Goal: Task Accomplishment & Management: Manage account settings

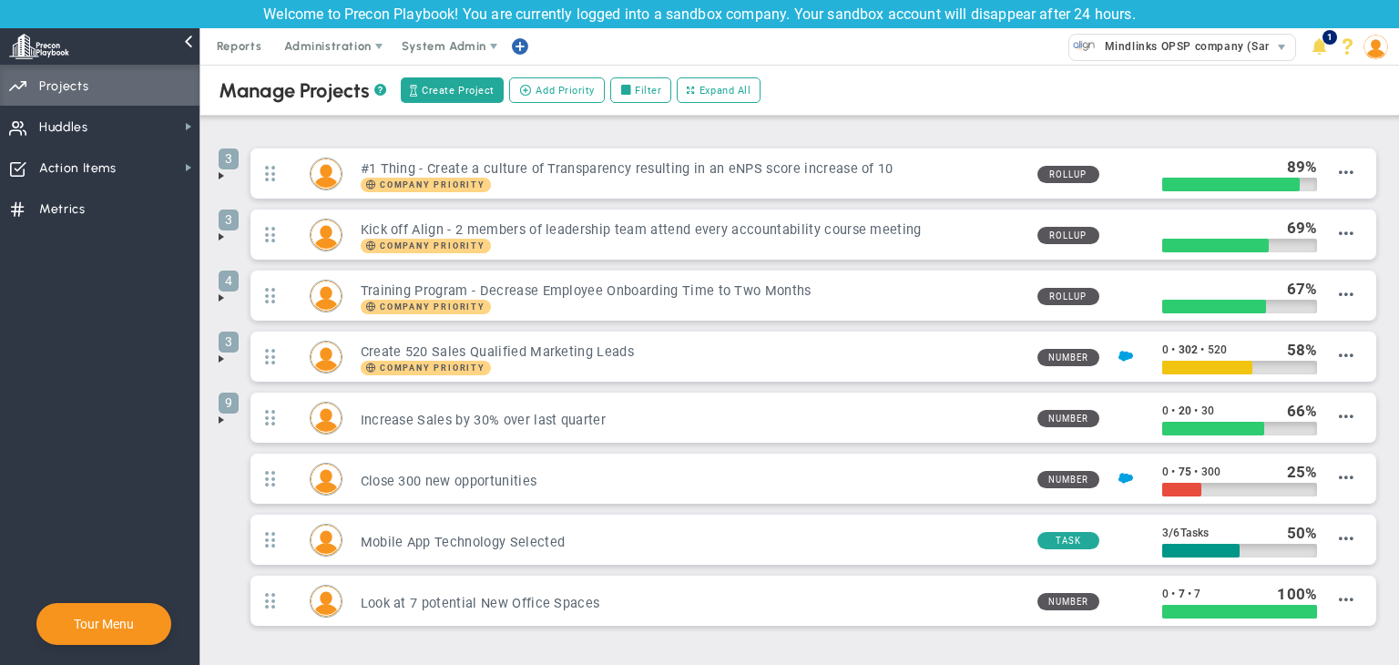
click at [427, 43] on span "System Admin" at bounding box center [444, 46] width 85 height 14
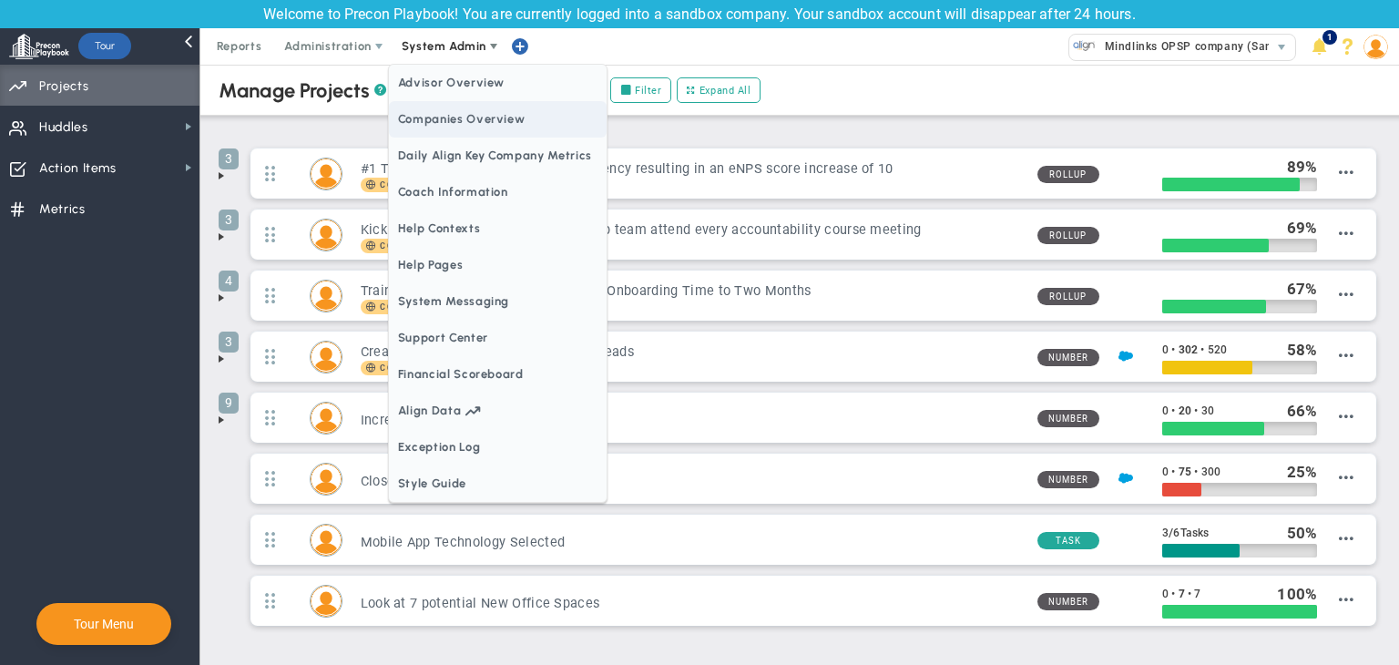
click at [459, 119] on span "Companies Overview" at bounding box center [498, 119] width 218 height 36
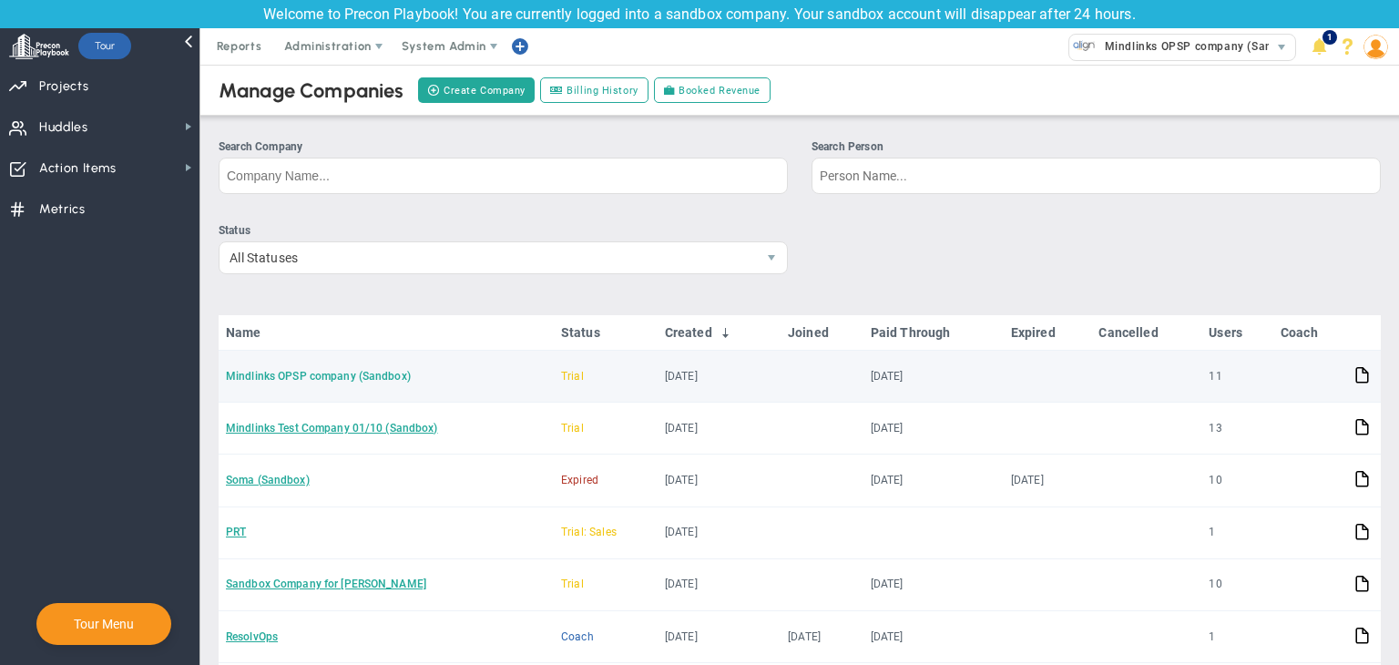
click at [324, 377] on link "Mindlinks OPSP company (Sandbox)" at bounding box center [318, 376] width 185 height 13
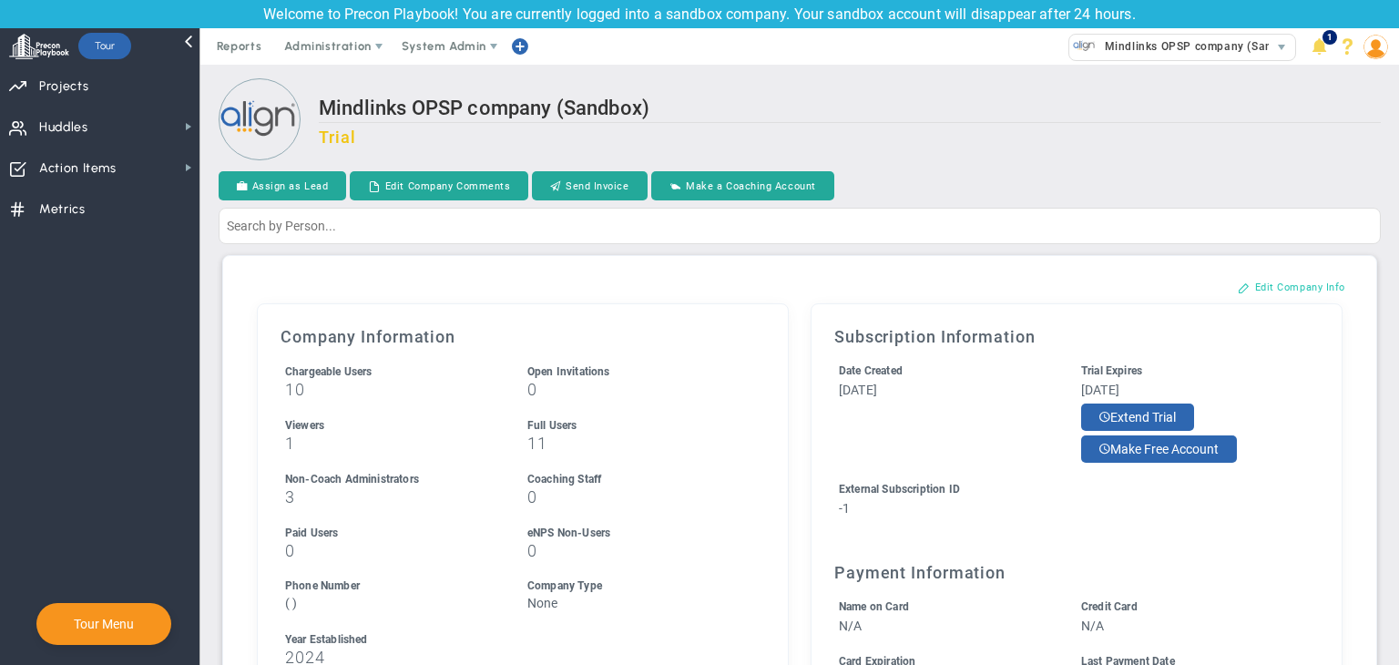
click at [1252, 300] on button "Edit Company Info" at bounding box center [1292, 286] width 144 height 29
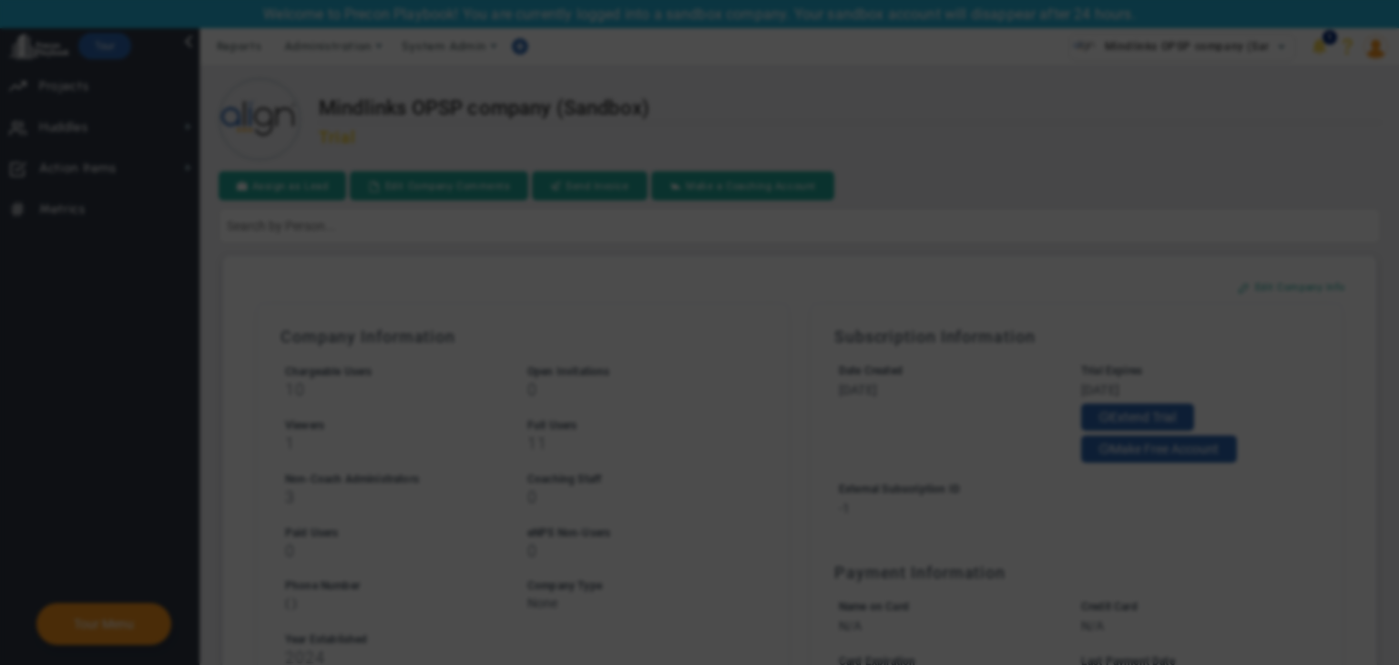
checkbox input "false"
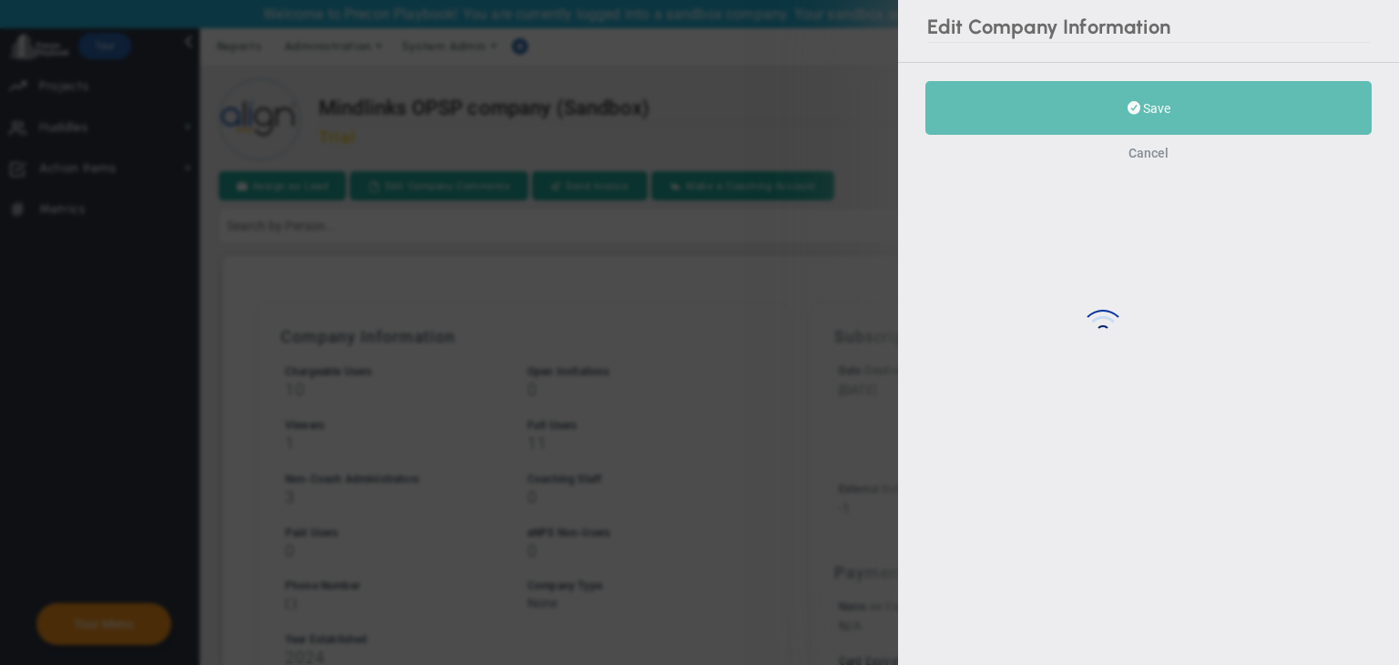
type input "-1"
type input "2024"
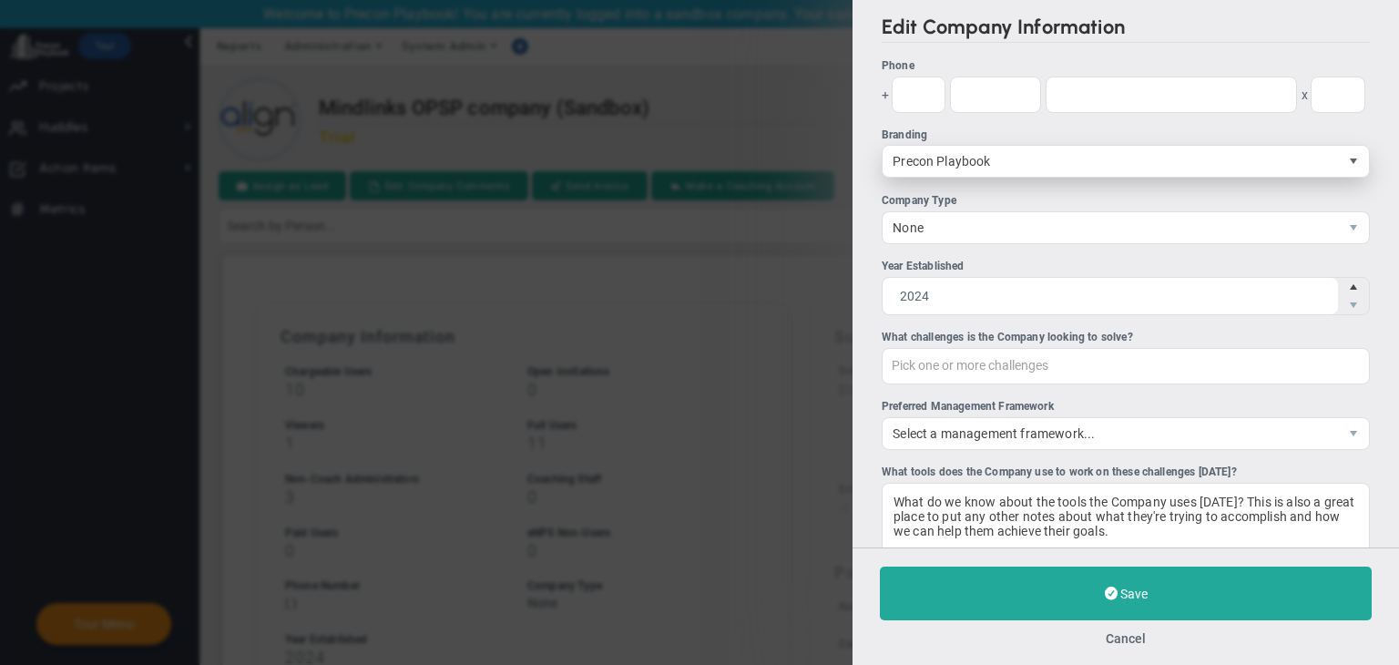
click at [1346, 165] on span "select" at bounding box center [1353, 161] width 15 height 15
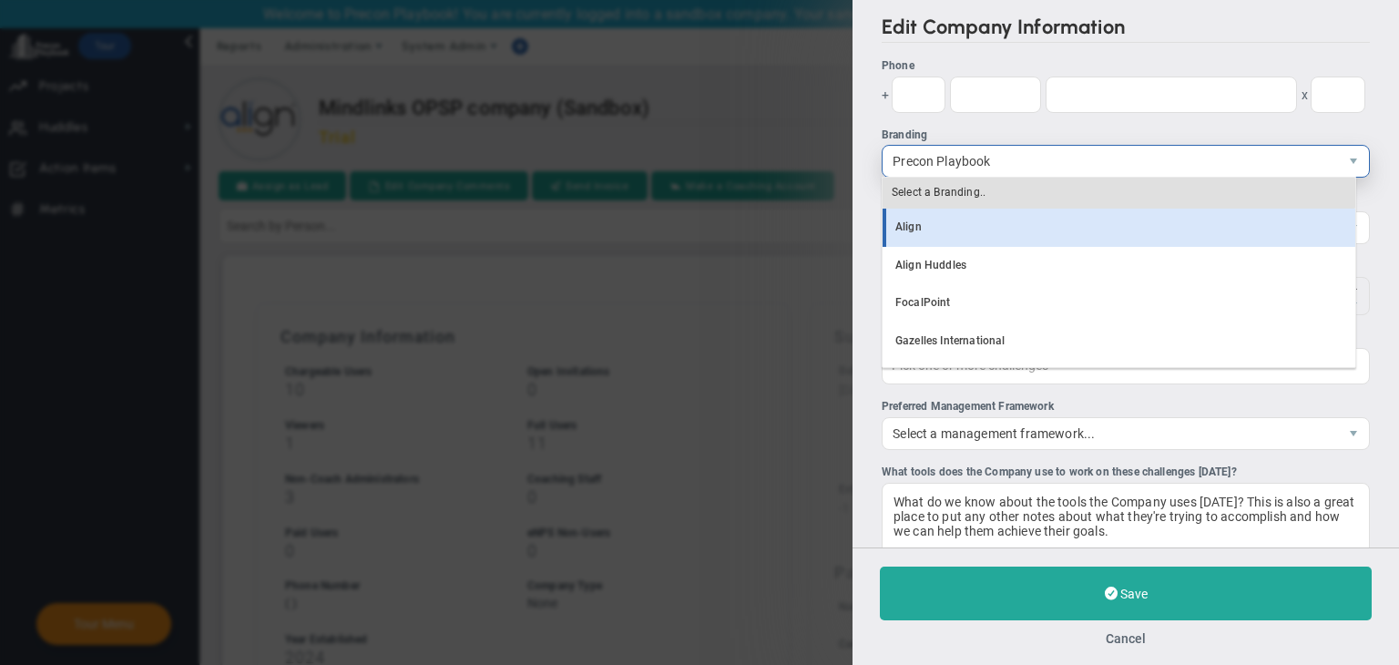
click at [952, 235] on li "Align" at bounding box center [1119, 228] width 473 height 38
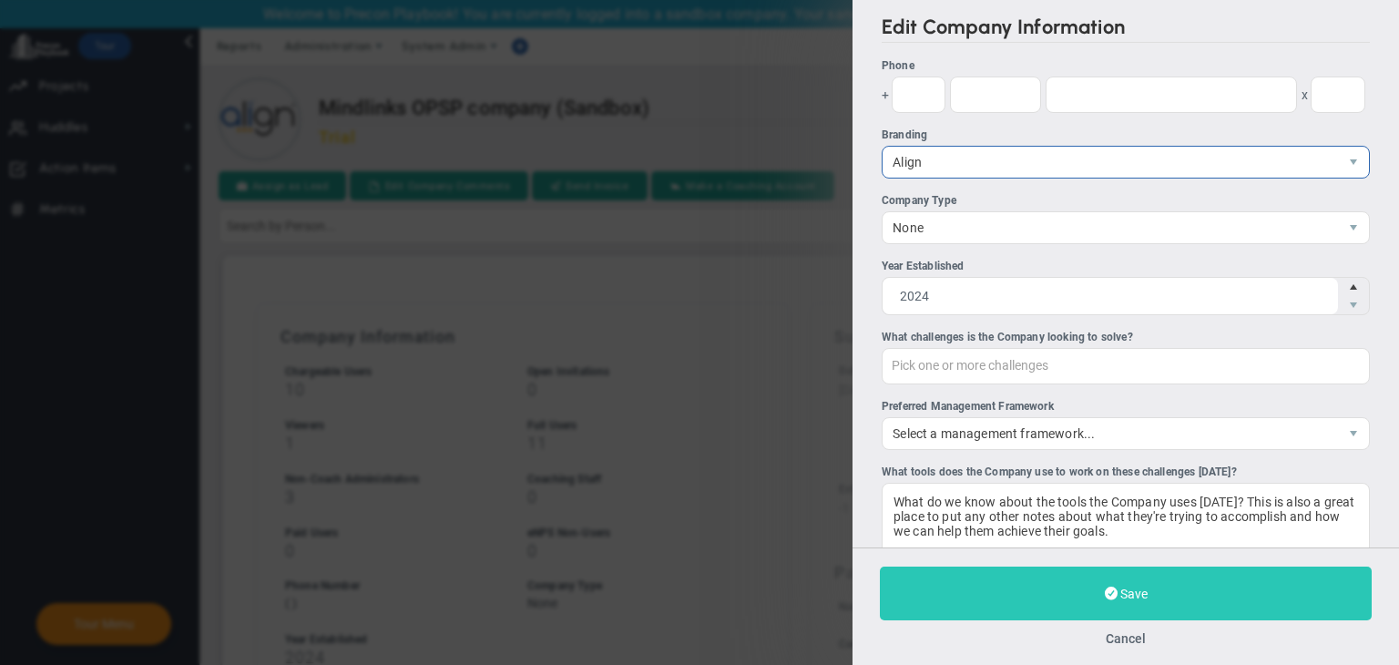
click at [1163, 588] on button "Save" at bounding box center [1126, 594] width 492 height 54
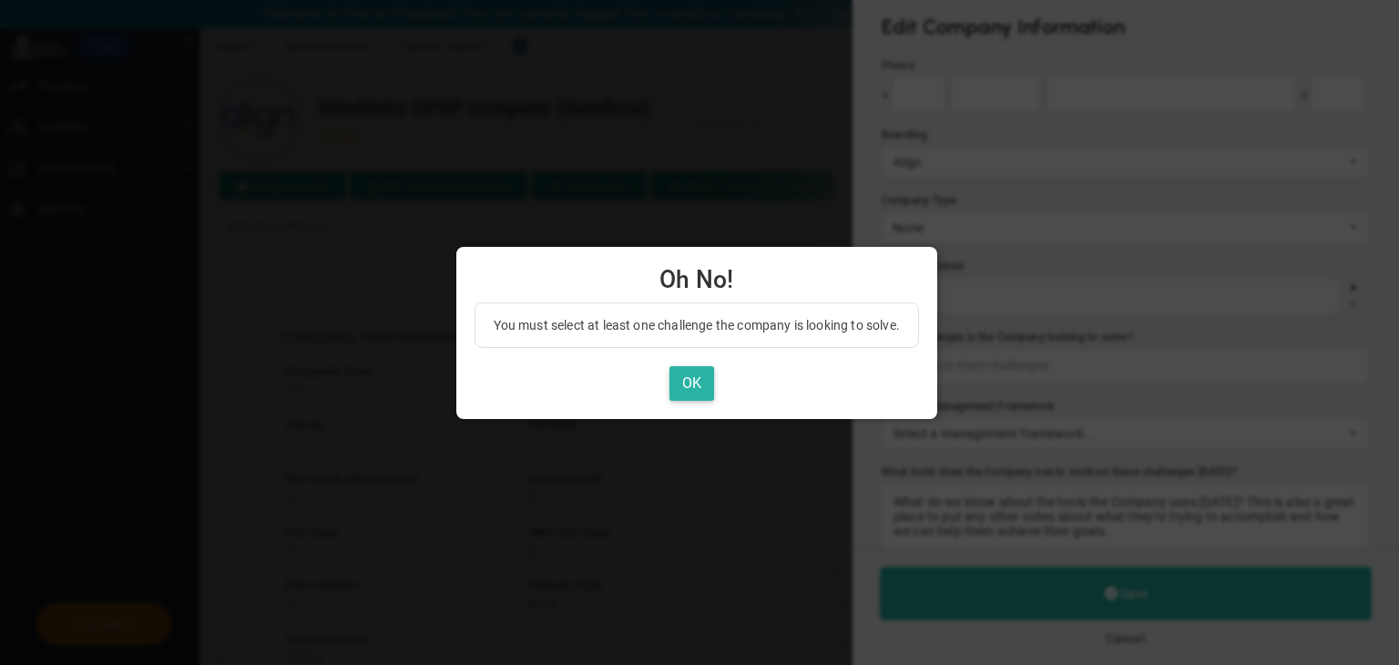
click at [705, 388] on button "OK" at bounding box center [692, 384] width 45 height 36
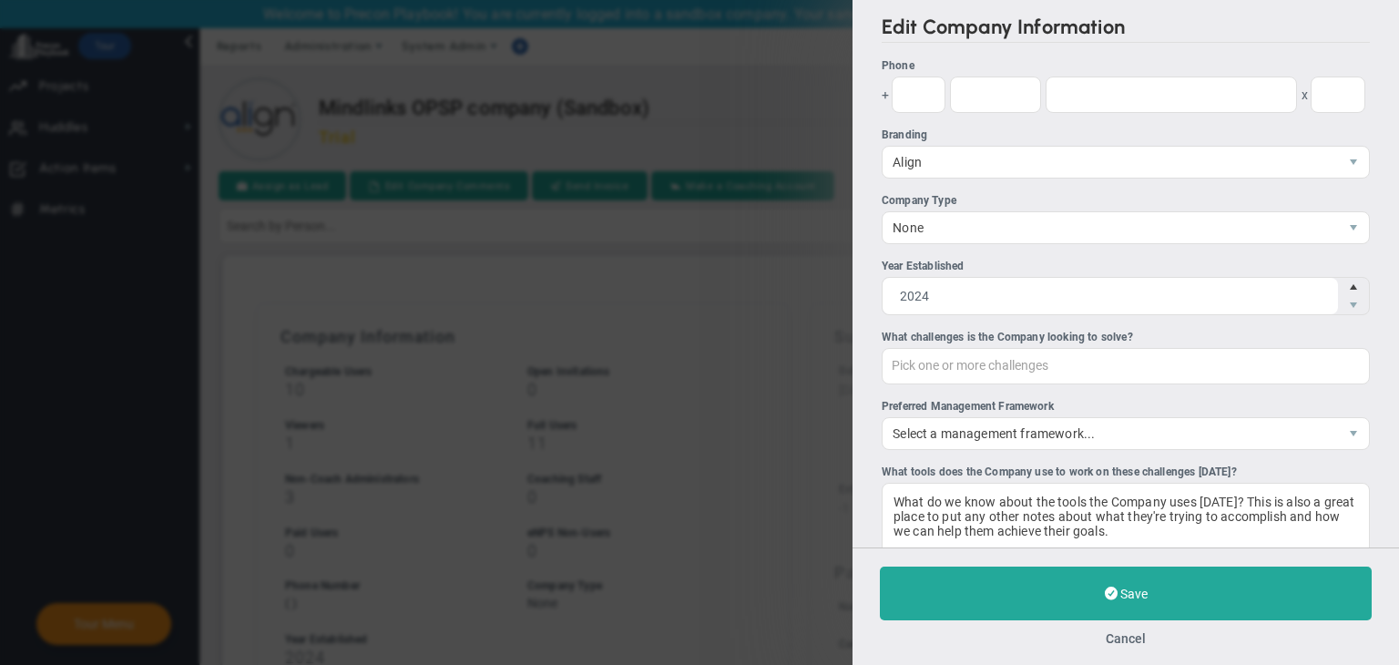
click at [1010, 354] on div "Pick one or more challenges Pick one or more challenges" at bounding box center [1126, 366] width 488 height 36
click at [1010, 354] on input "Pick one or more challenges" at bounding box center [983, 365] width 201 height 33
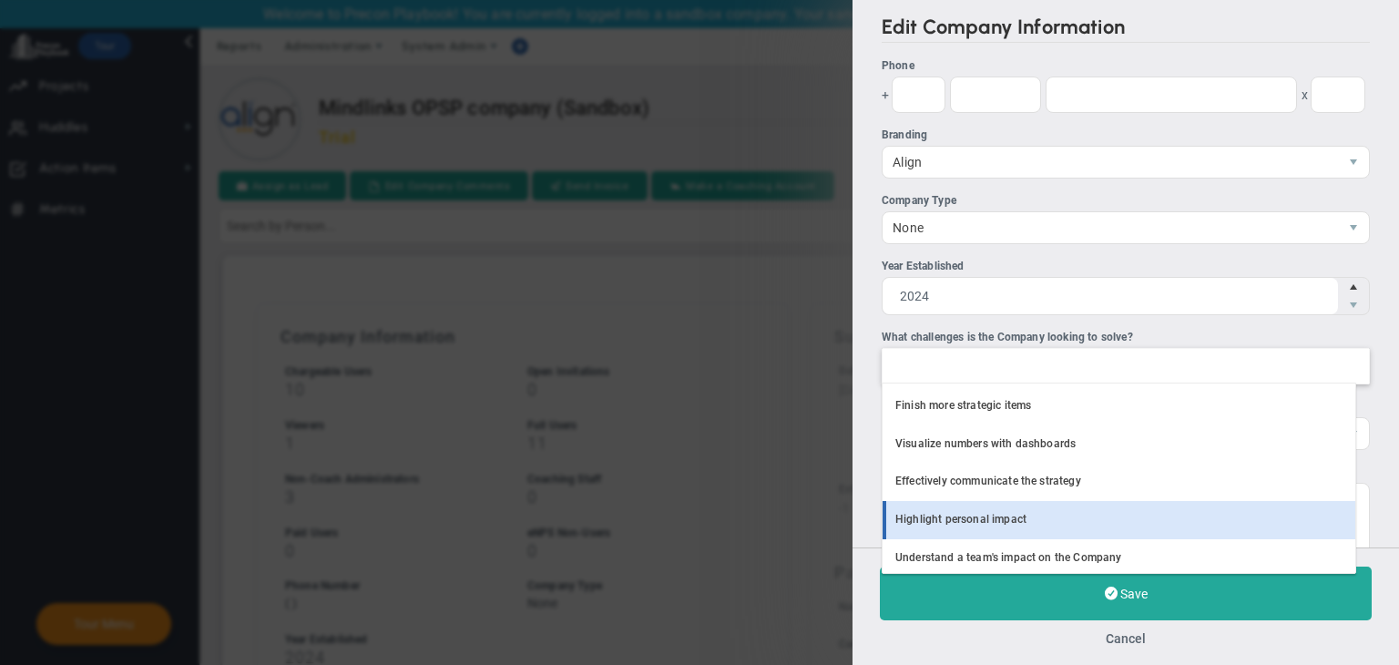
click at [1028, 509] on li "Highlight personal impact" at bounding box center [1119, 520] width 473 height 38
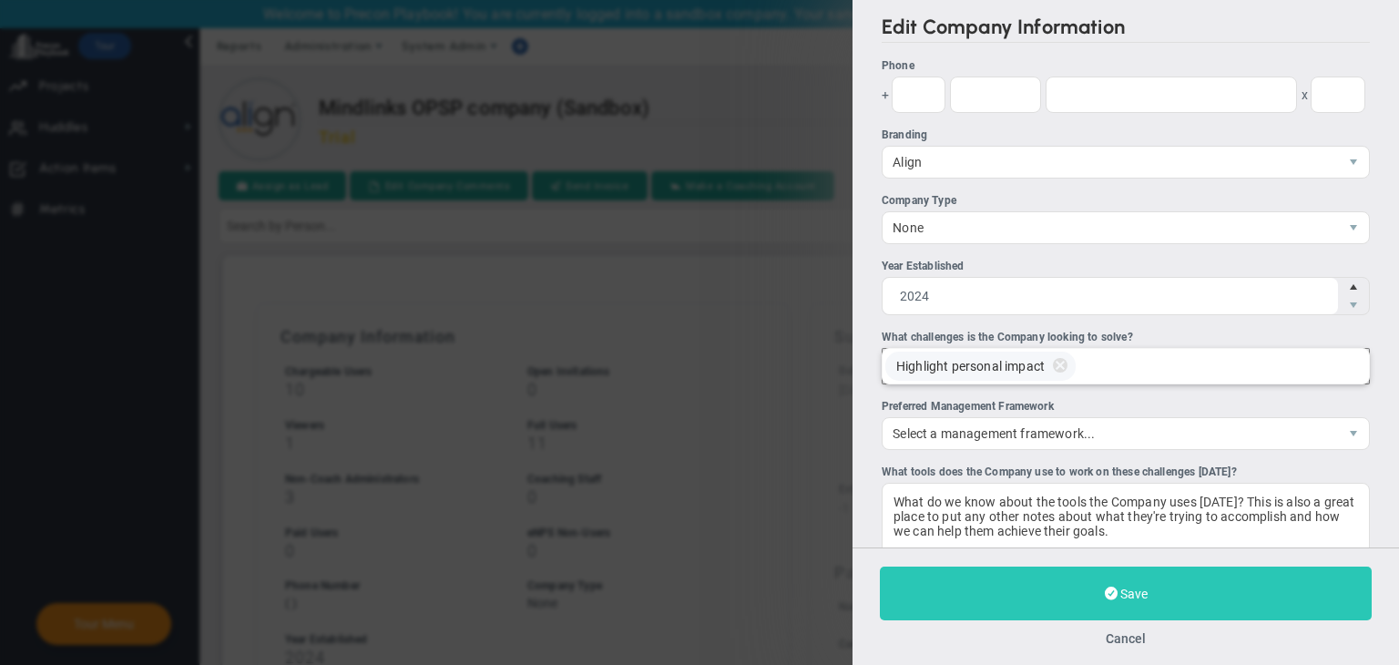
click at [1115, 591] on span at bounding box center [1111, 593] width 13 height 17
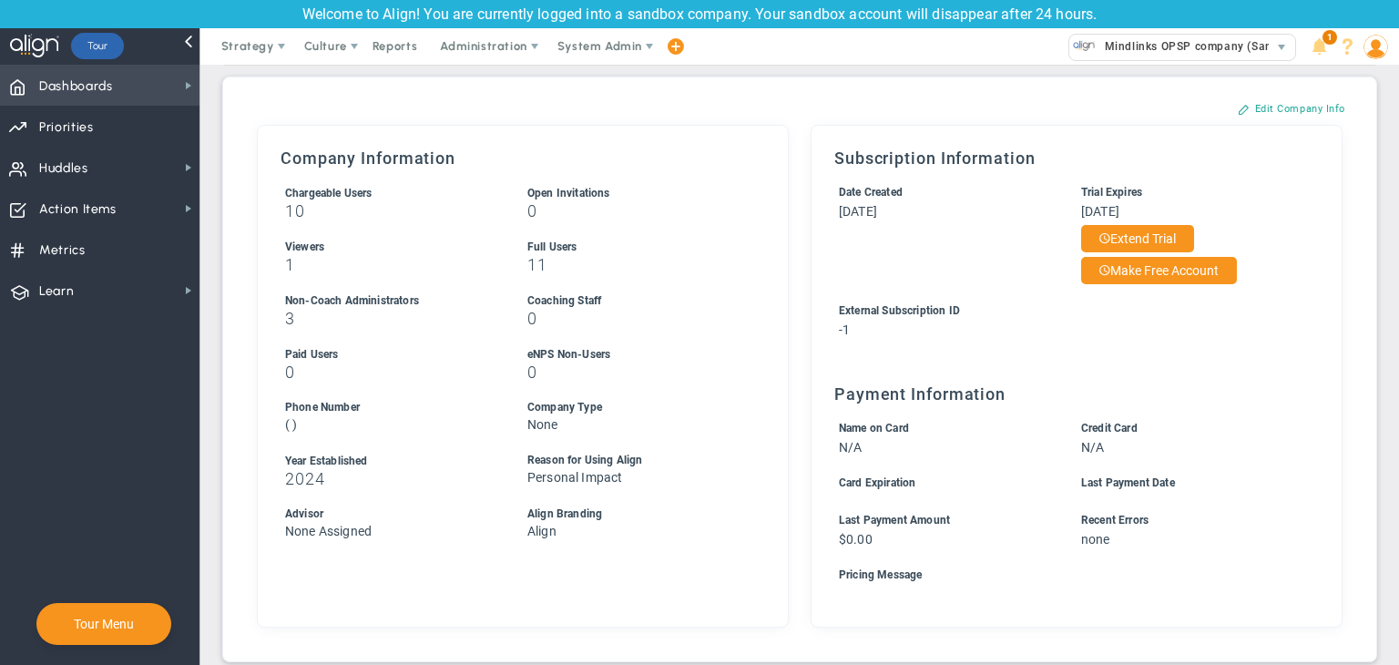
scroll to position [182, 0]
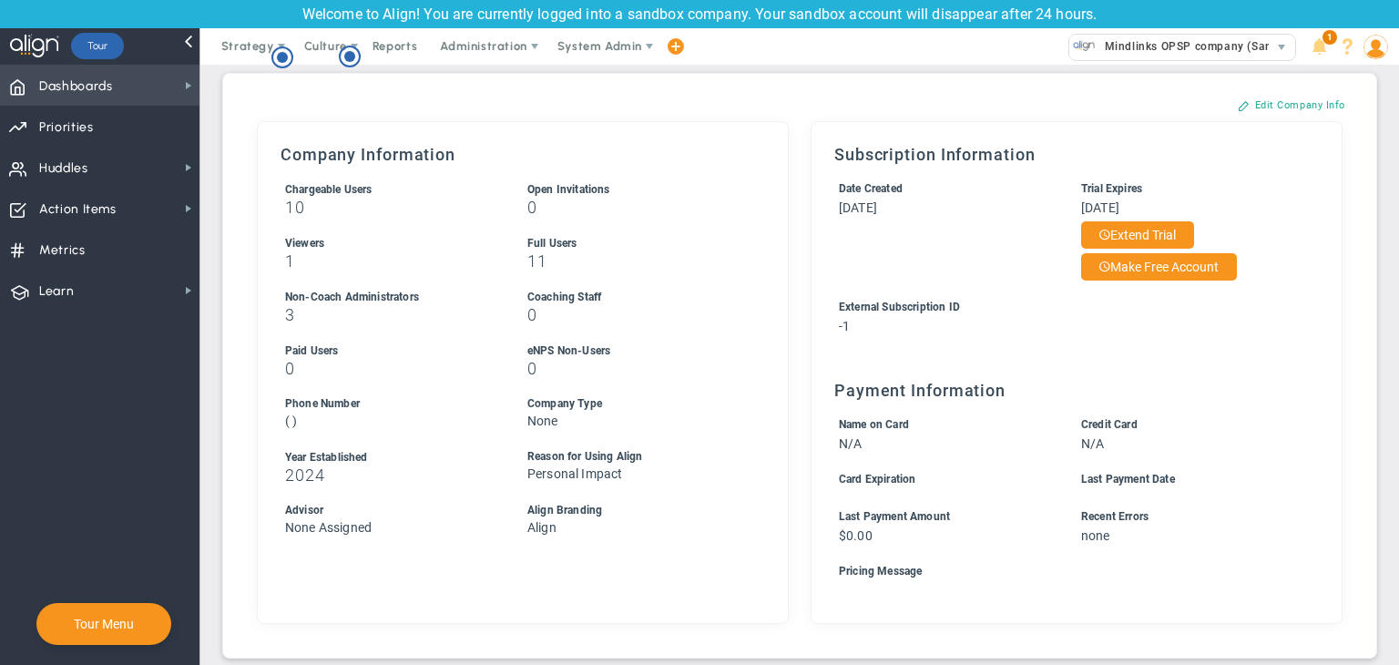
click at [151, 87] on span "Dashboards Dashboards" at bounding box center [100, 85] width 200 height 41
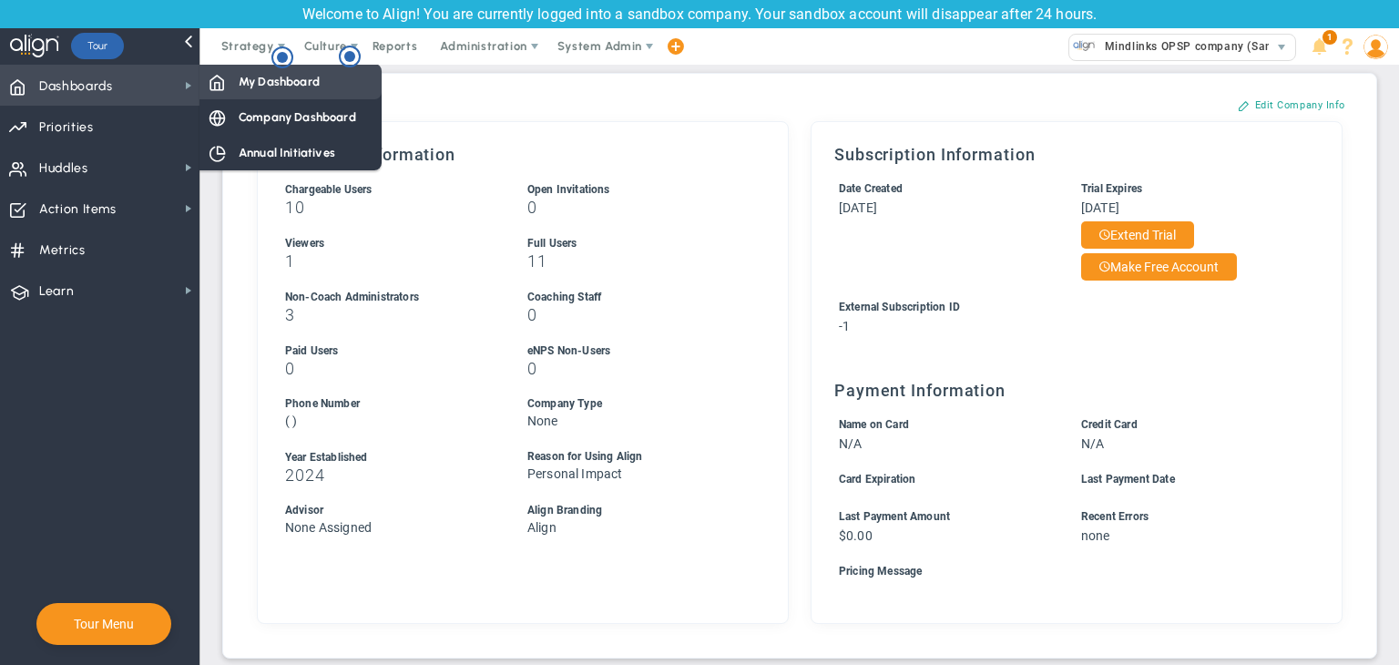
click at [251, 87] on span "My Dashboard" at bounding box center [279, 81] width 81 height 17
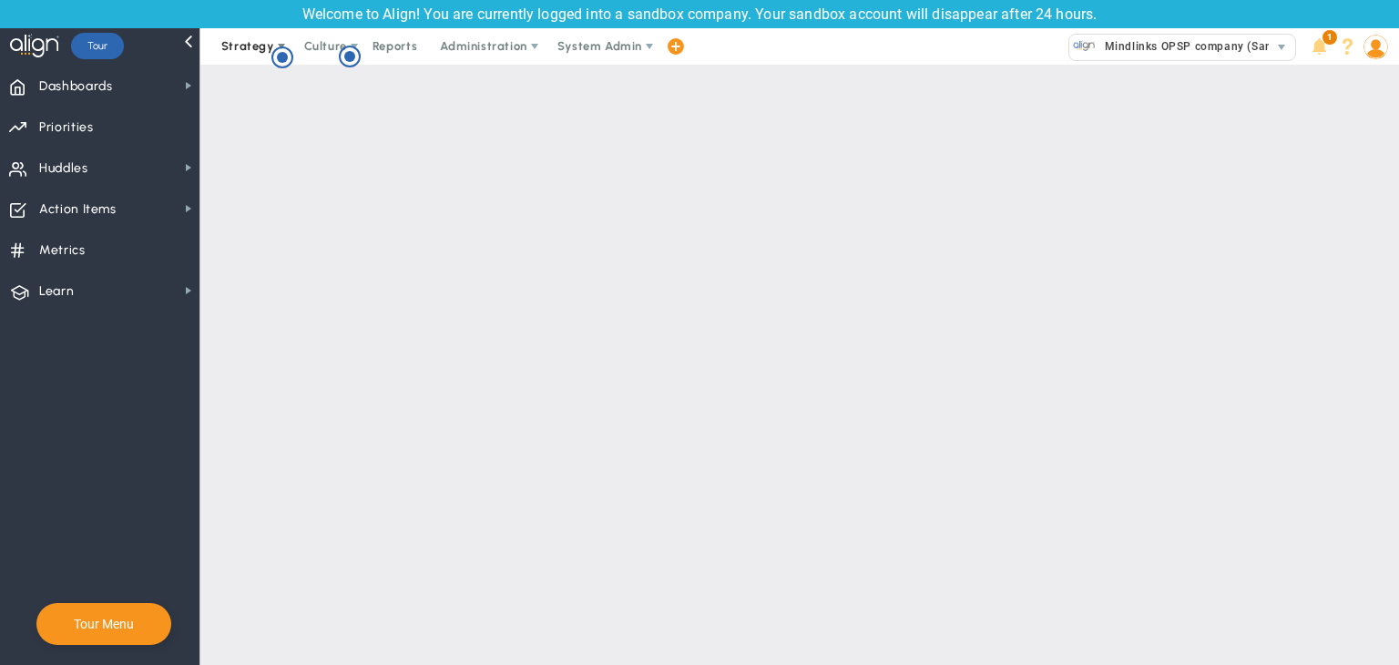
click at [248, 44] on span "Strategy" at bounding box center [247, 46] width 53 height 14
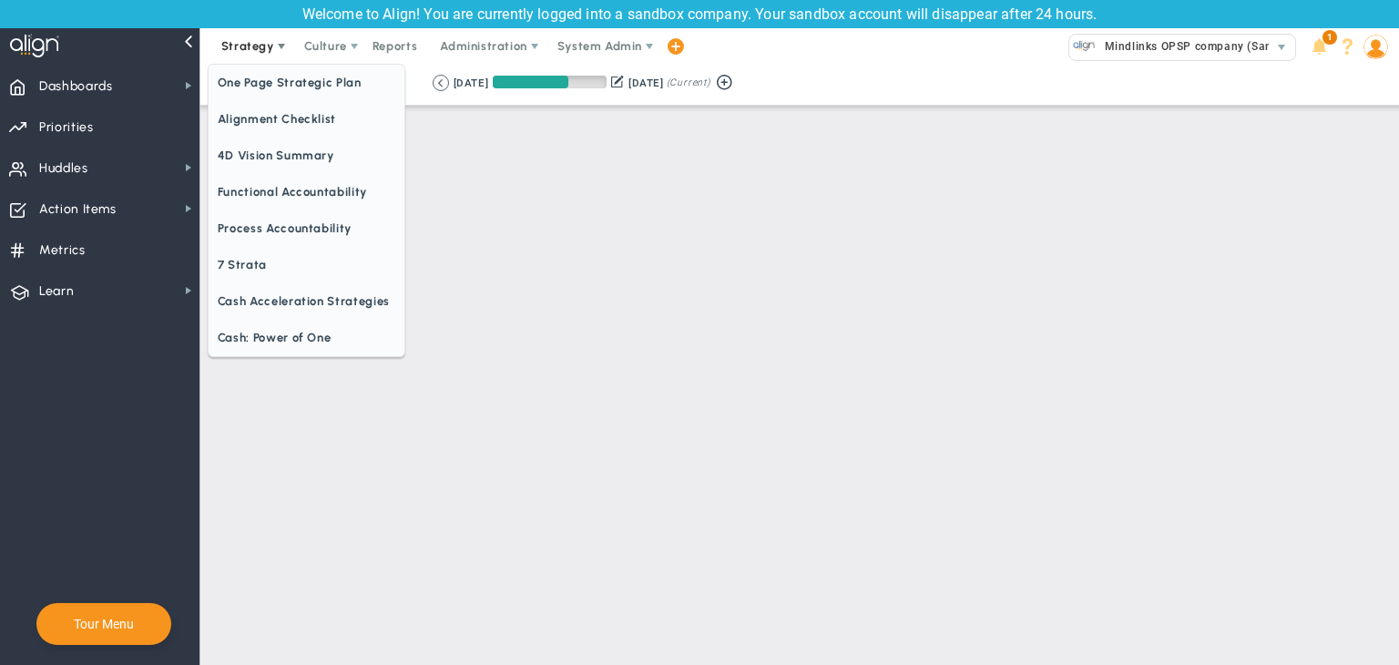
click at [260, 77] on span "One Page Strategic Plan" at bounding box center [307, 83] width 196 height 36
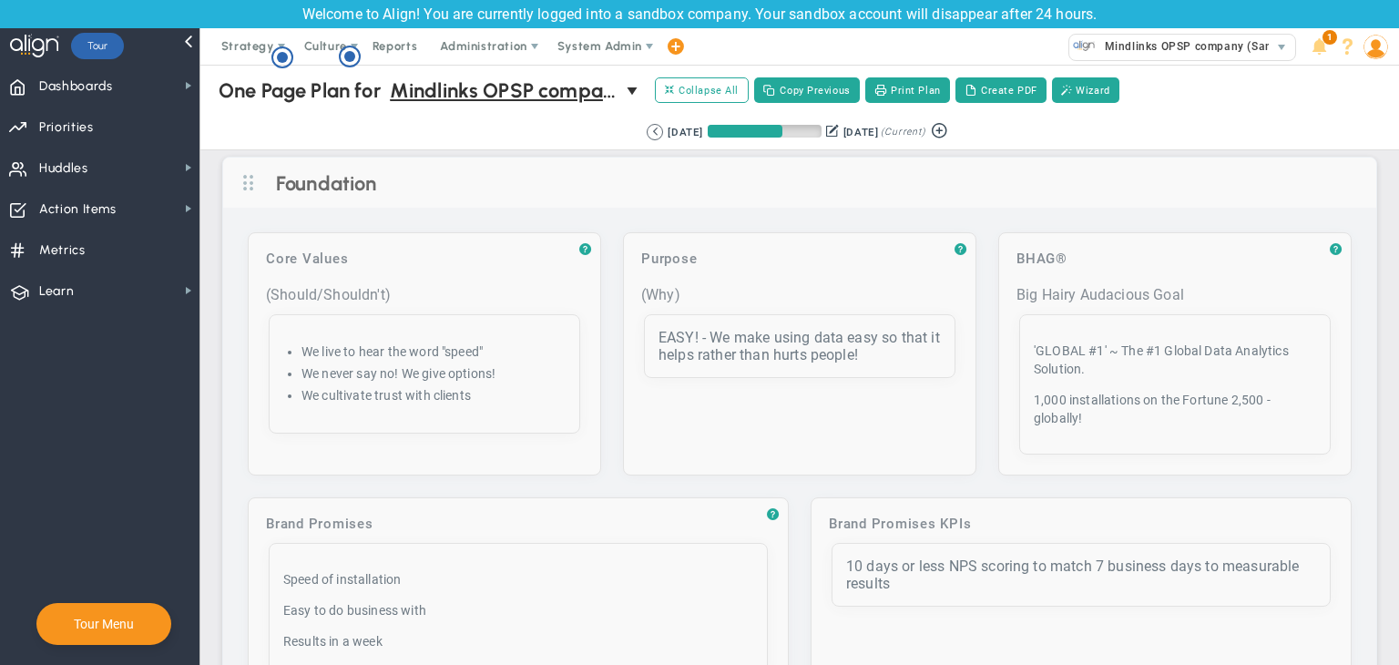
click at [1377, 47] on img at bounding box center [1376, 47] width 25 height 25
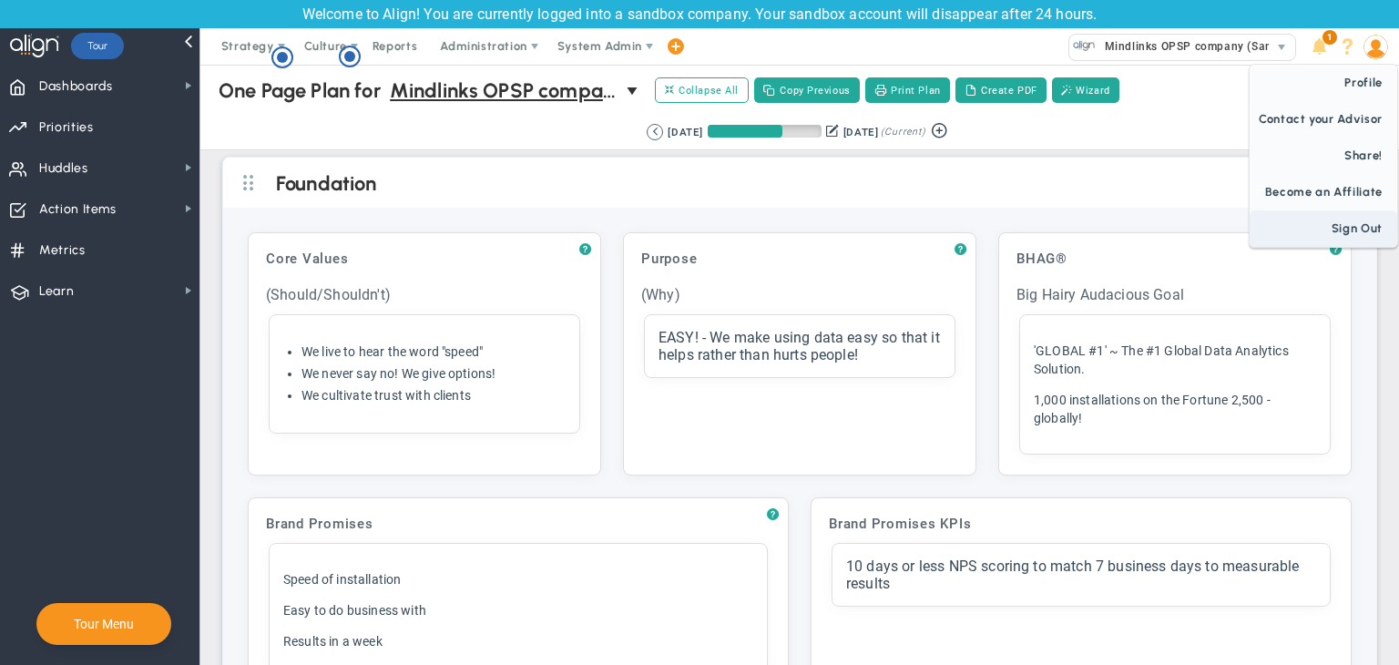
click at [1345, 223] on span "Sign Out" at bounding box center [1324, 228] width 148 height 36
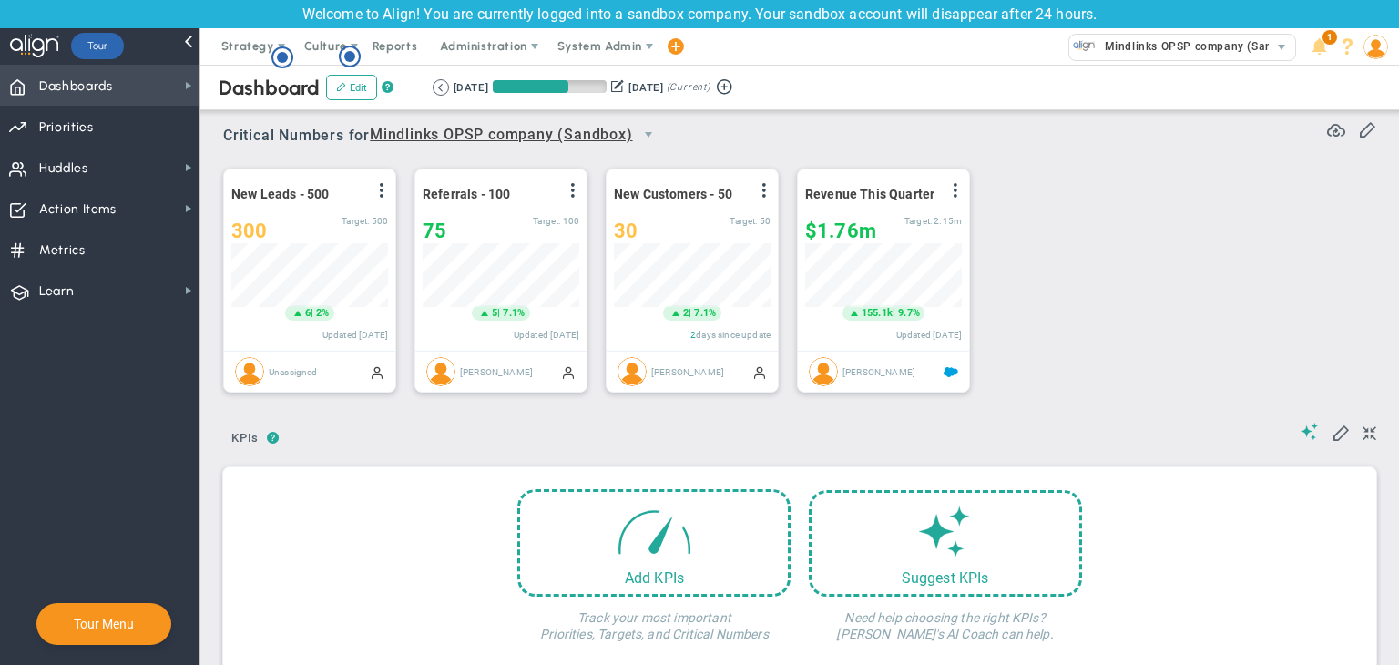
click at [126, 87] on span "Dashboards Dashboards" at bounding box center [100, 85] width 200 height 41
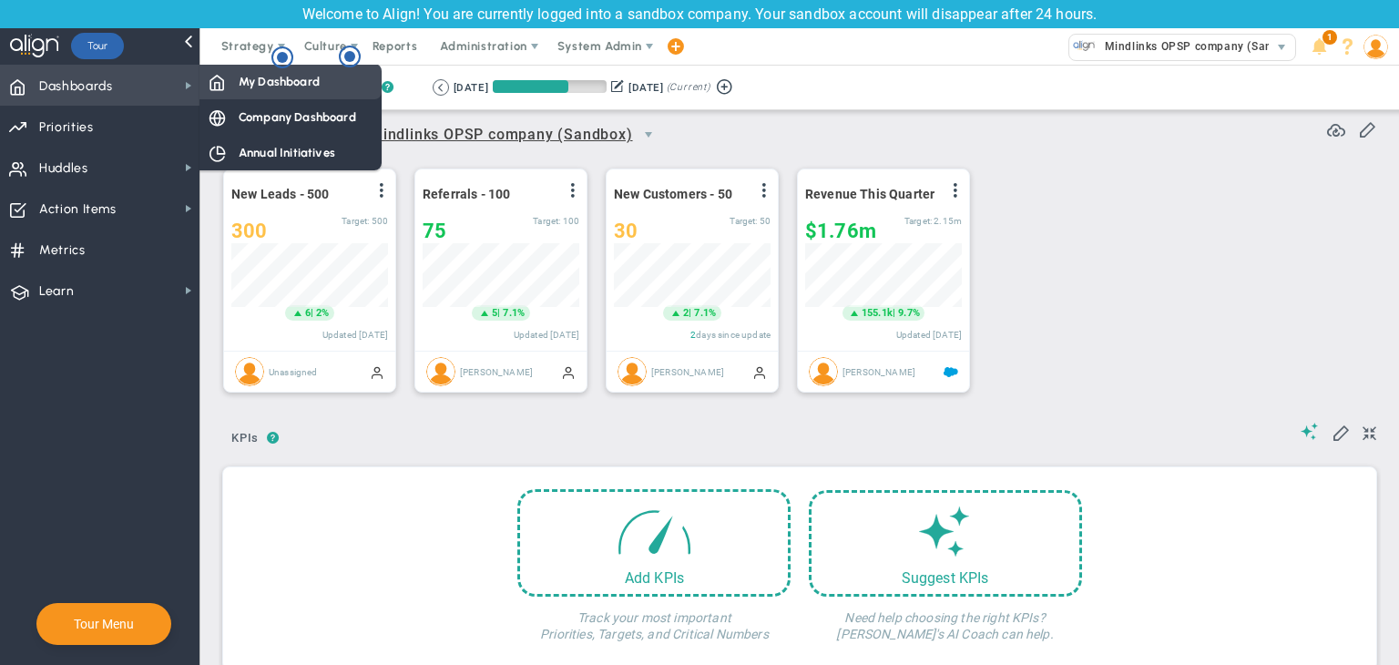
click at [284, 89] on span "My Dashboard" at bounding box center [279, 81] width 81 height 17
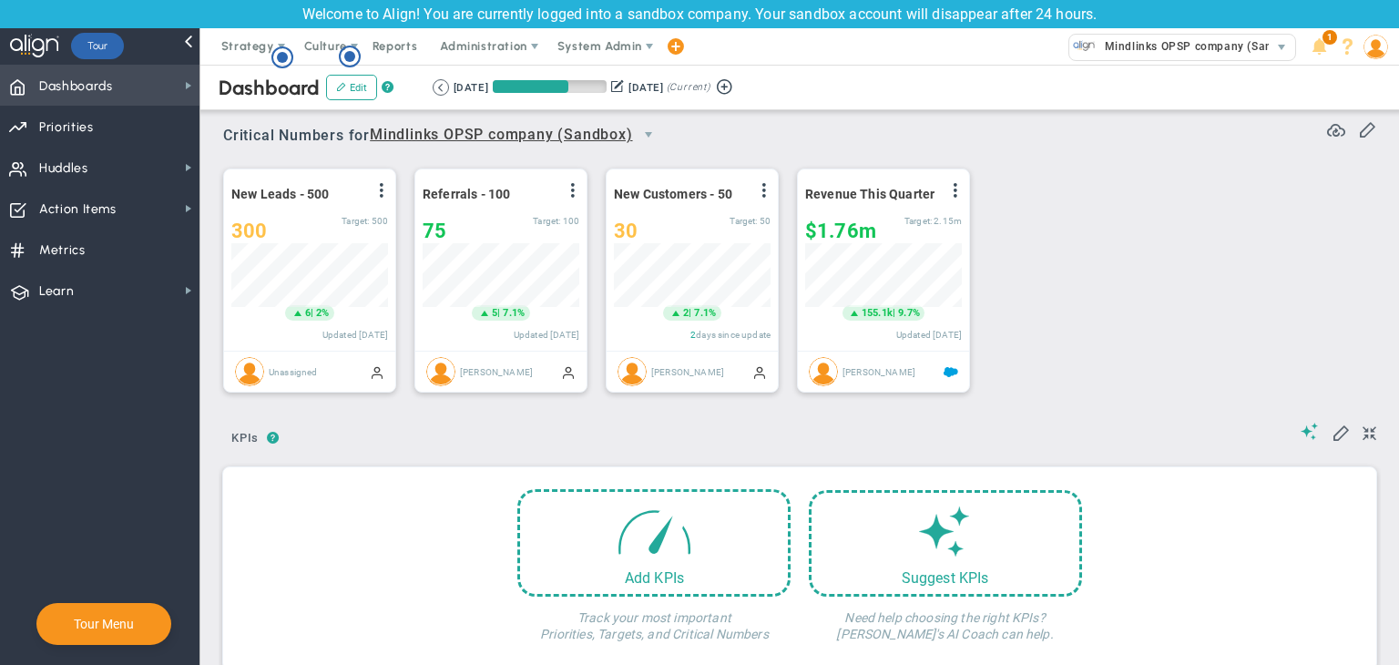
click at [128, 74] on span "Dashboards Dashboards" at bounding box center [100, 85] width 200 height 41
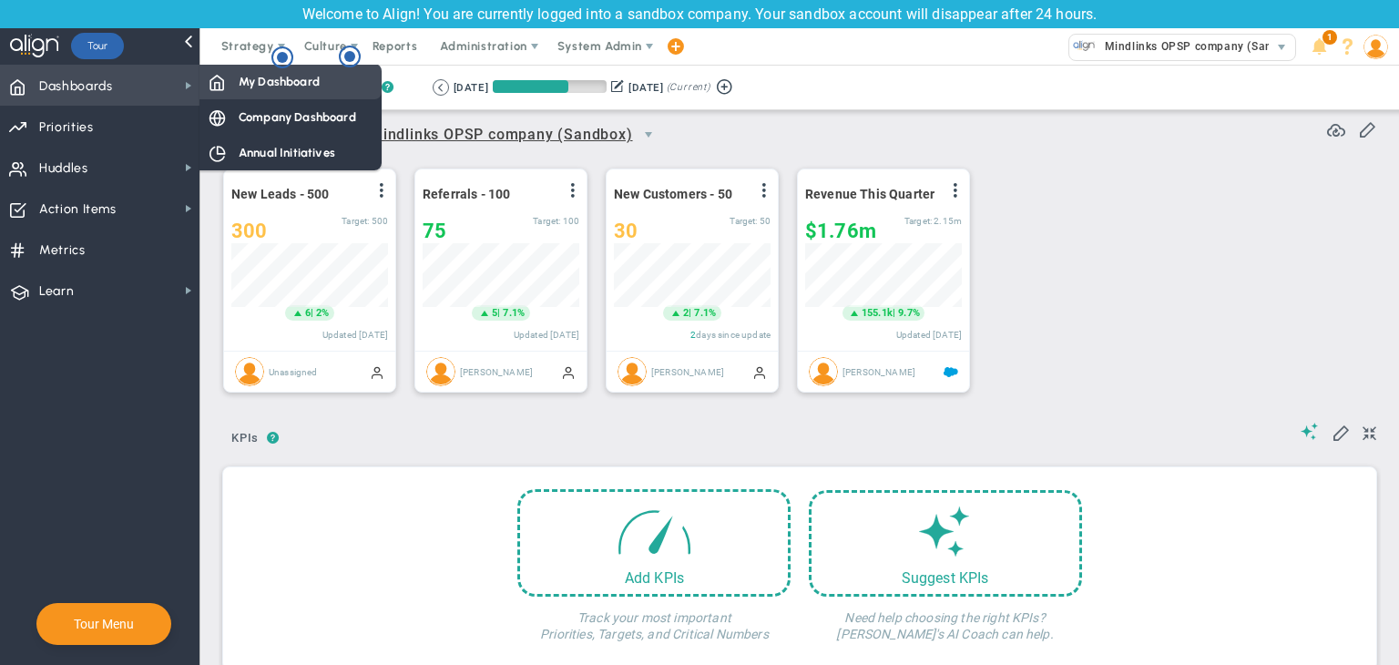
click at [246, 71] on div "My Dashboard" at bounding box center [291, 82] width 182 height 36
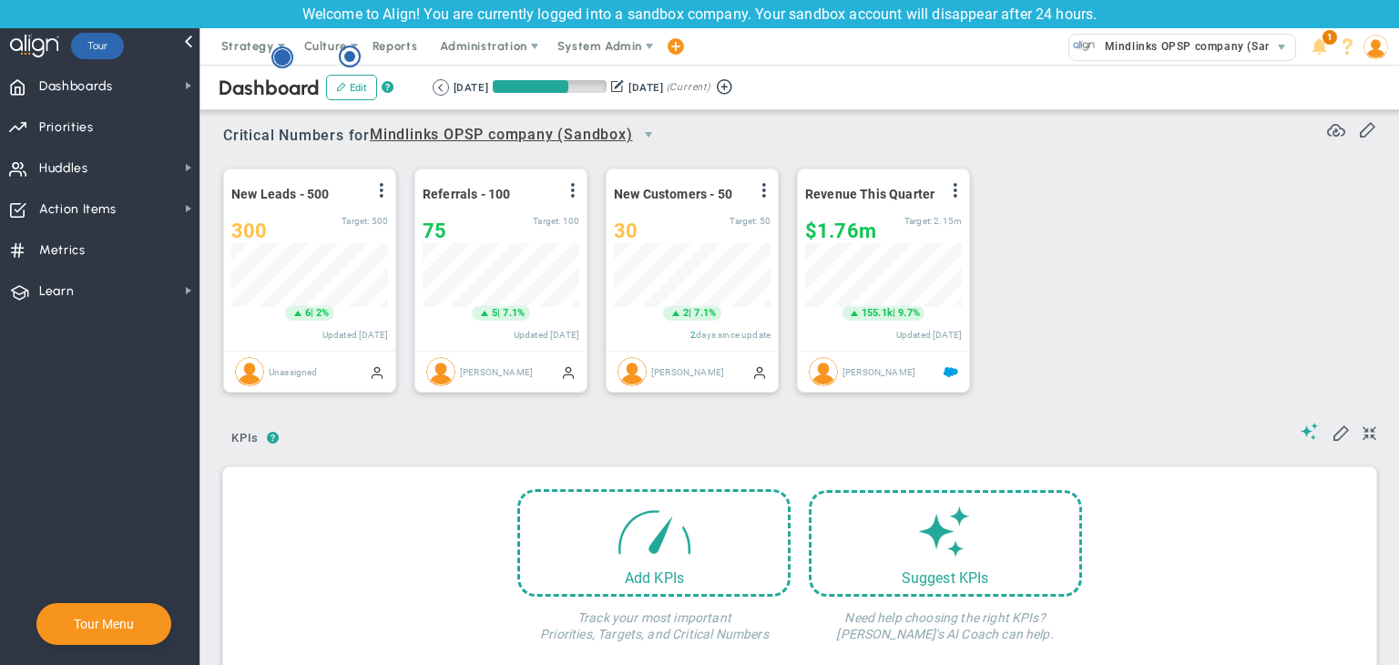
click at [276, 59] on circle "Hotspot (open by clicking or pressing space/enter)" at bounding box center [282, 57] width 16 height 16
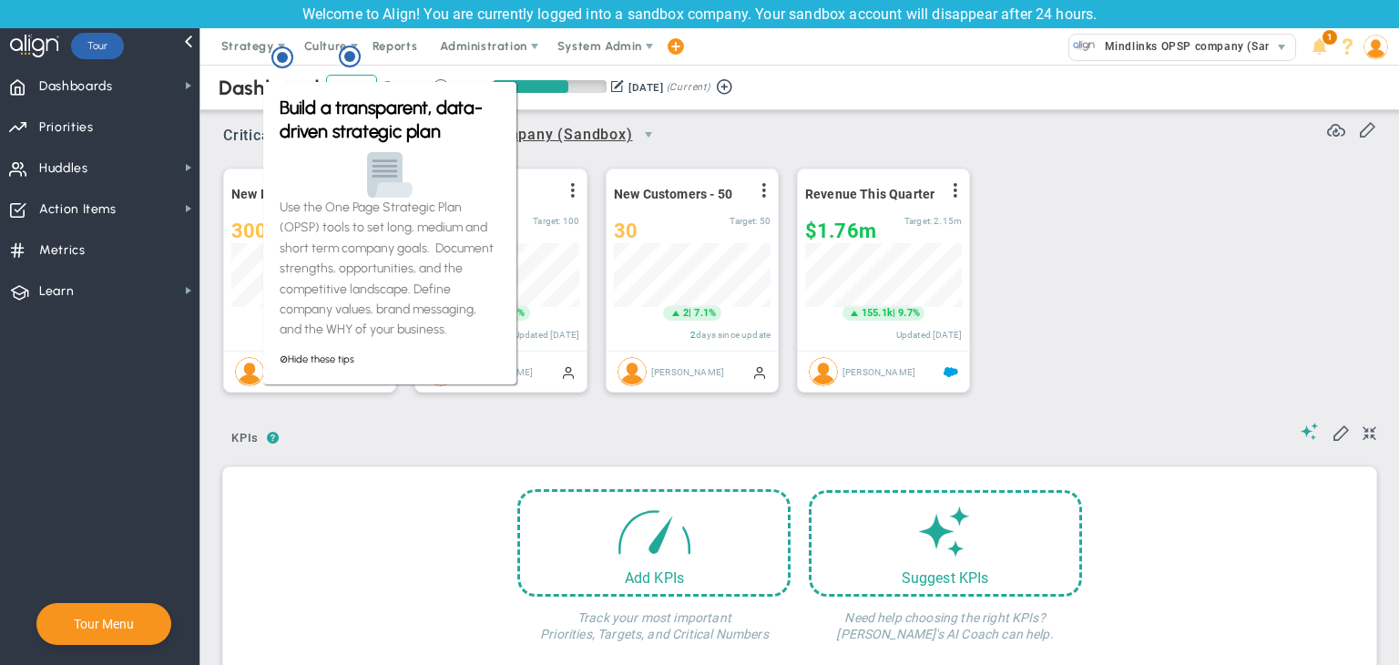
click at [1068, 233] on div "New Leads - 500 View Historical Graph Edit Make "No Change" Update Add Past Upd…" at bounding box center [793, 281] width 1176 height 256
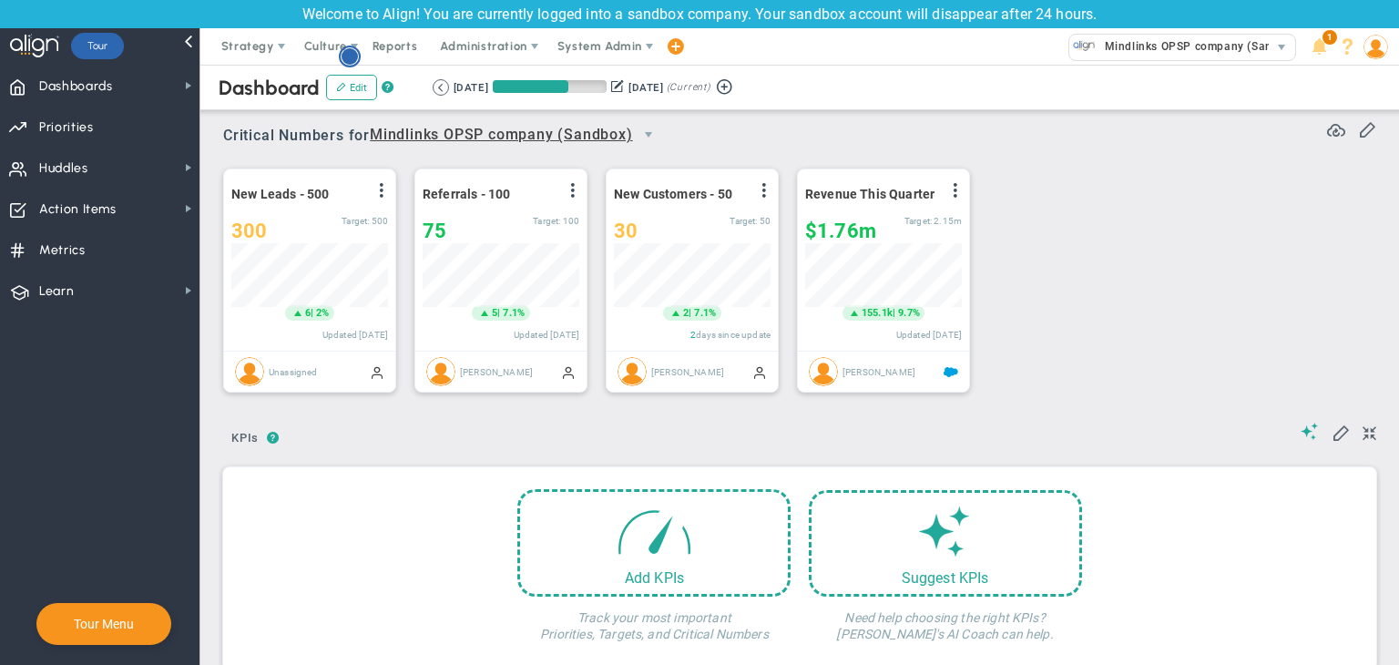
click at [353, 63] on circle "Hotspot (open by clicking or pressing space/enter)" at bounding box center [350, 56] width 16 height 16
click at [1089, 234] on div "New Leads - 500 View Historical Graph Edit Make "No Change" Update Add Past Upd…" at bounding box center [793, 281] width 1176 height 256
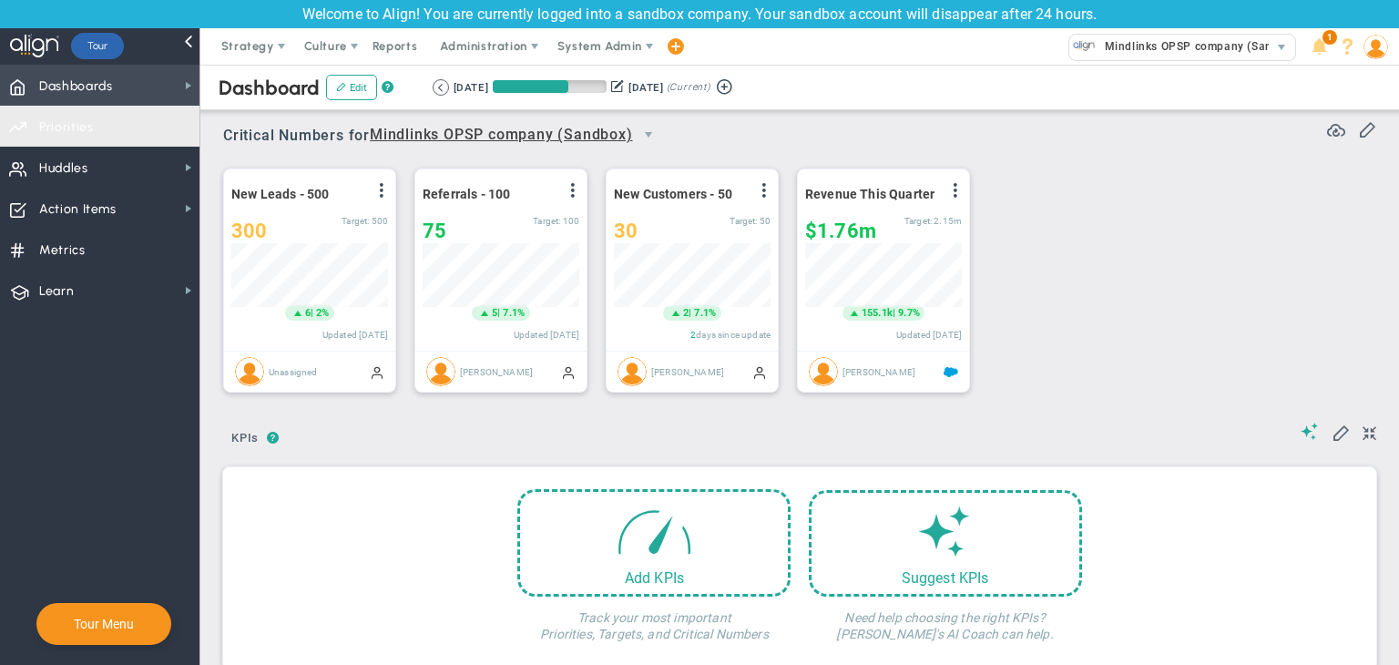
click at [88, 97] on span "Dashboards" at bounding box center [76, 86] width 74 height 38
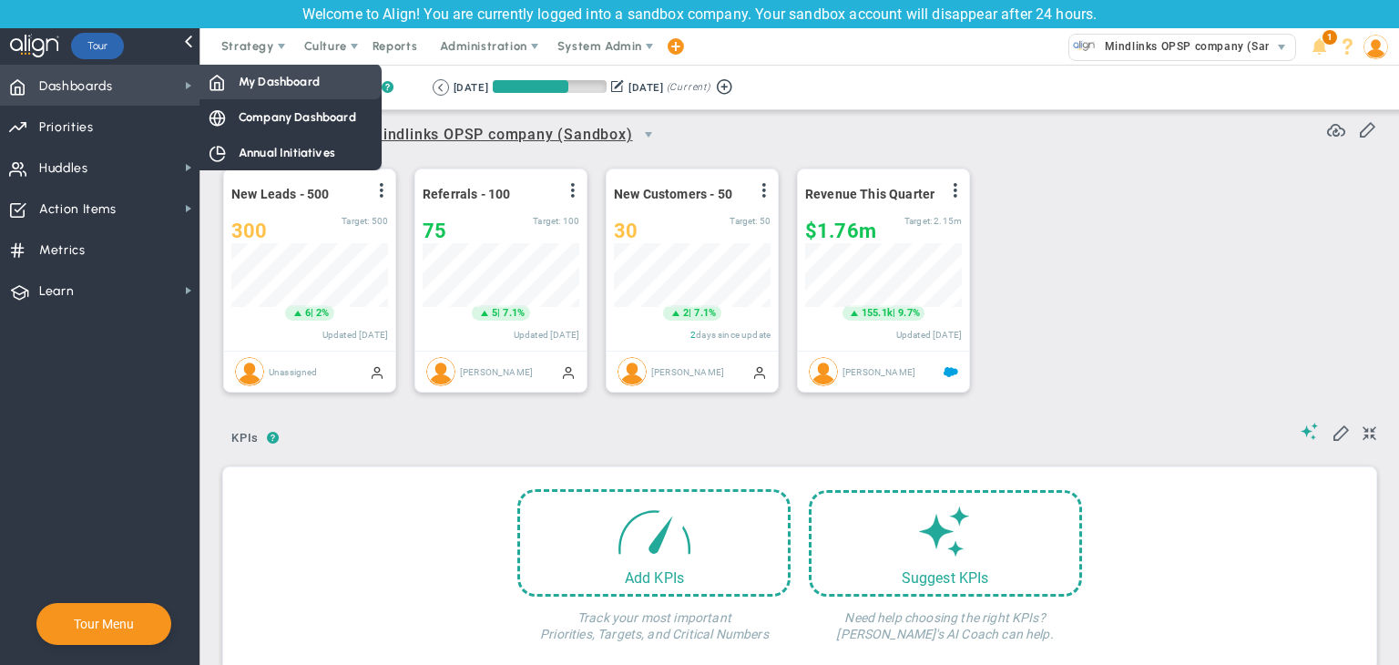
click at [239, 78] on span "My Dashboard" at bounding box center [279, 81] width 81 height 17
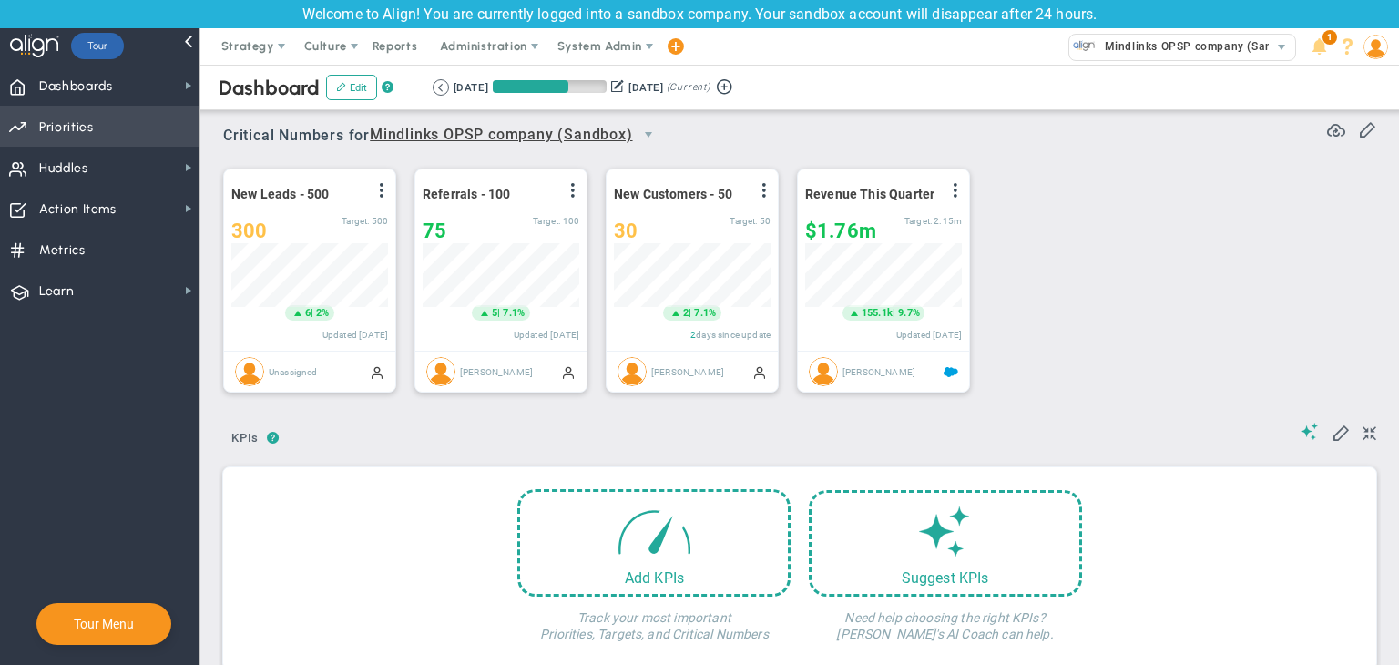
click at [114, 127] on span "Priorities Projects OKR Tree Priorities Projects OKRs" at bounding box center [100, 126] width 200 height 41
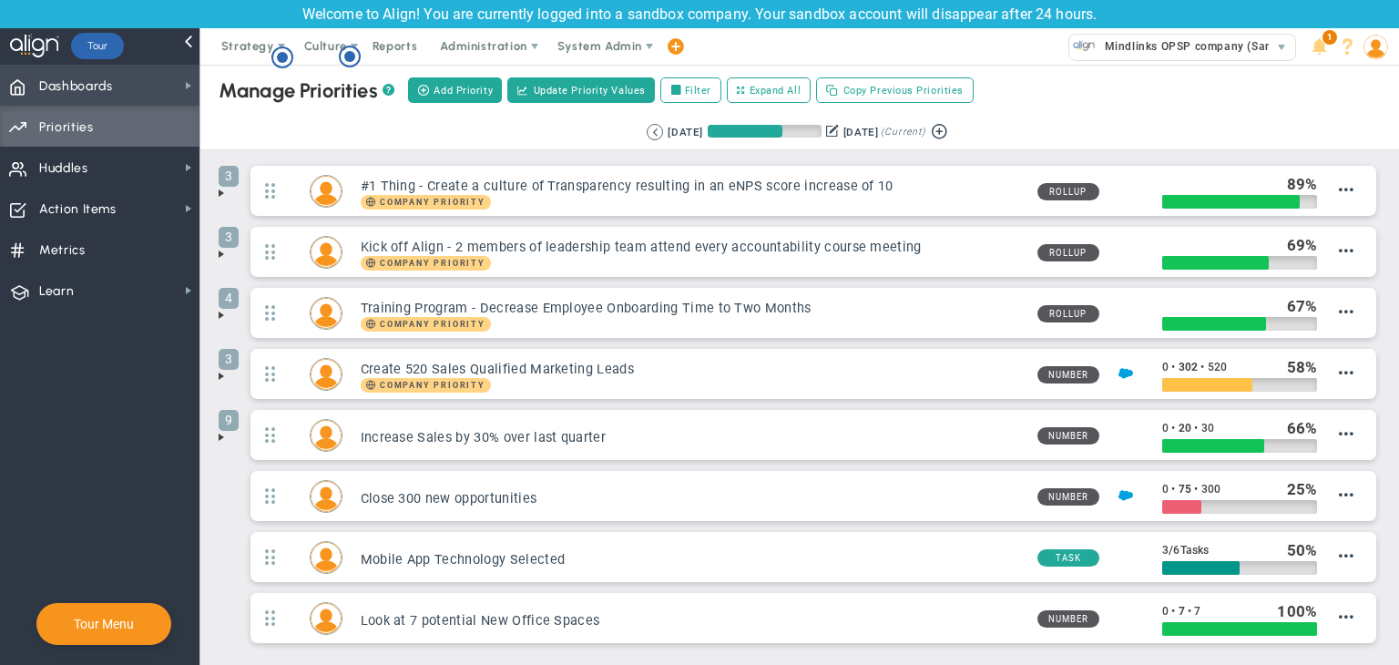
click at [115, 92] on span "Dashboards Dashboards" at bounding box center [100, 85] width 200 height 41
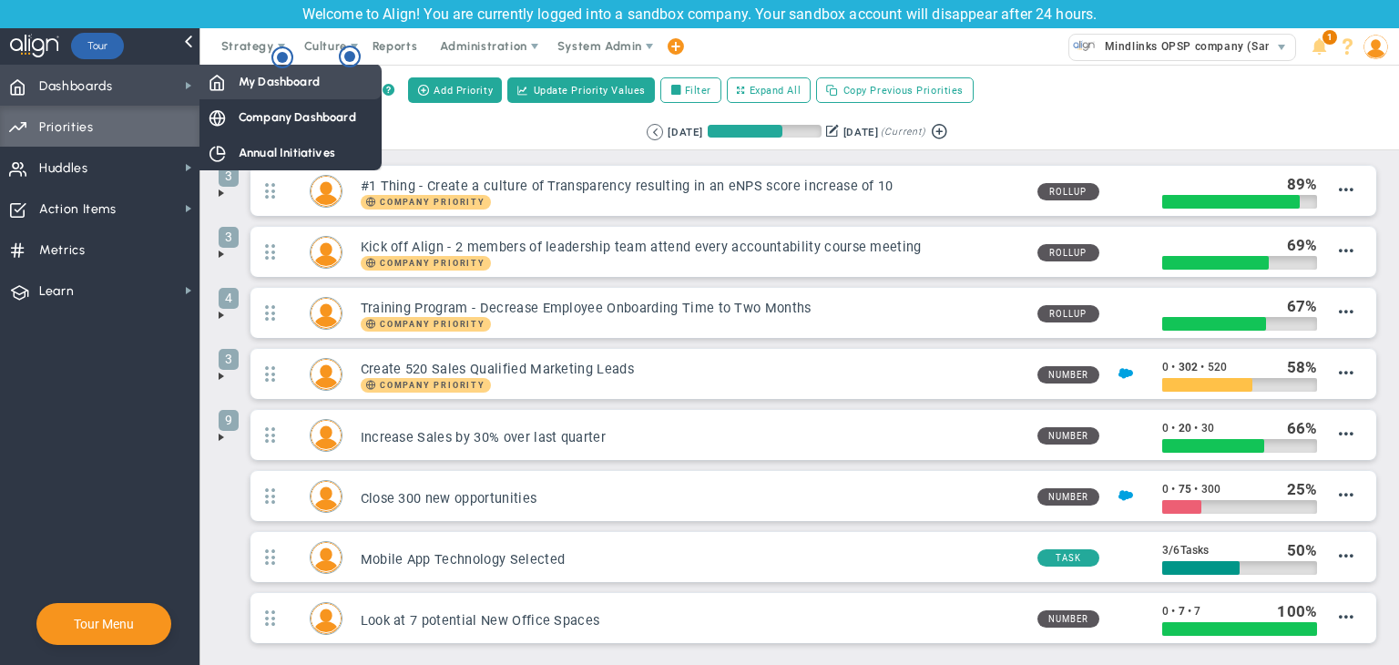
click at [268, 81] on span "My Dashboard" at bounding box center [279, 81] width 81 height 17
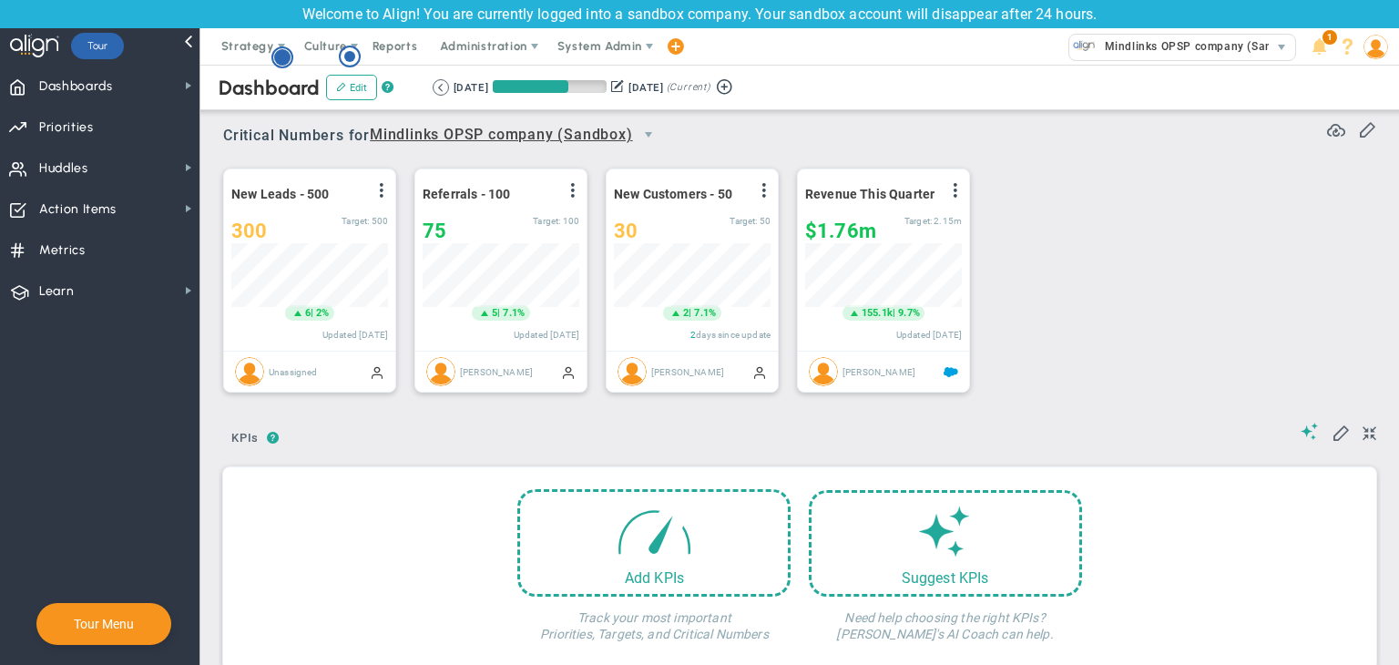
click at [277, 54] on circle "Hotspot (open by clicking or pressing space/enter)" at bounding box center [282, 57] width 16 height 16
click at [1184, 185] on div "New Leads - 500 View Historical Graph Edit Make "No Change" Update Add Past Upd…" at bounding box center [793, 281] width 1176 height 256
click at [342, 59] on icon "Hotspot (open by clicking or pressing space/enter)" at bounding box center [350, 57] width 22 height 22
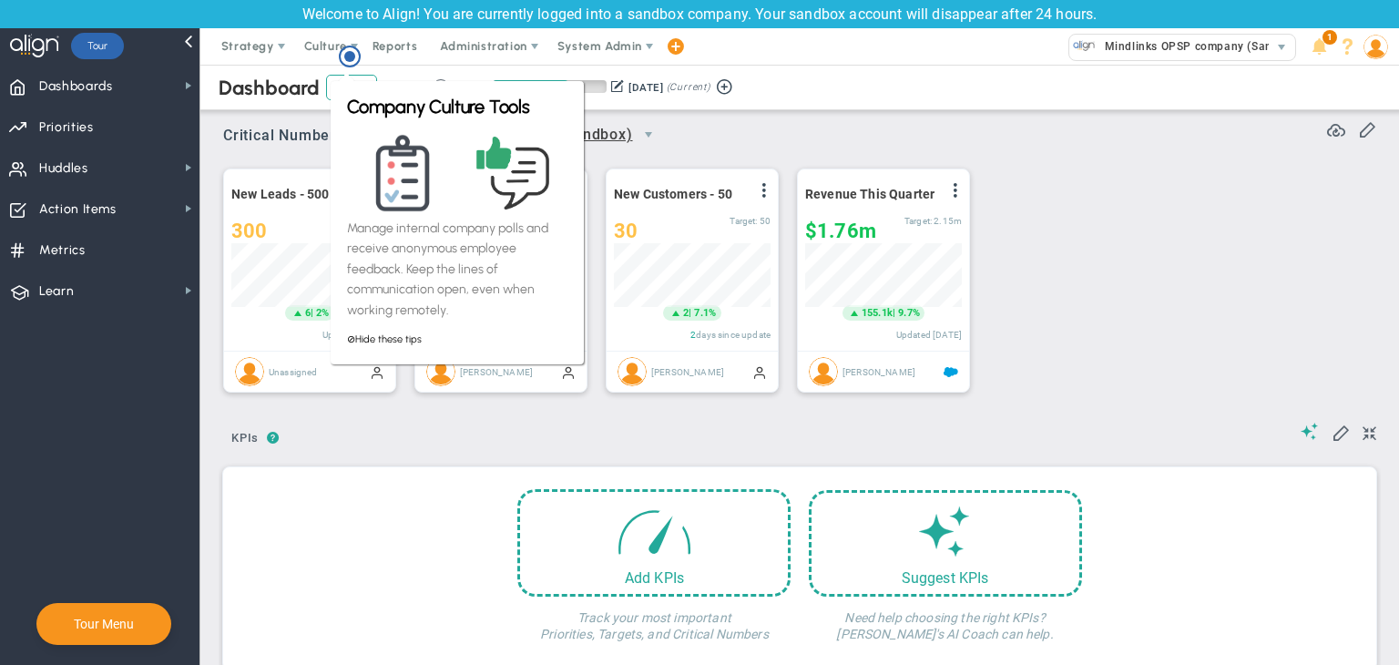
click at [1054, 183] on div "New Leads - 500 View Historical Graph Edit Make "No Change" Update Add Past Upd…" at bounding box center [793, 281] width 1176 height 256
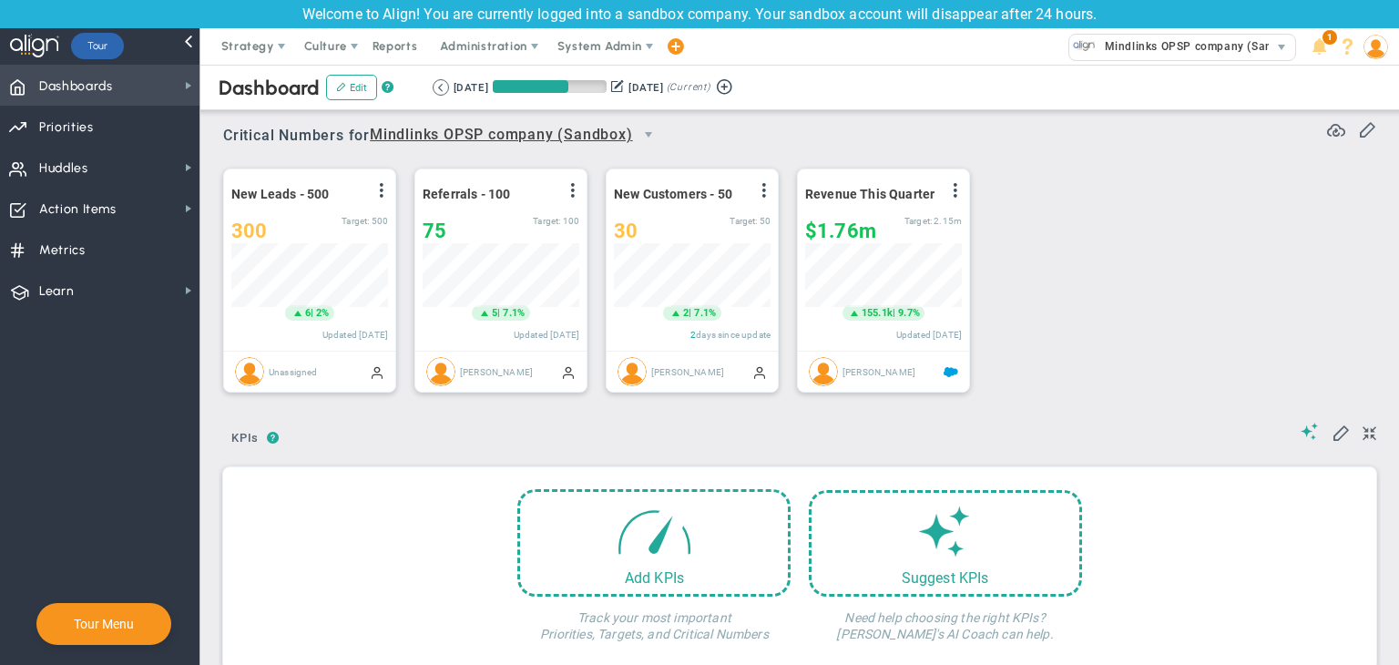
click at [98, 87] on span "Dashboards" at bounding box center [76, 86] width 74 height 38
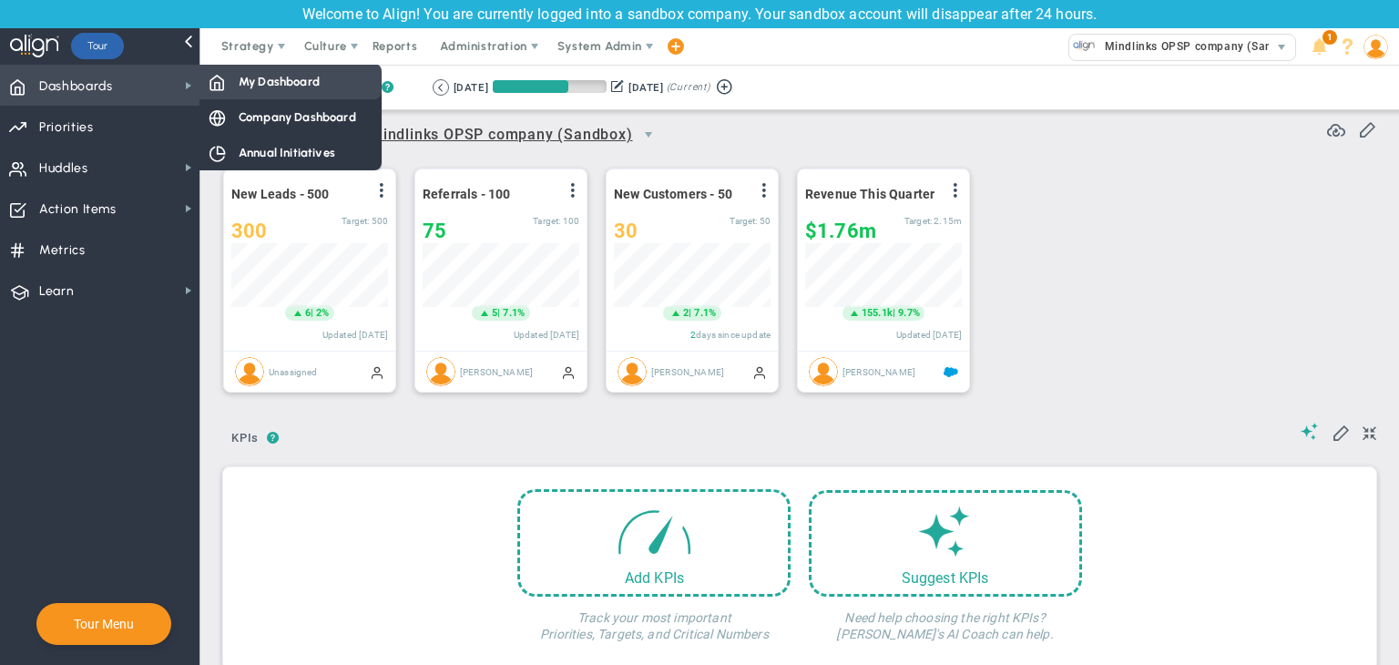
click at [244, 67] on div "My Dashboard" at bounding box center [291, 82] width 182 height 36
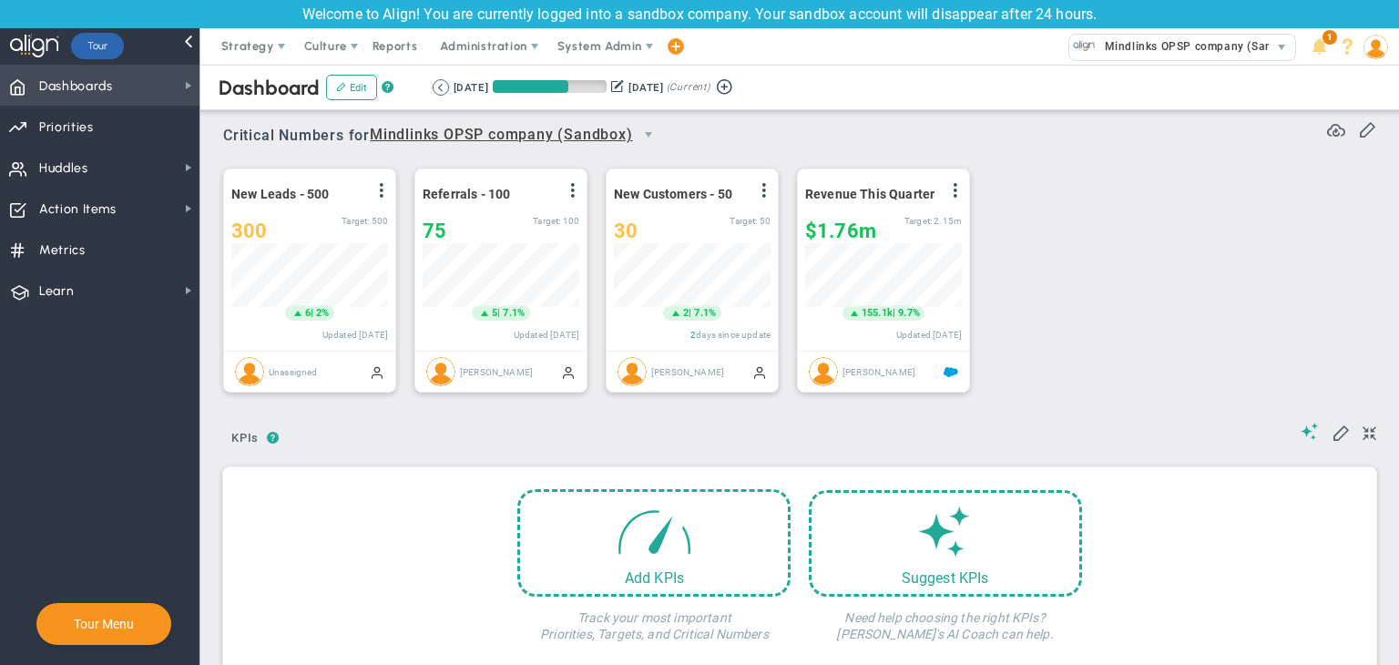
click at [156, 79] on span "Dashboards Dashboards" at bounding box center [100, 85] width 200 height 41
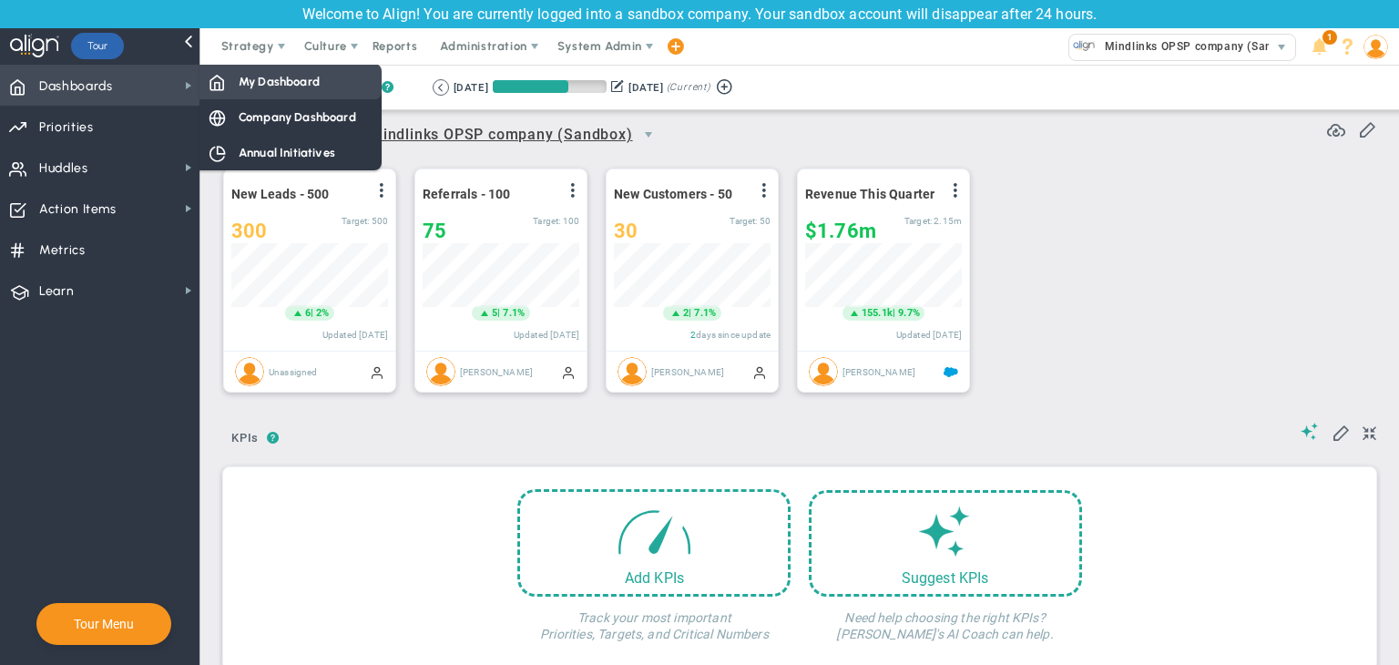
click at [289, 80] on span "My Dashboard" at bounding box center [279, 81] width 81 height 17
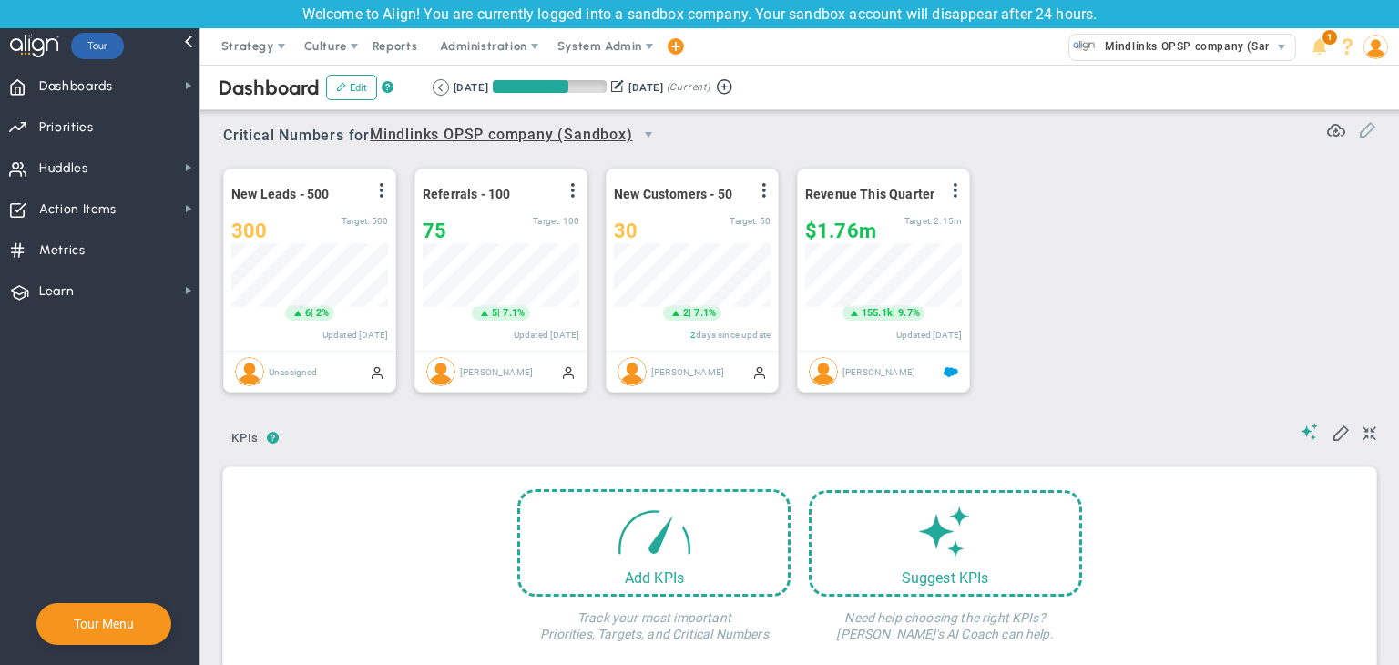
click at [1358, 128] on span at bounding box center [1367, 128] width 18 height 18
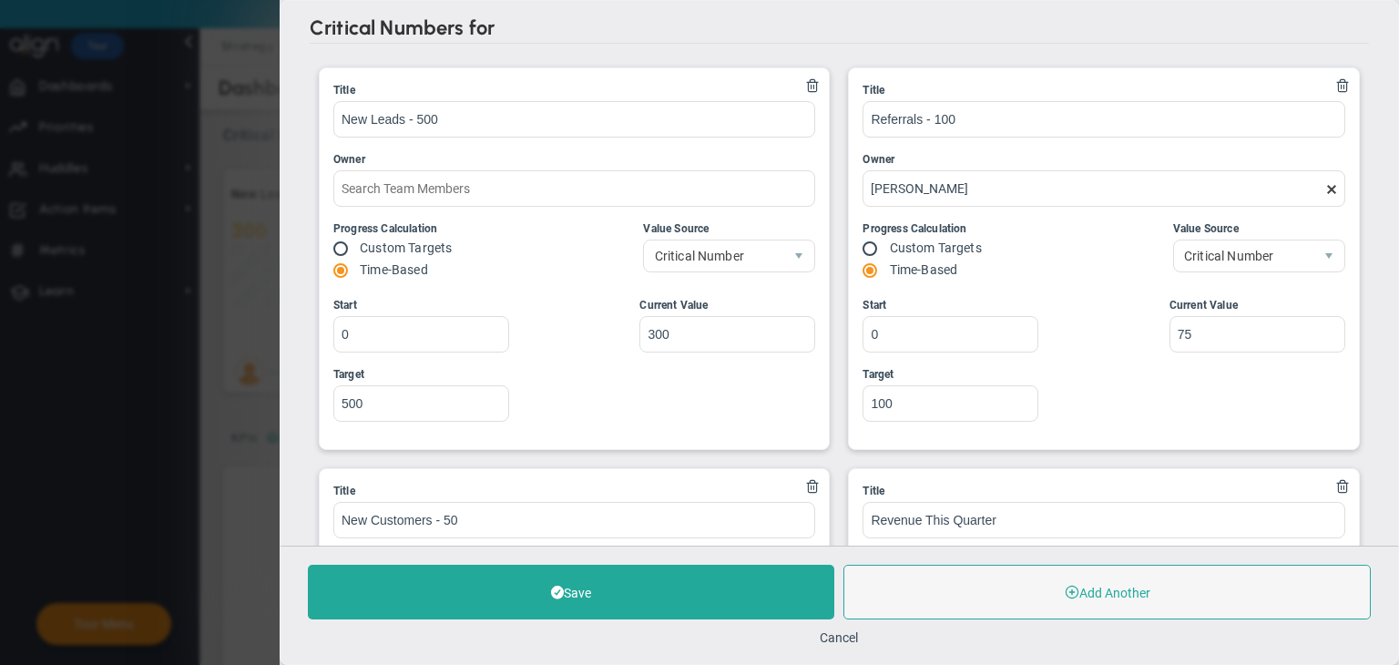
type input "Quarterly Revenue : Salesforce"
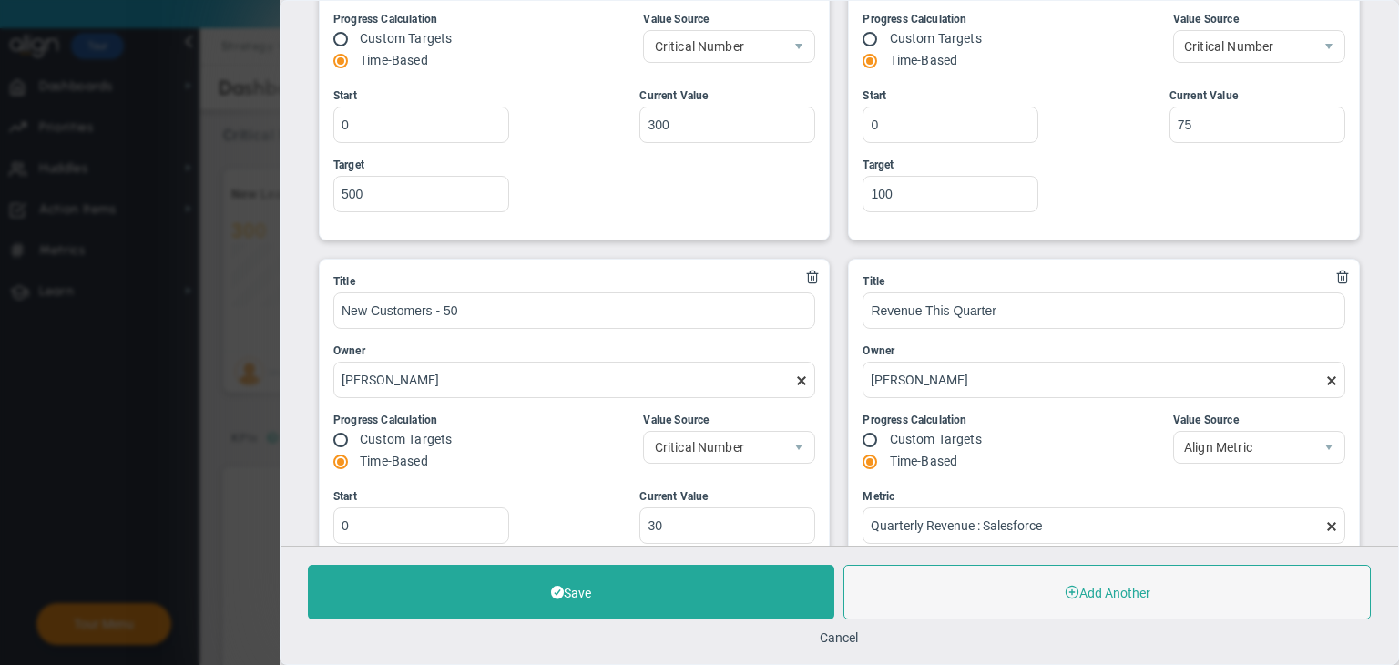
scroll to position [448, 0]
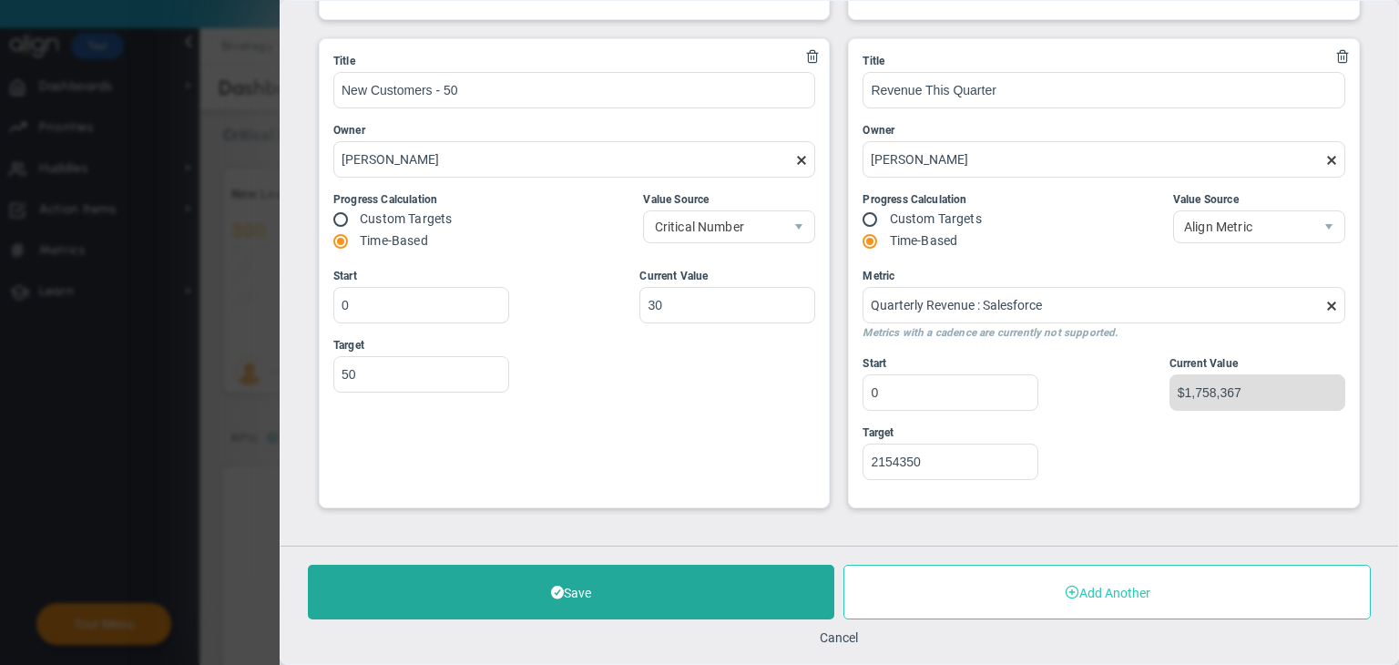
click at [1044, 602] on button "Add Another" at bounding box center [1107, 592] width 527 height 55
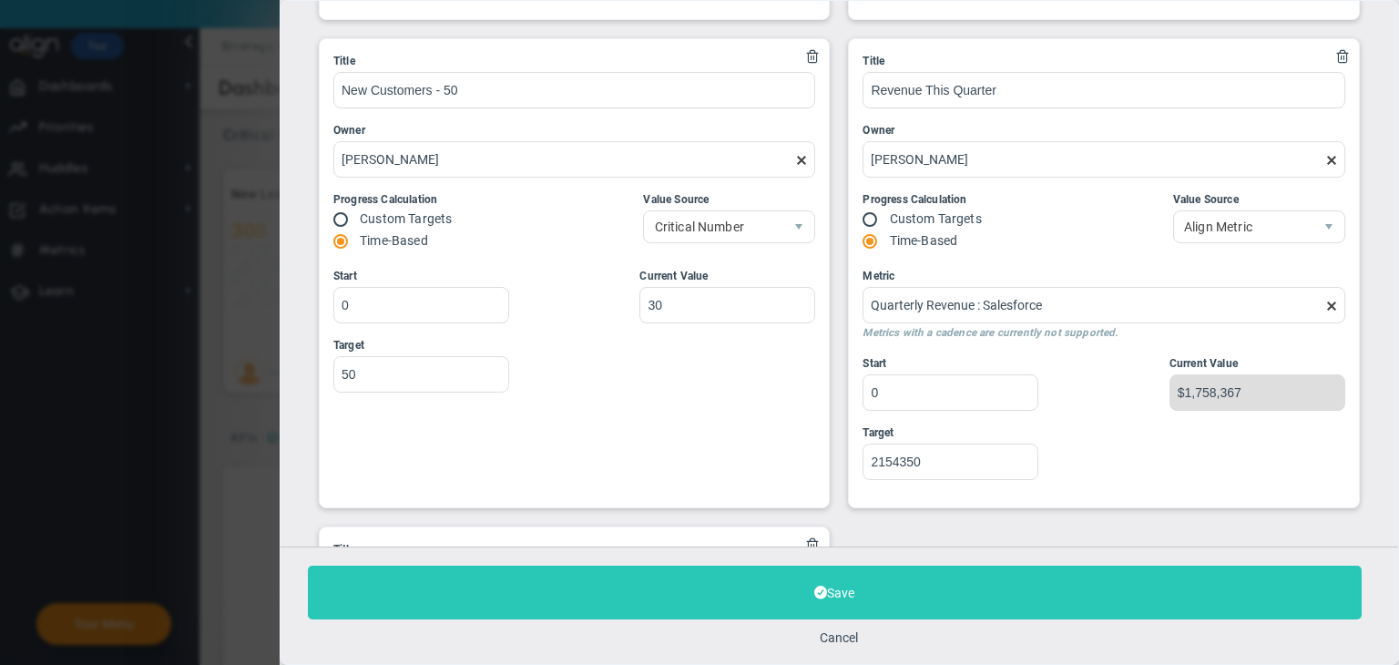
scroll to position [752, 0]
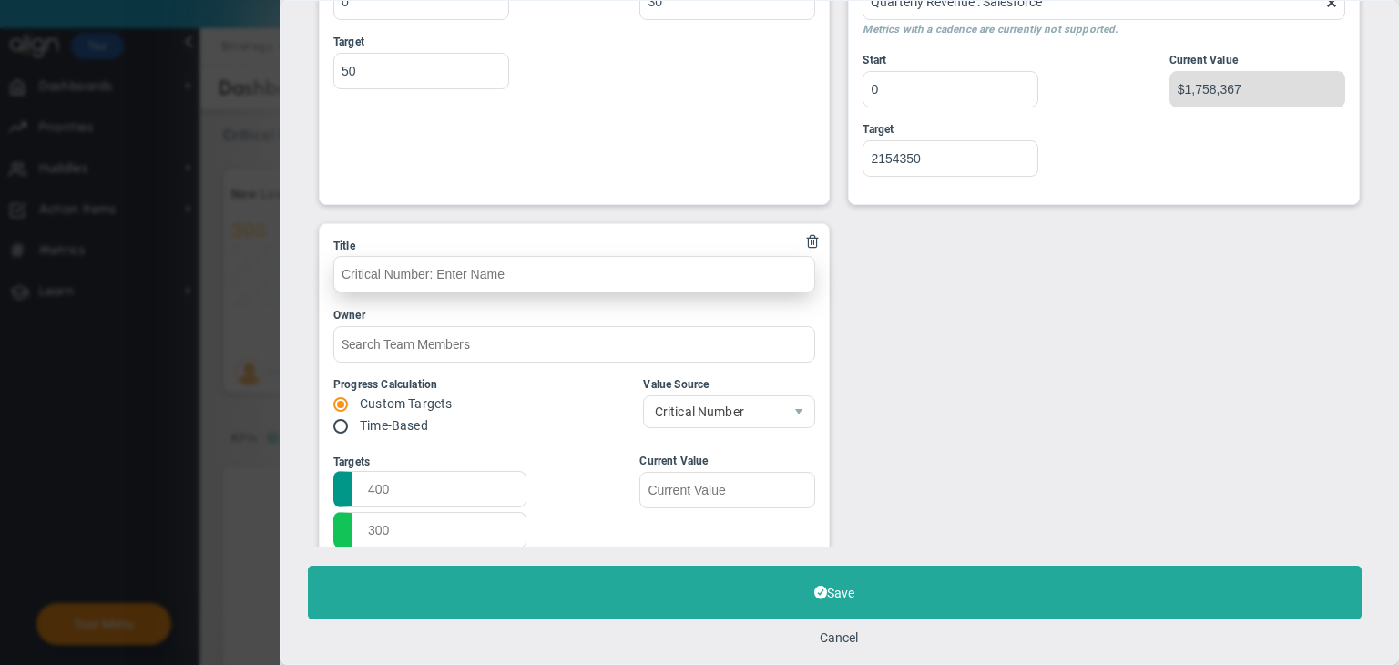
click at [491, 269] on input "text" at bounding box center [574, 274] width 482 height 36
type input "number"
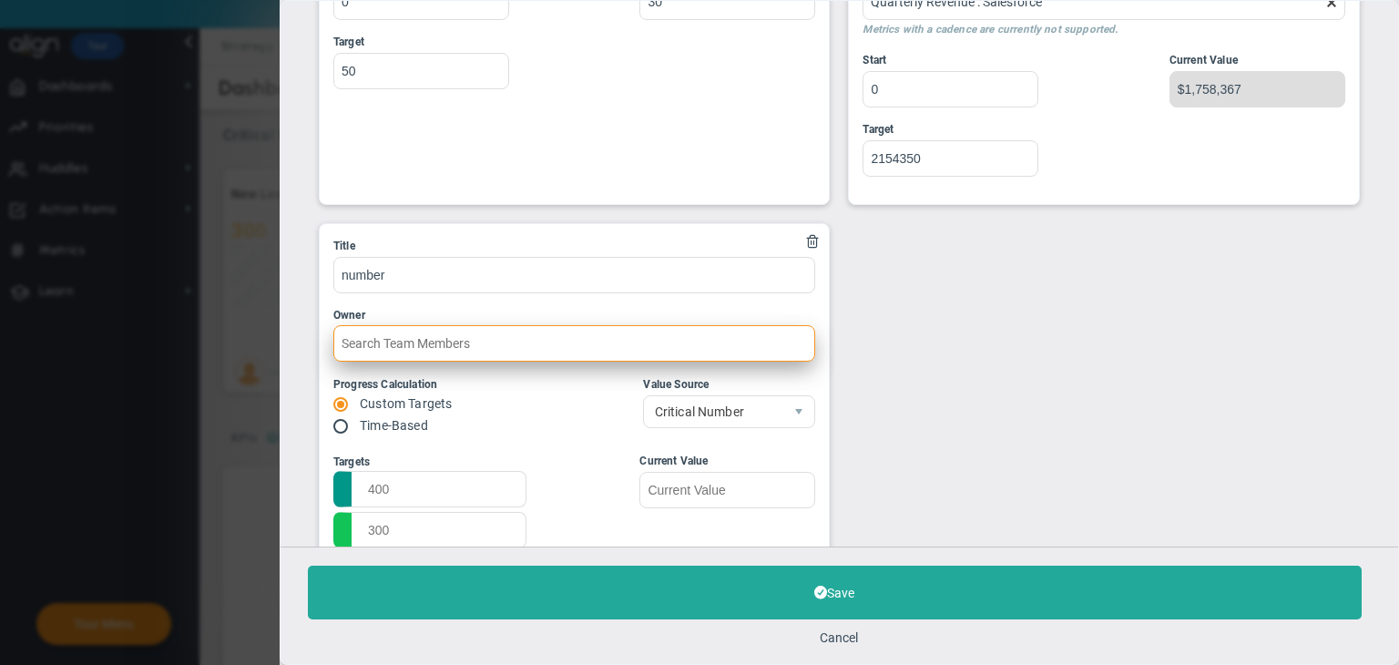
click at [477, 346] on input "text" at bounding box center [574, 343] width 482 height 36
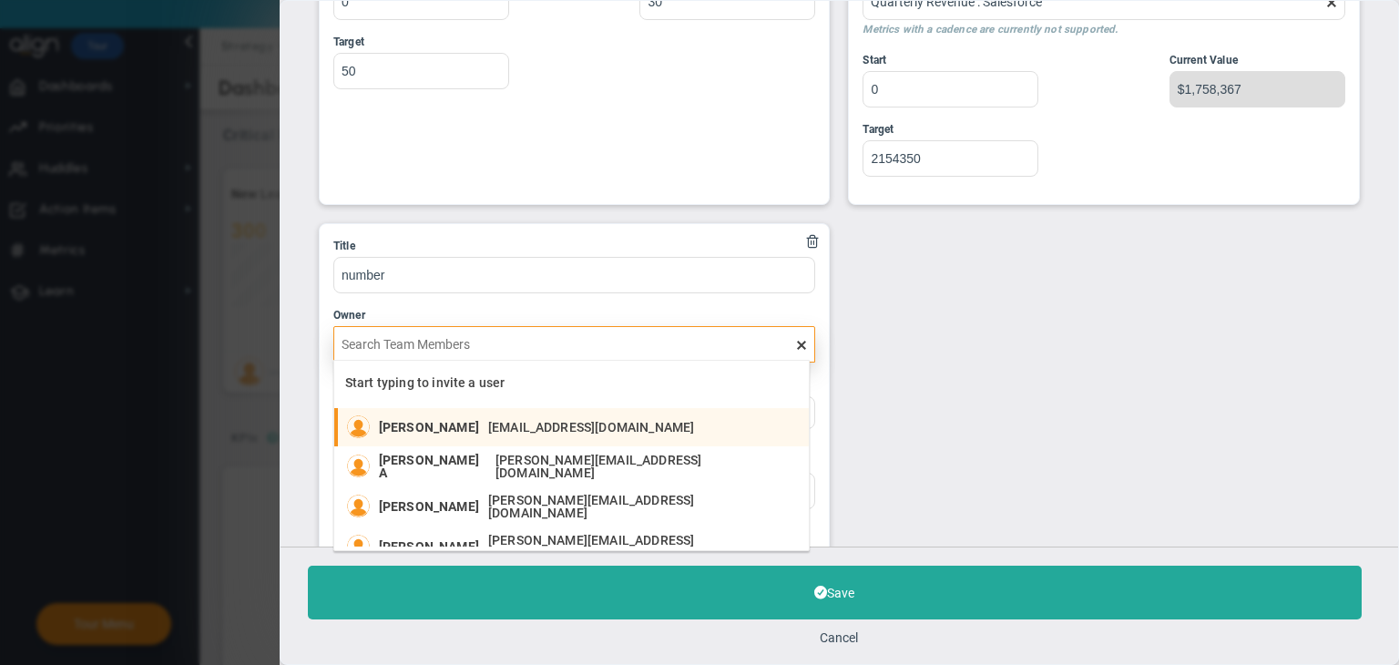
click at [479, 431] on span "[PERSON_NAME]" at bounding box center [429, 427] width 100 height 13
type input "[PERSON_NAME]"
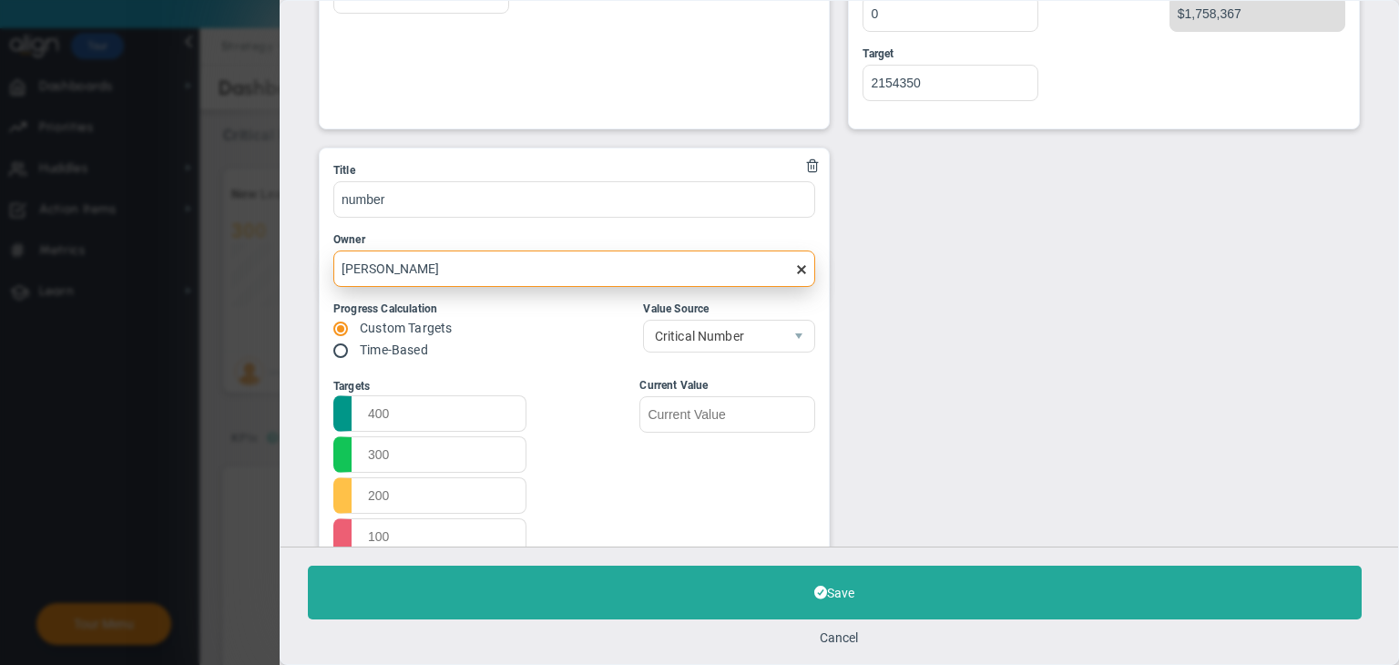
scroll to position [892, 0]
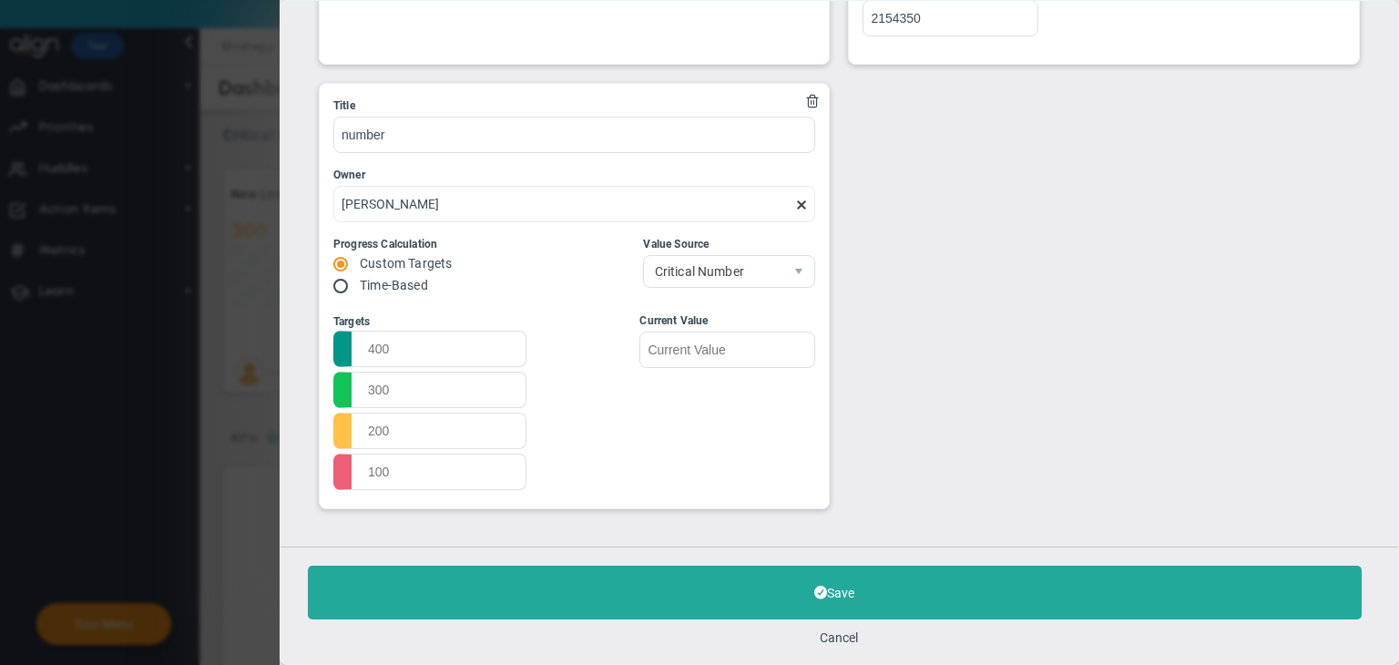
click at [346, 289] on input "radio" at bounding box center [347, 287] width 18 height 15
radio input "true"
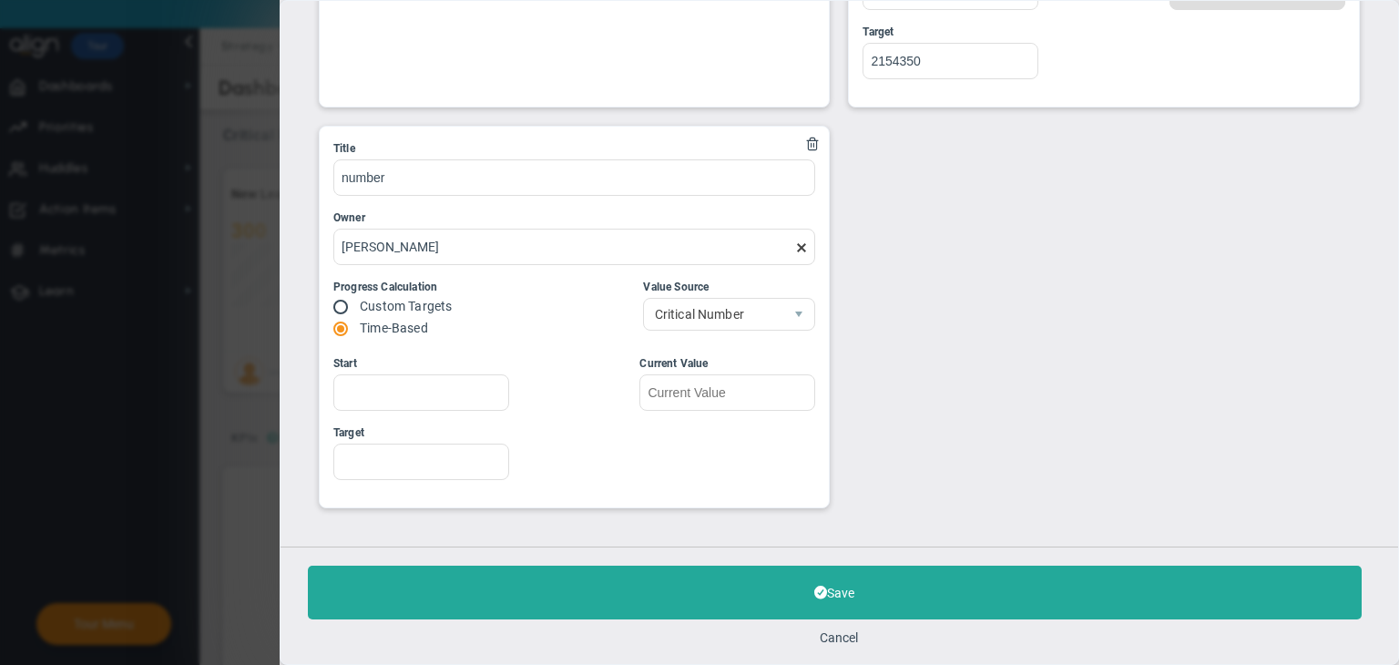
scroll to position [847, 0]
click at [743, 386] on input "text" at bounding box center [728, 393] width 176 height 36
type input "1"
click at [485, 400] on input "Start" at bounding box center [421, 393] width 176 height 36
type input "1"
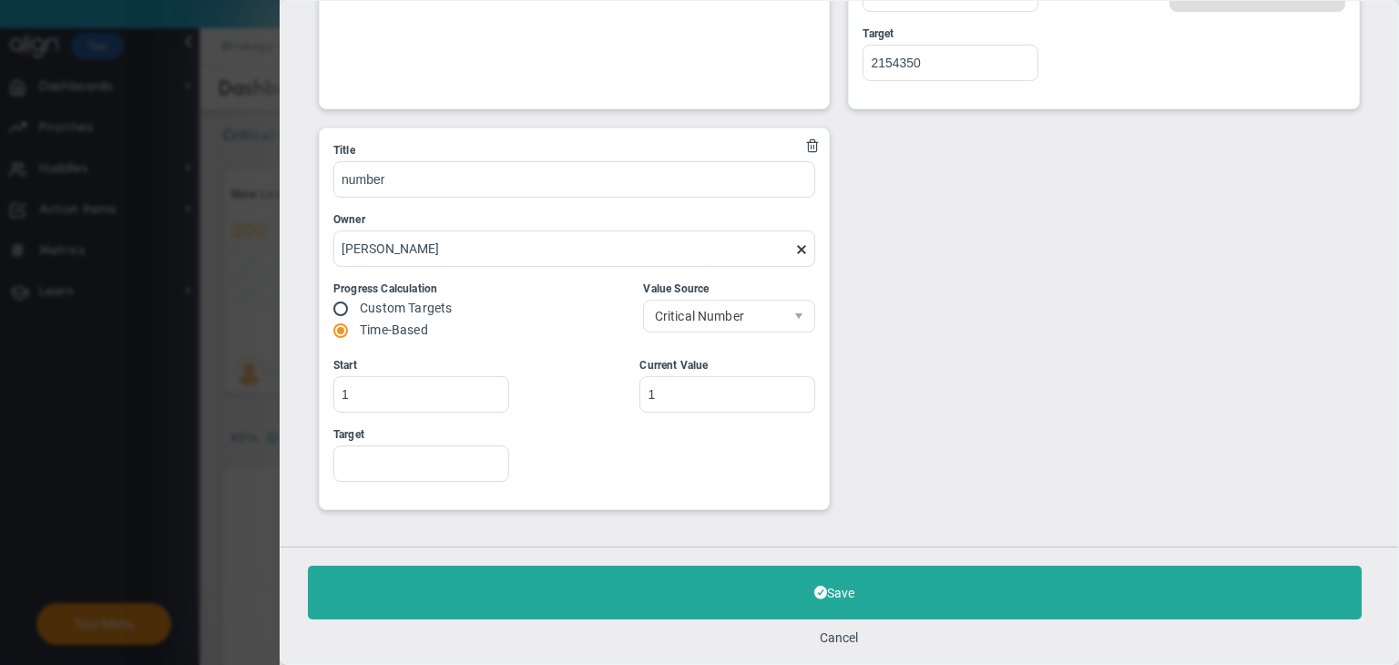
click at [463, 434] on div "Target" at bounding box center [421, 434] width 176 height 17
click at [463, 445] on input "Target" at bounding box center [421, 463] width 176 height 36
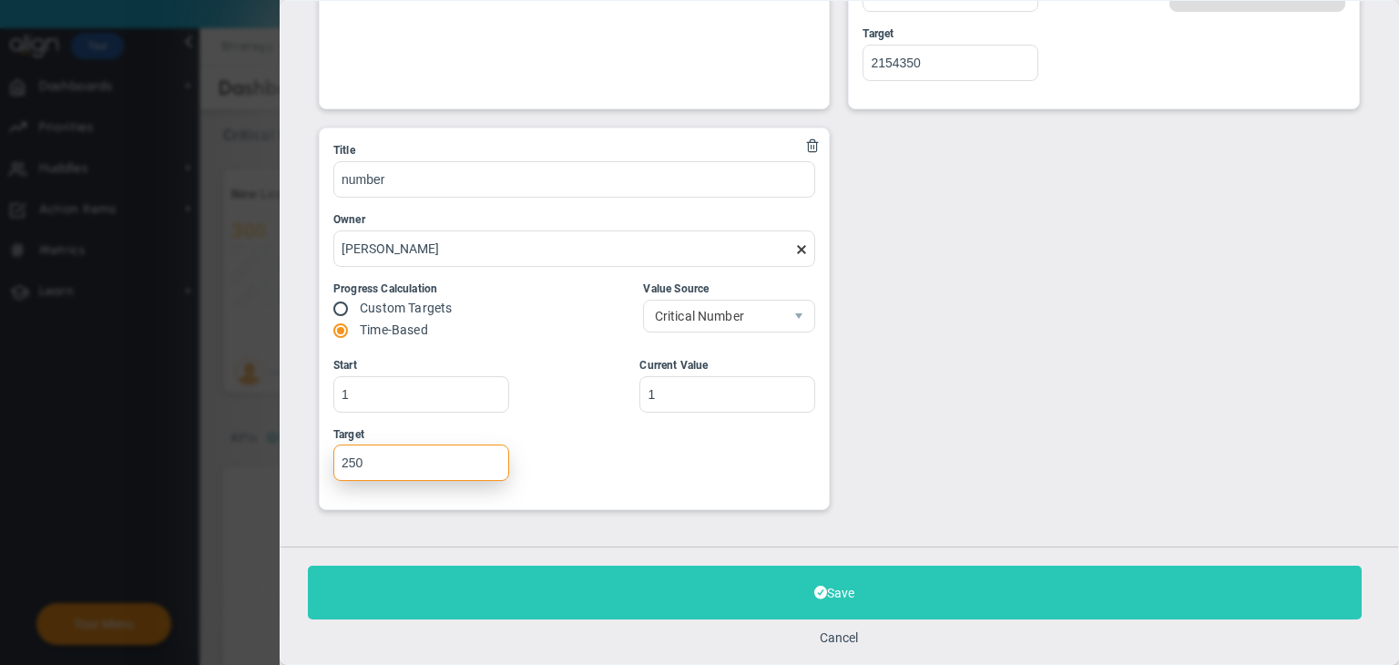
type input "250"
click at [856, 588] on button "Save" at bounding box center [835, 593] width 1054 height 54
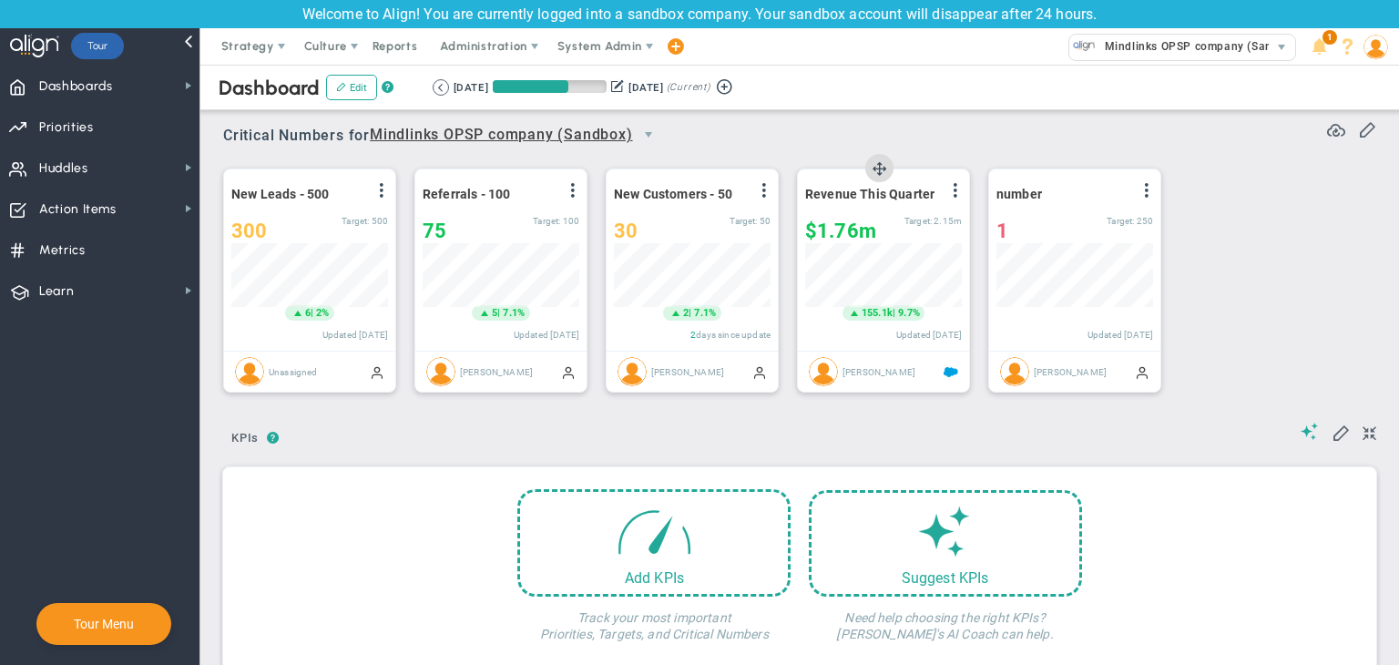
scroll to position [910907, 910814]
click at [1141, 185] on span at bounding box center [1147, 190] width 15 height 15
click at [1075, 226] on li "Edit" at bounding box center [1095, 227] width 129 height 23
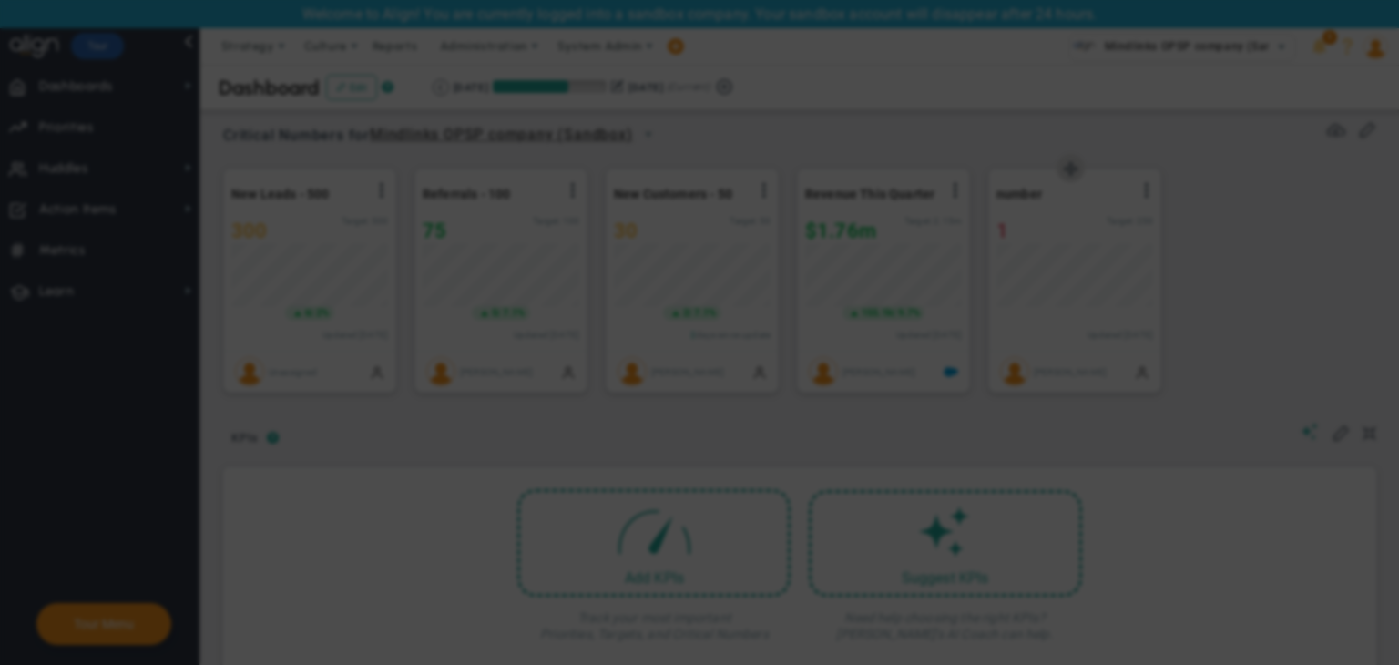
type input "number"
type input "[PERSON_NAME]"
radio input "true"
type input "1"
type input "250"
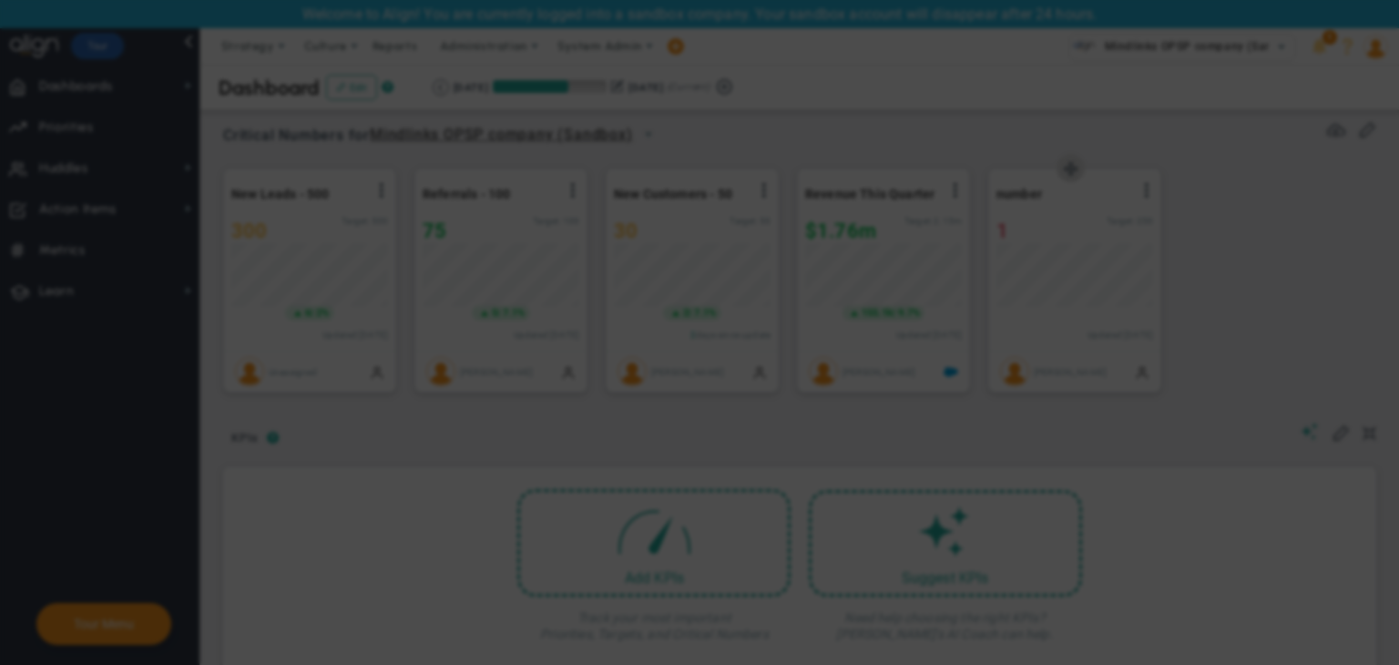
type input "1"
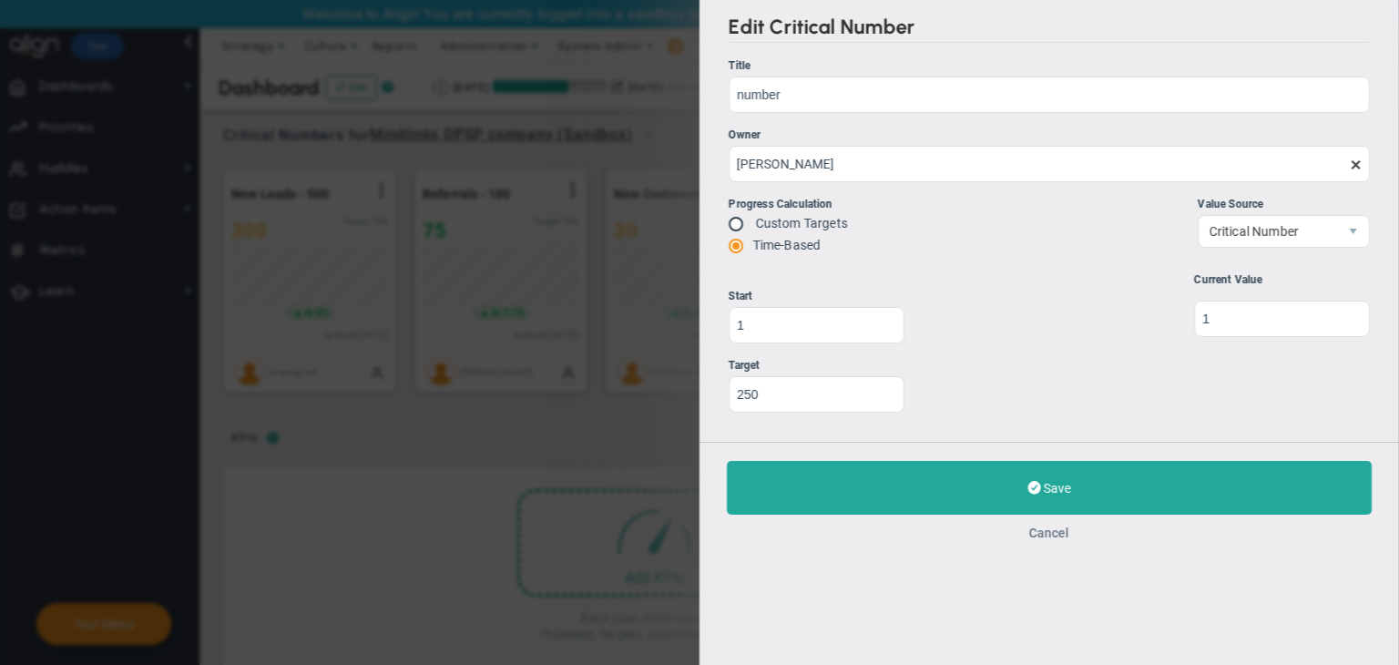
click at [1042, 530] on button "Cancel" at bounding box center [1049, 533] width 40 height 15
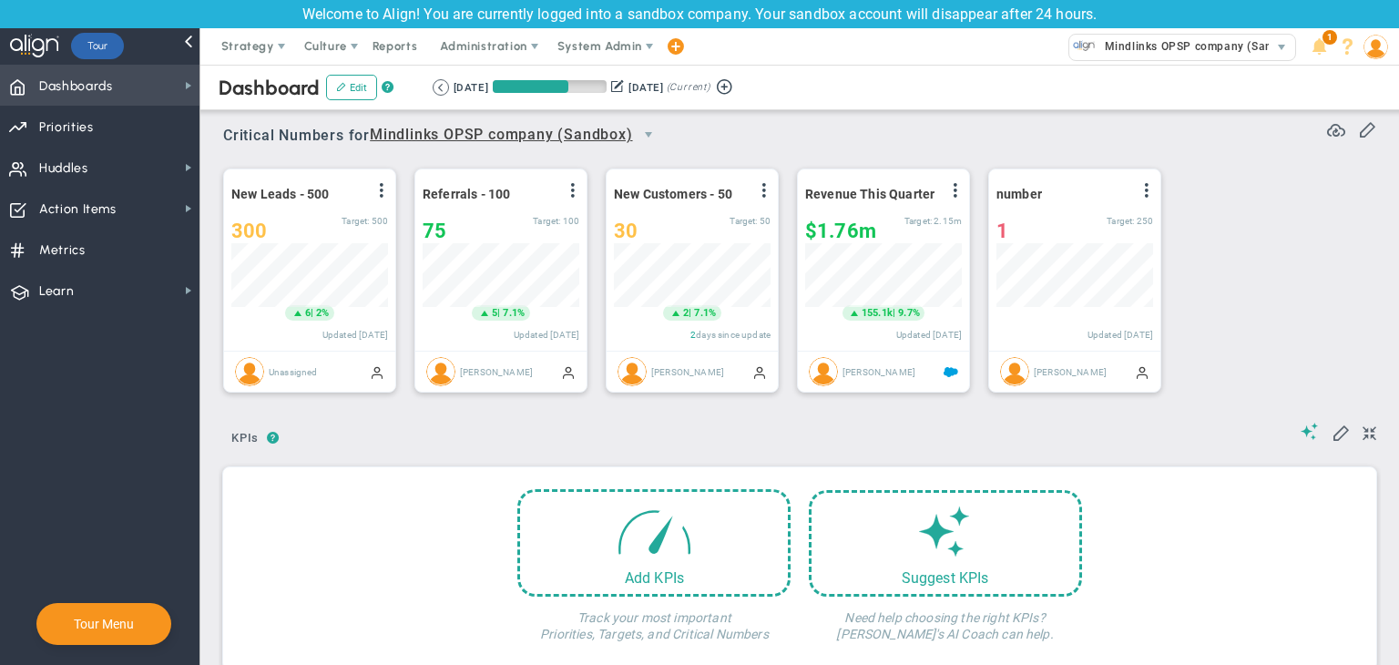
click at [157, 87] on span "Dashboards Dashboards" at bounding box center [100, 85] width 200 height 41
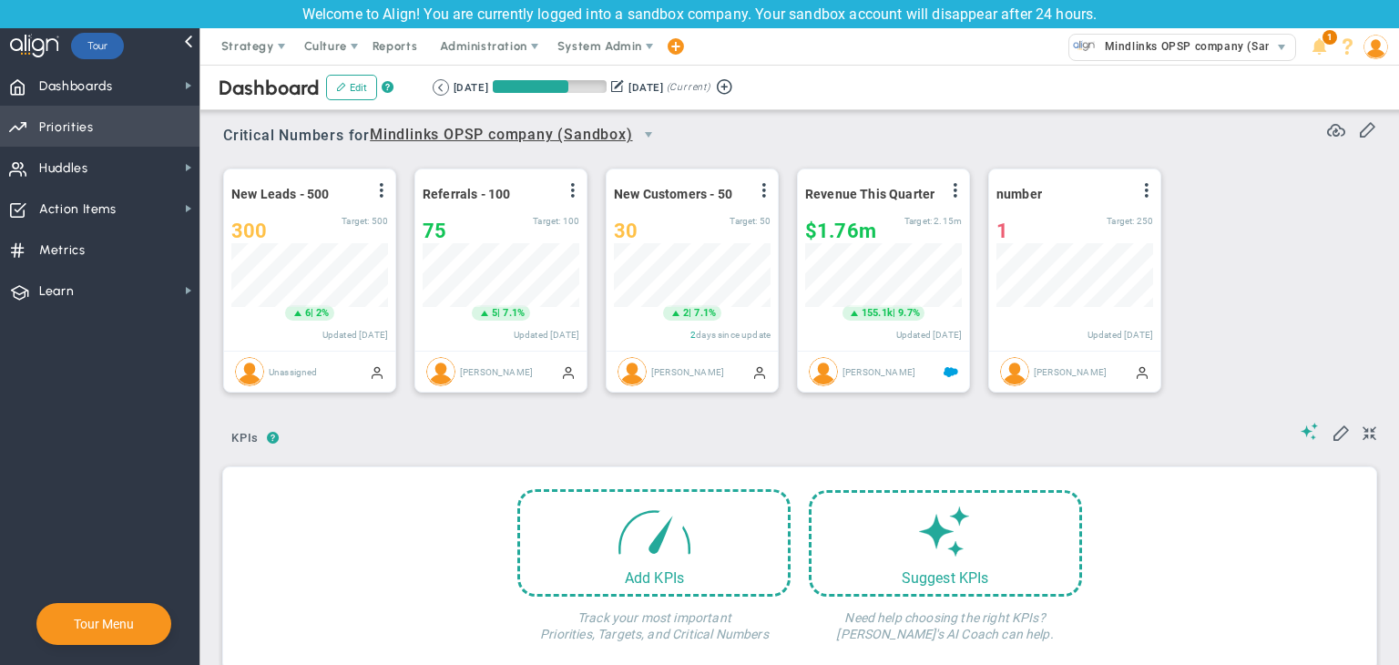
click at [164, 132] on span "Priorities Projects OKR Tree Priorities Projects OKRs" at bounding box center [100, 126] width 200 height 41
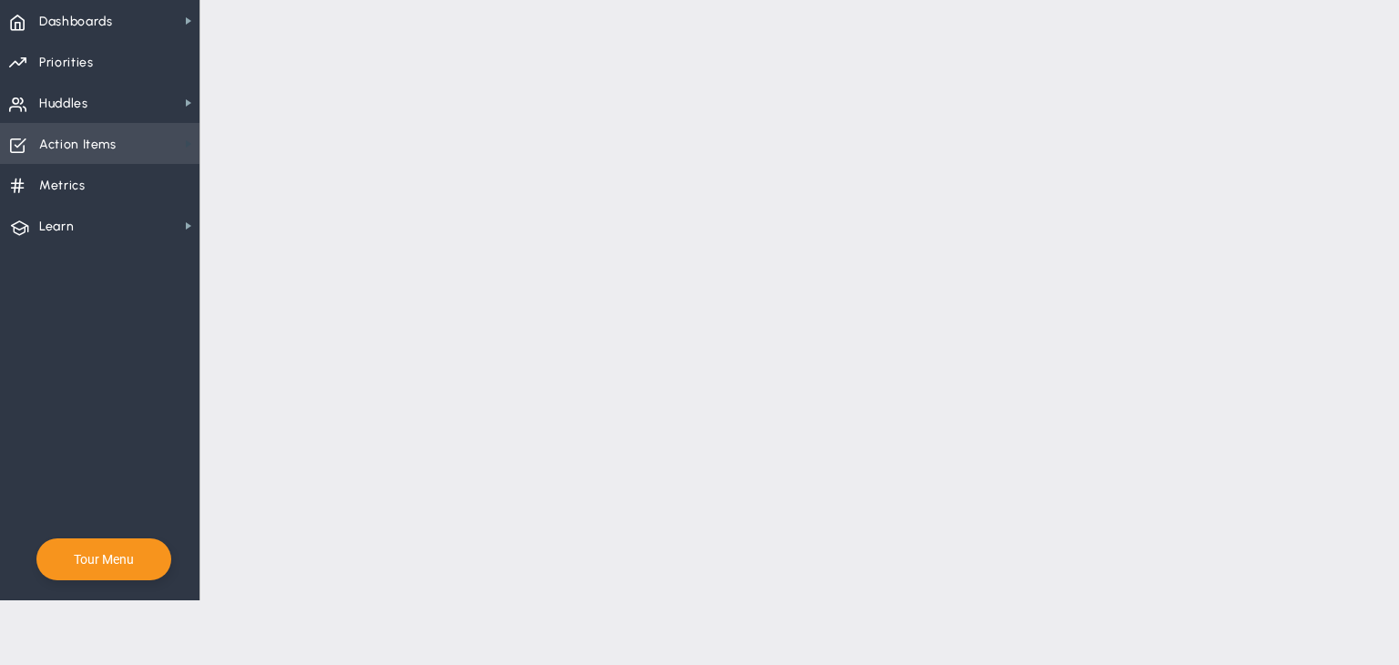
checkbox input "false"
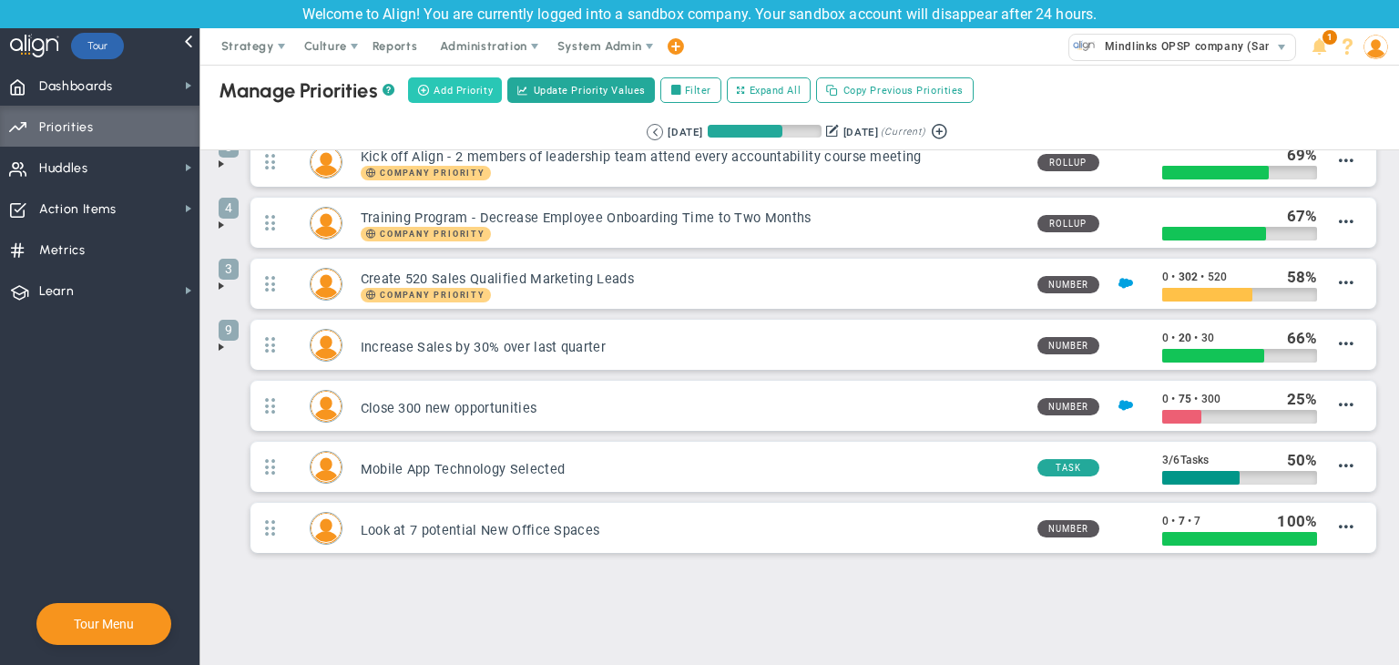
click at [460, 86] on span "Add Priority" at bounding box center [463, 90] width 59 height 15
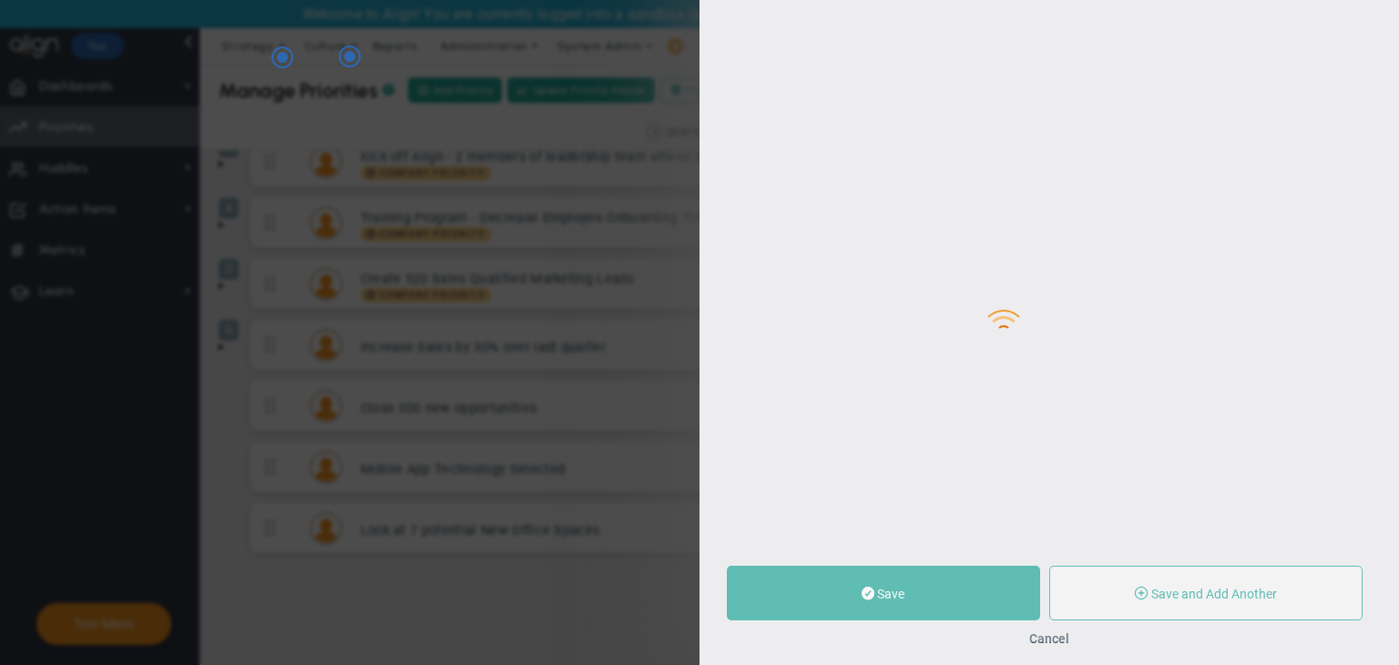
type input "0"
radio input "true"
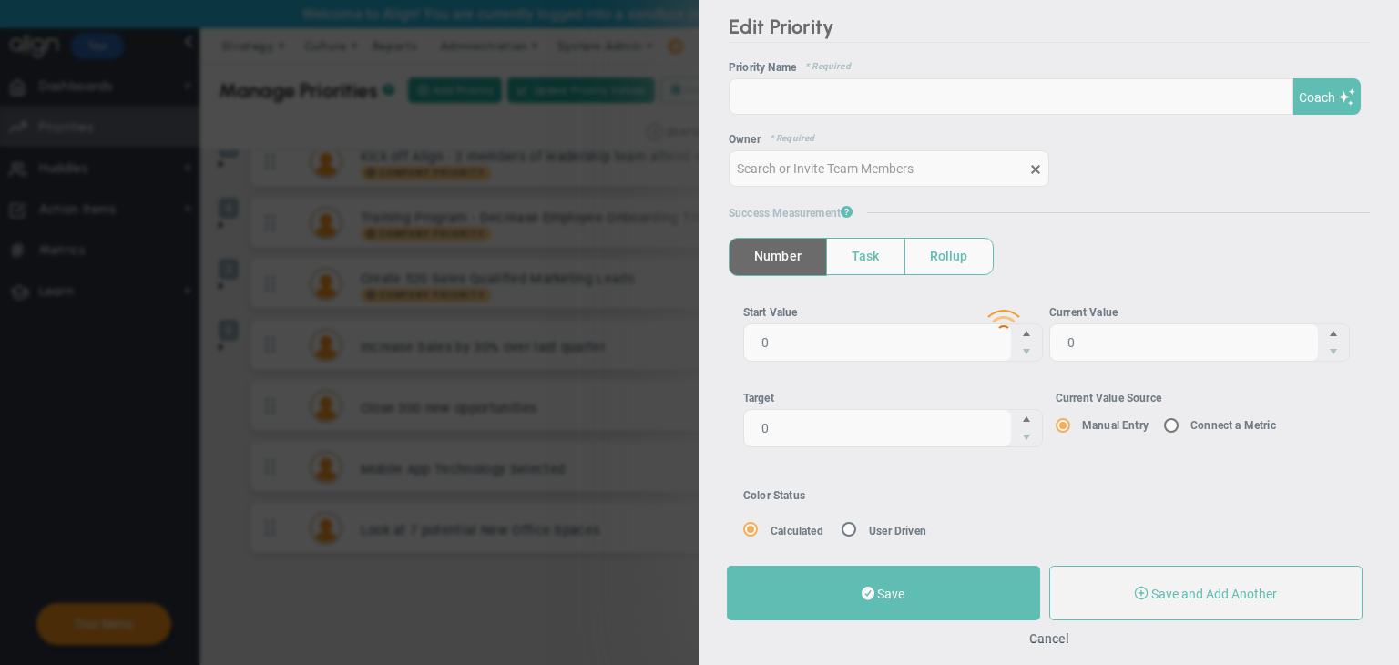
type input "[PERSON_NAME]"
type input "0"
radio input "true"
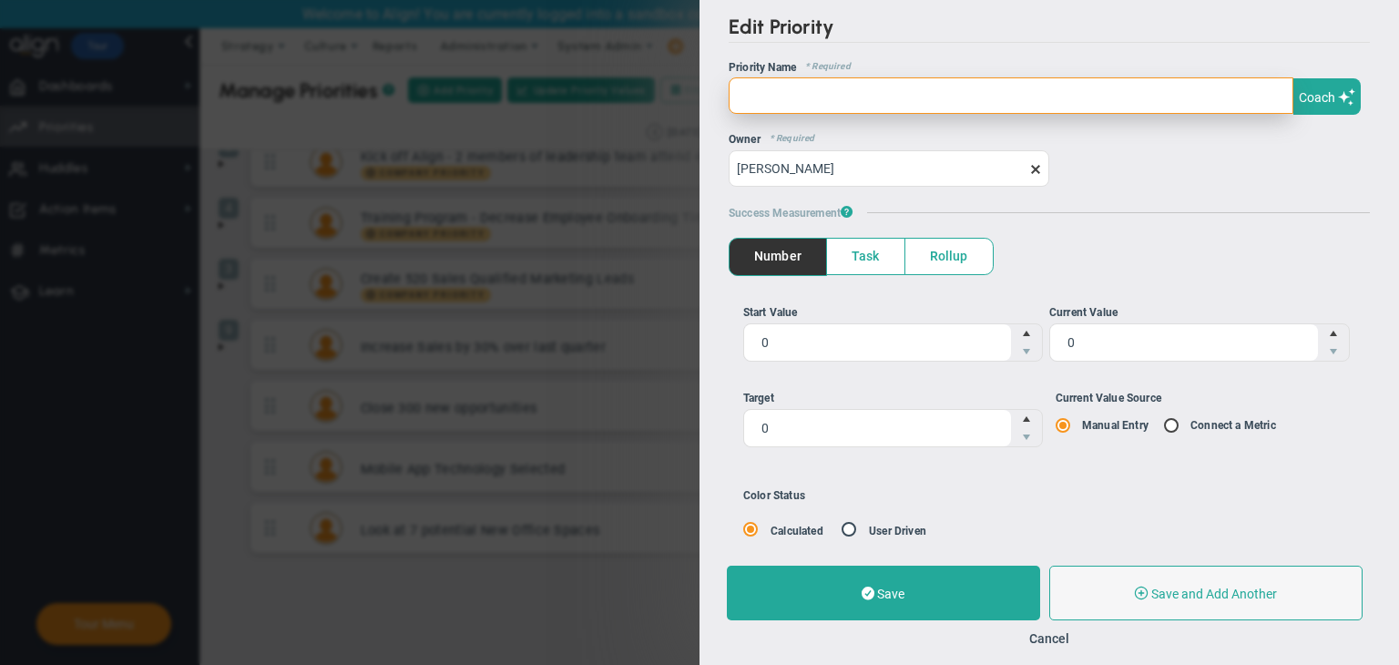
click at [847, 89] on input "text" at bounding box center [1011, 95] width 565 height 36
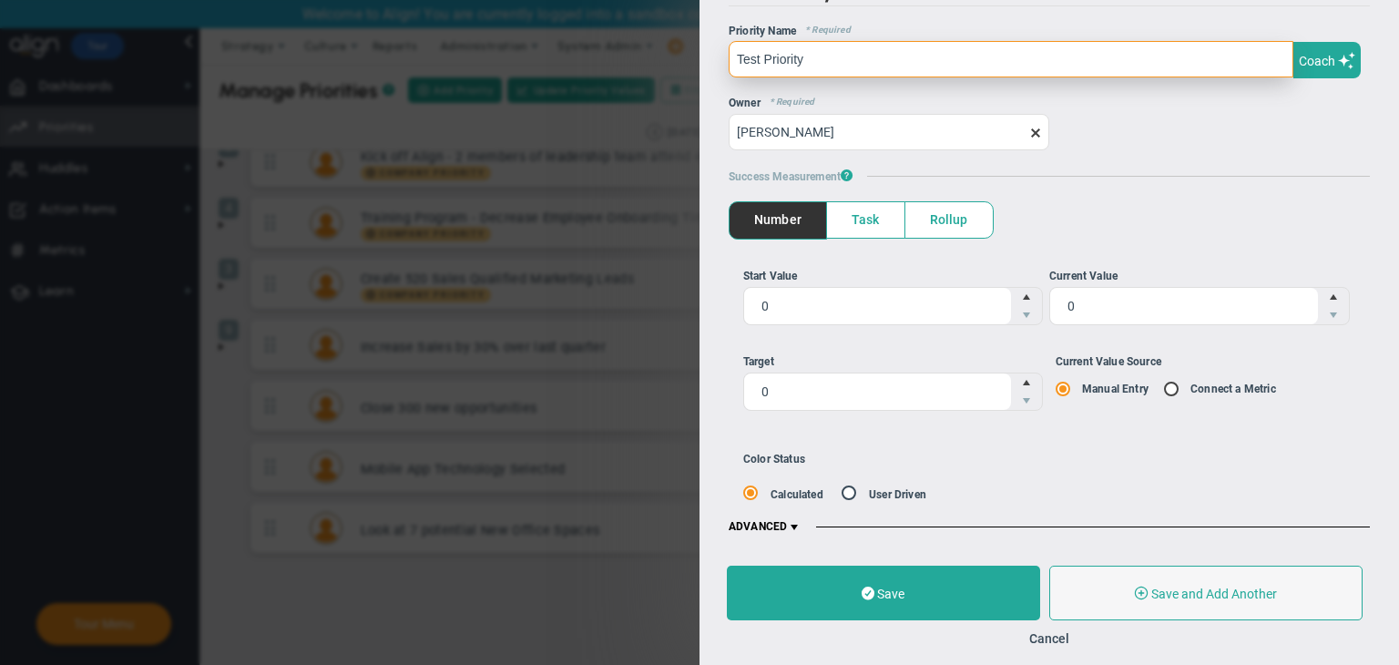
type input "Test Priority"
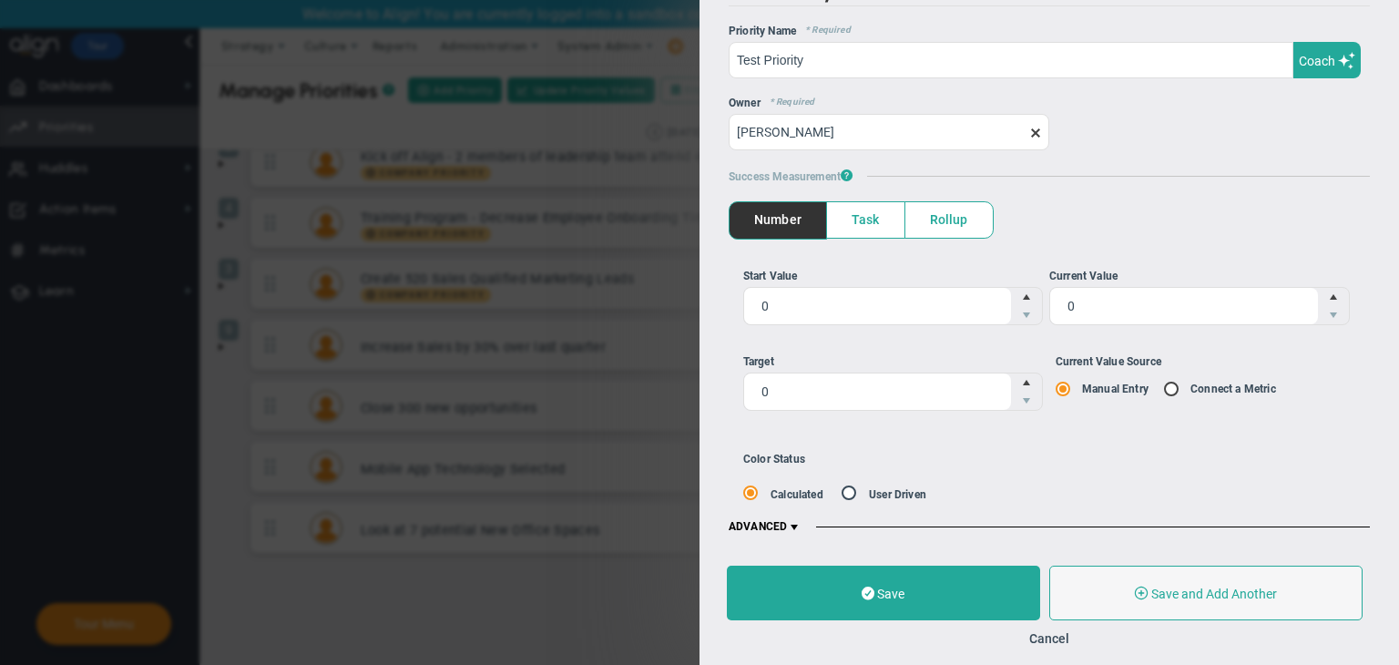
click at [800, 522] on span at bounding box center [794, 527] width 15 height 15
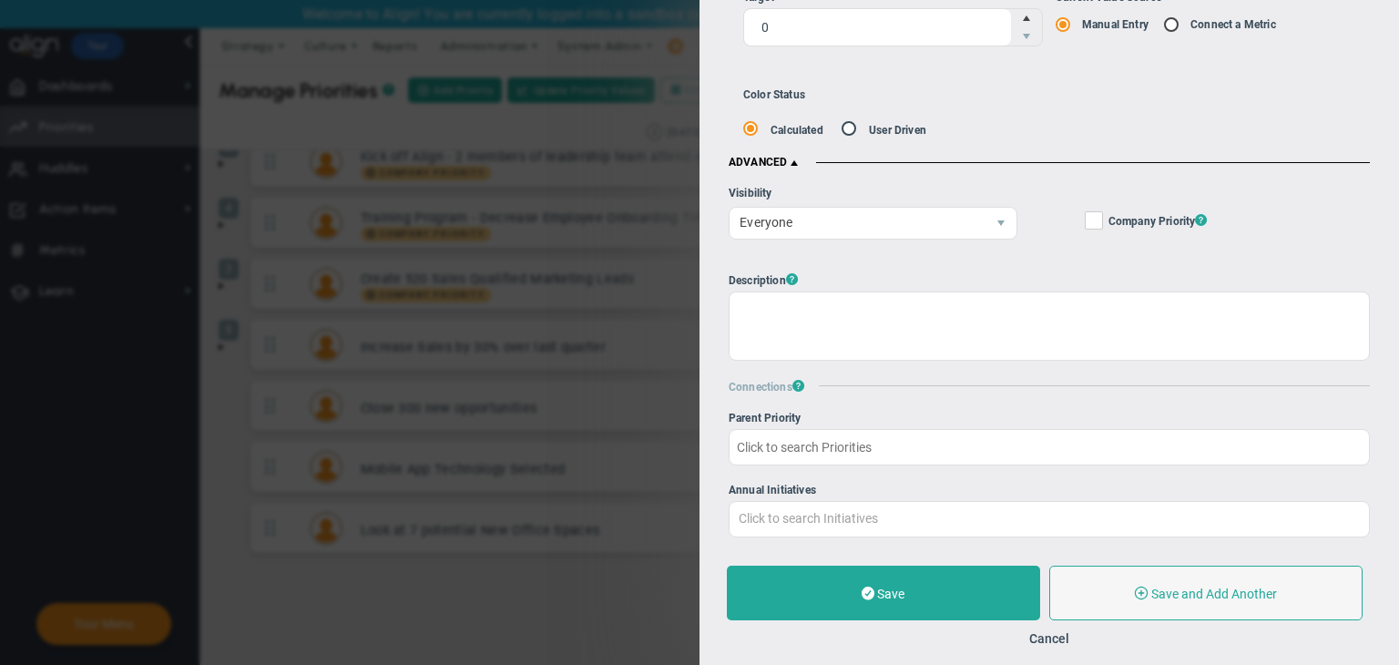
click at [802, 165] on span at bounding box center [794, 163] width 15 height 15
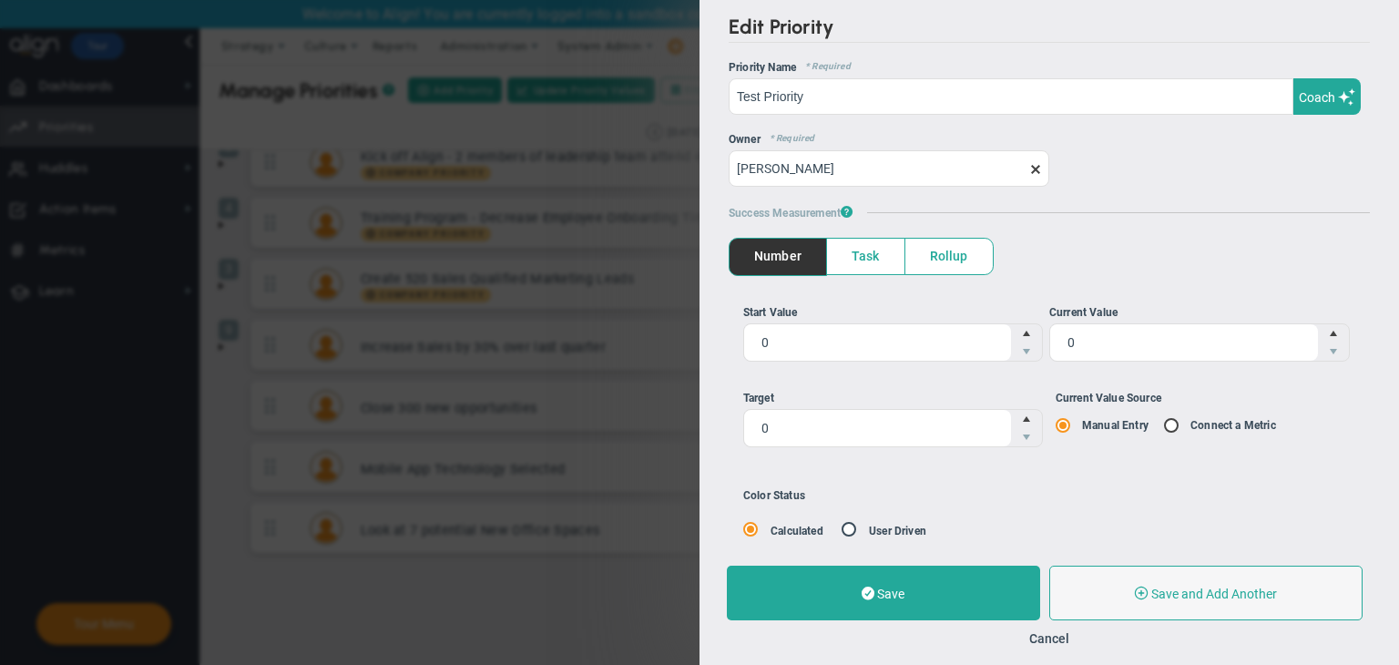
click at [873, 256] on span "Task" at bounding box center [865, 257] width 77 height 36
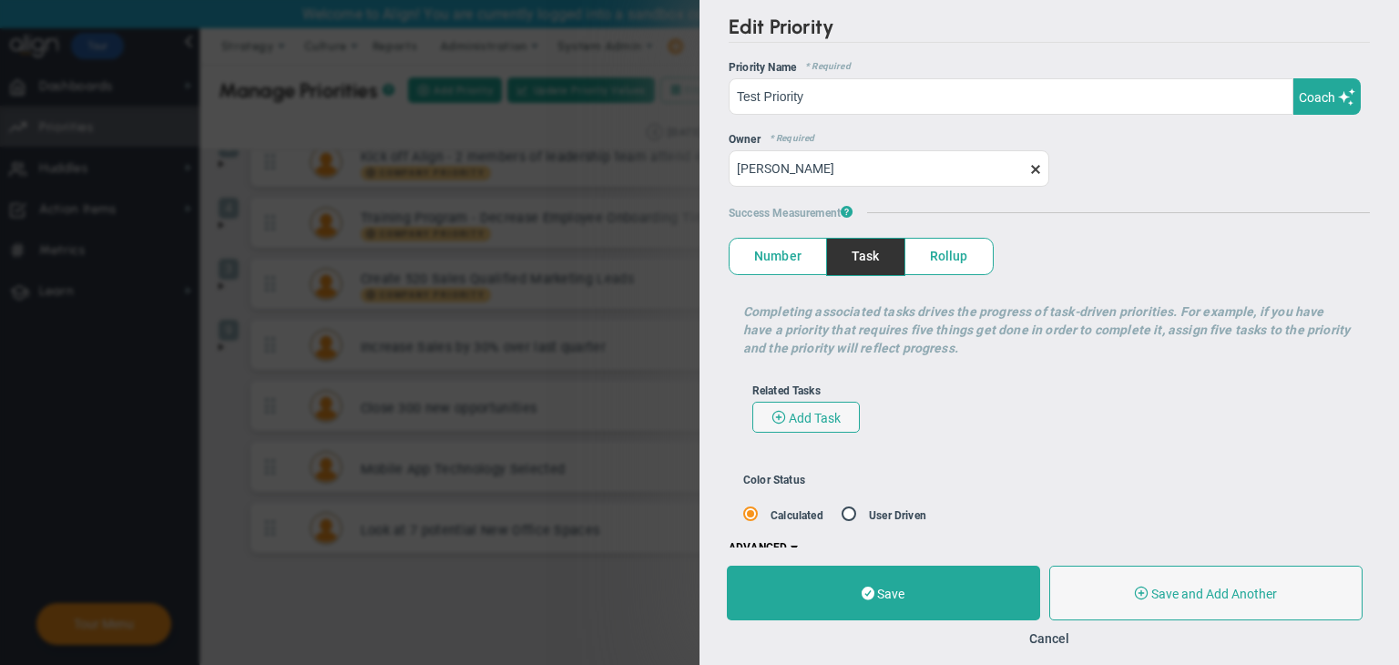
click at [802, 254] on span "Number" at bounding box center [778, 257] width 97 height 36
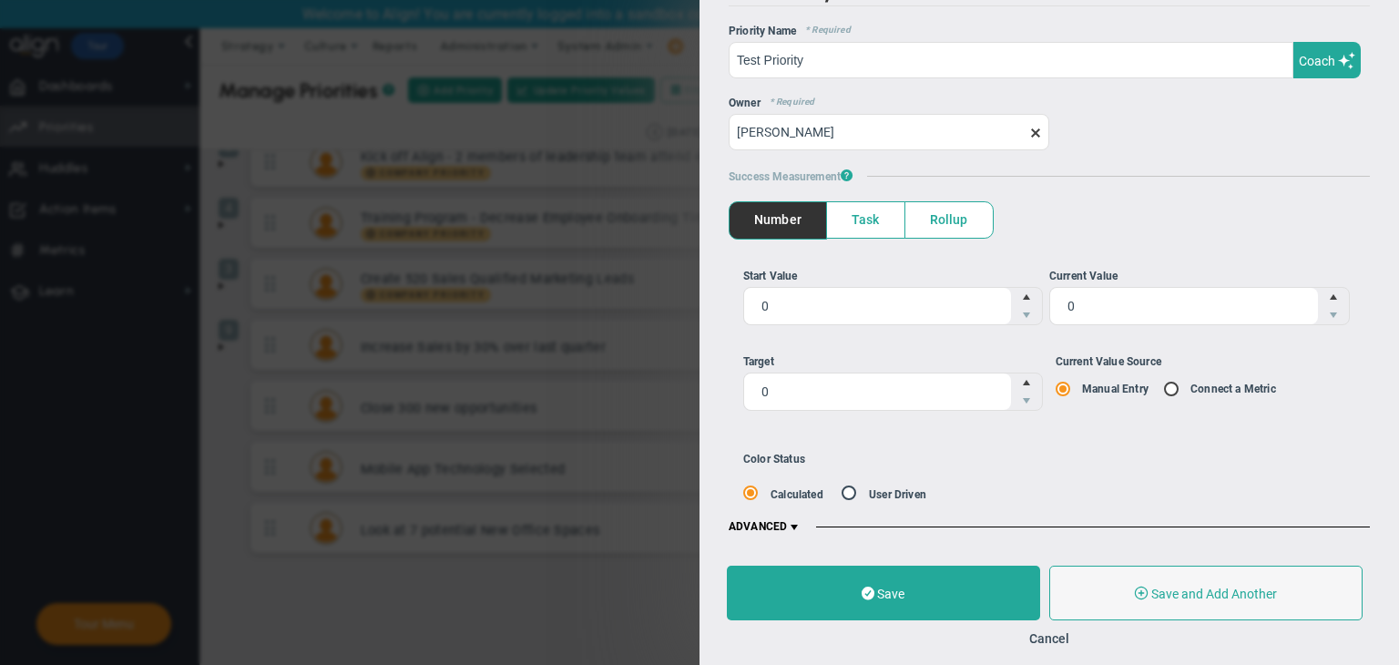
click at [791, 527] on span at bounding box center [794, 527] width 15 height 15
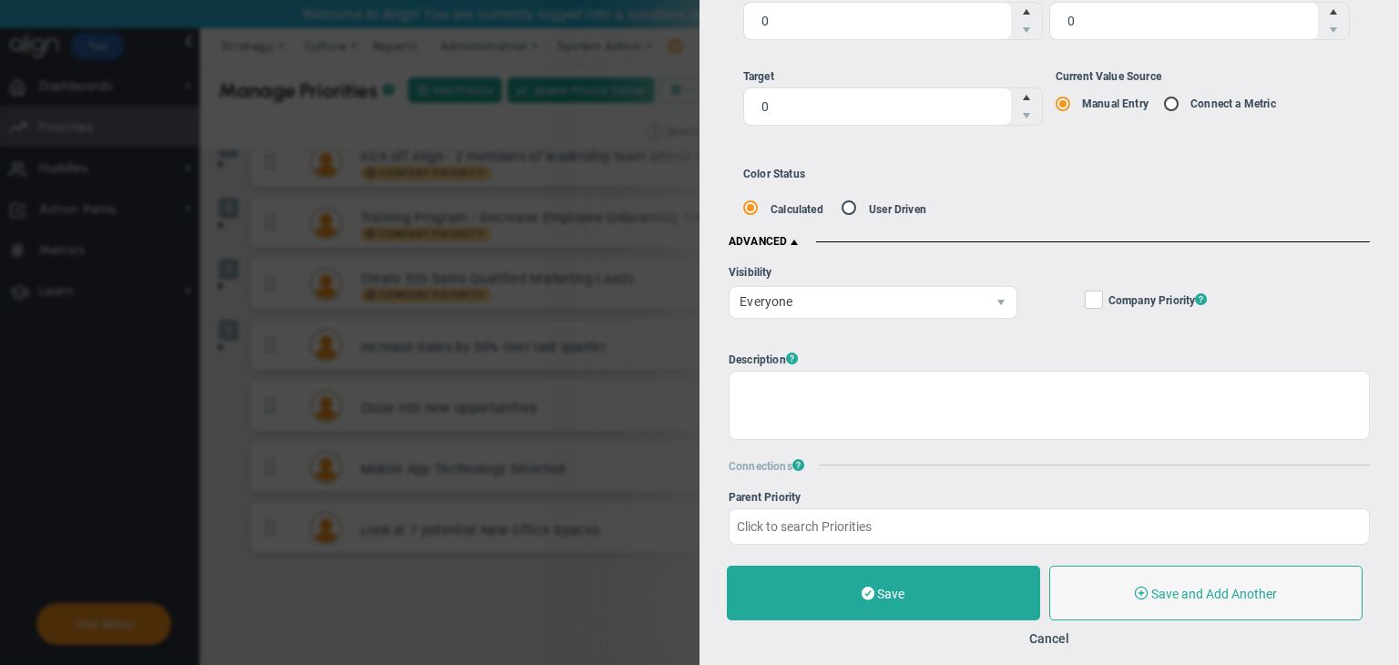
scroll to position [142, 0]
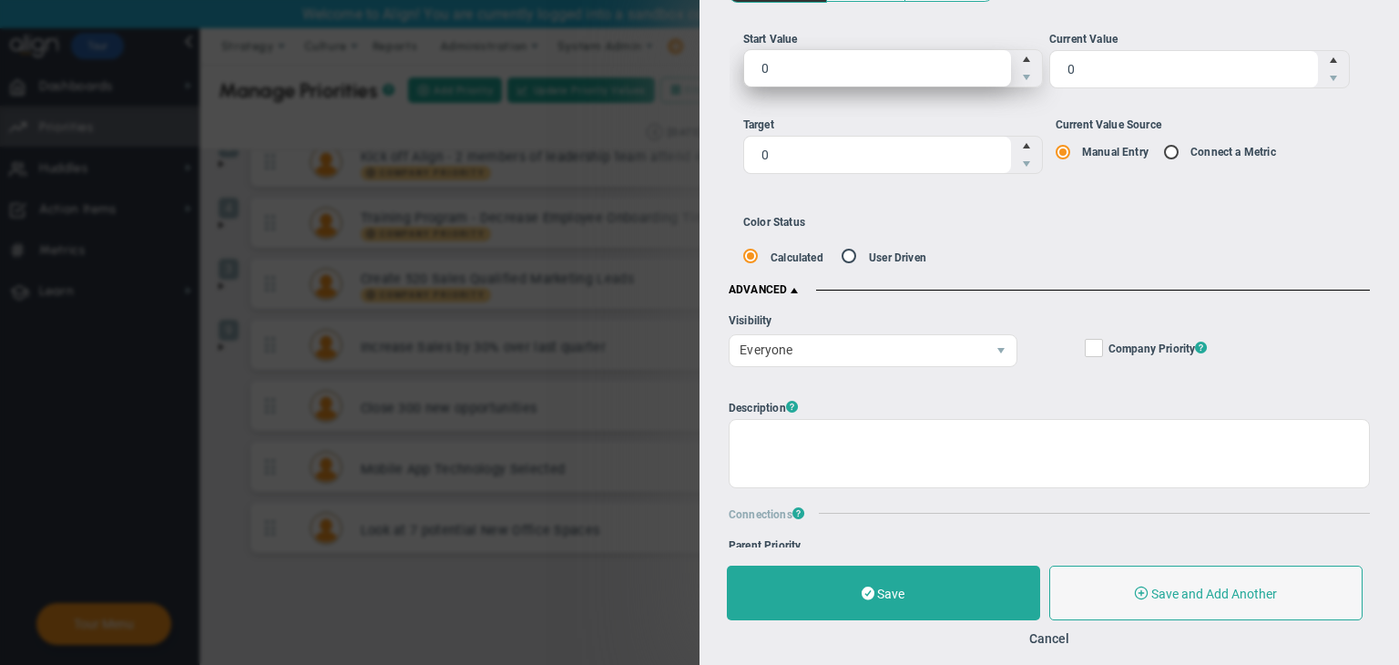
click at [796, 286] on span at bounding box center [794, 290] width 15 height 15
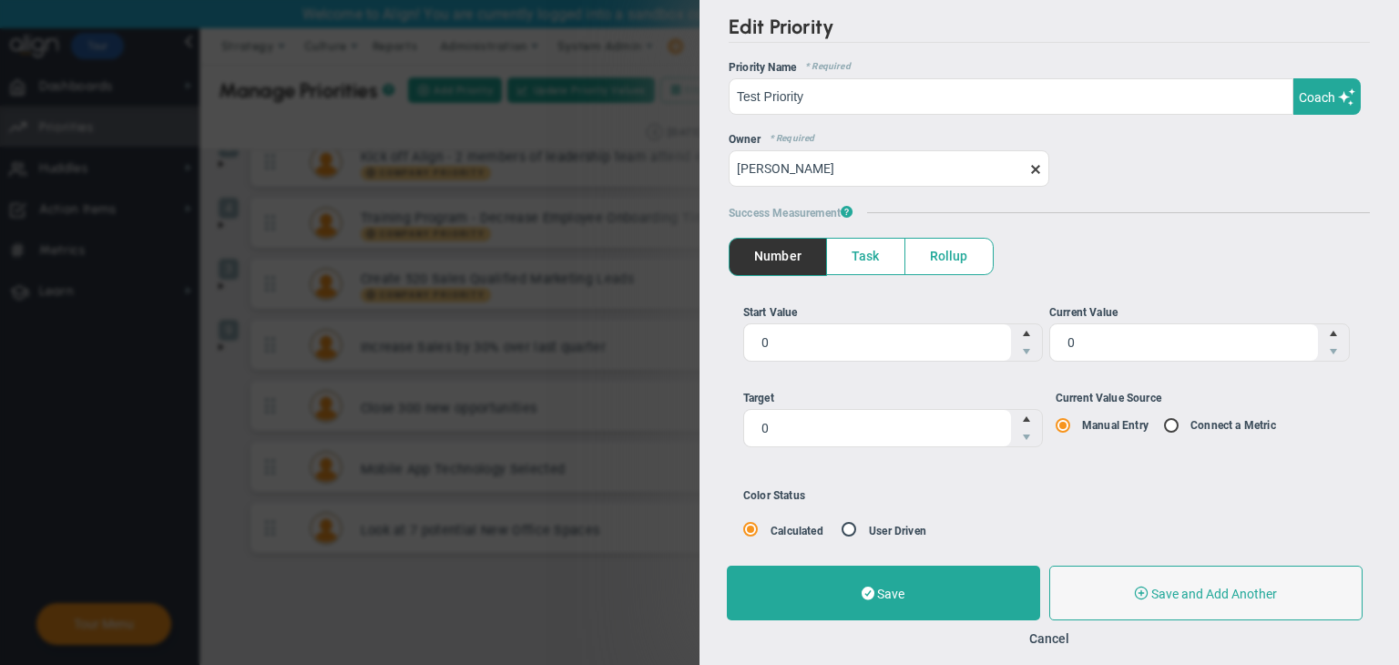
click at [882, 242] on span "Task" at bounding box center [865, 257] width 77 height 36
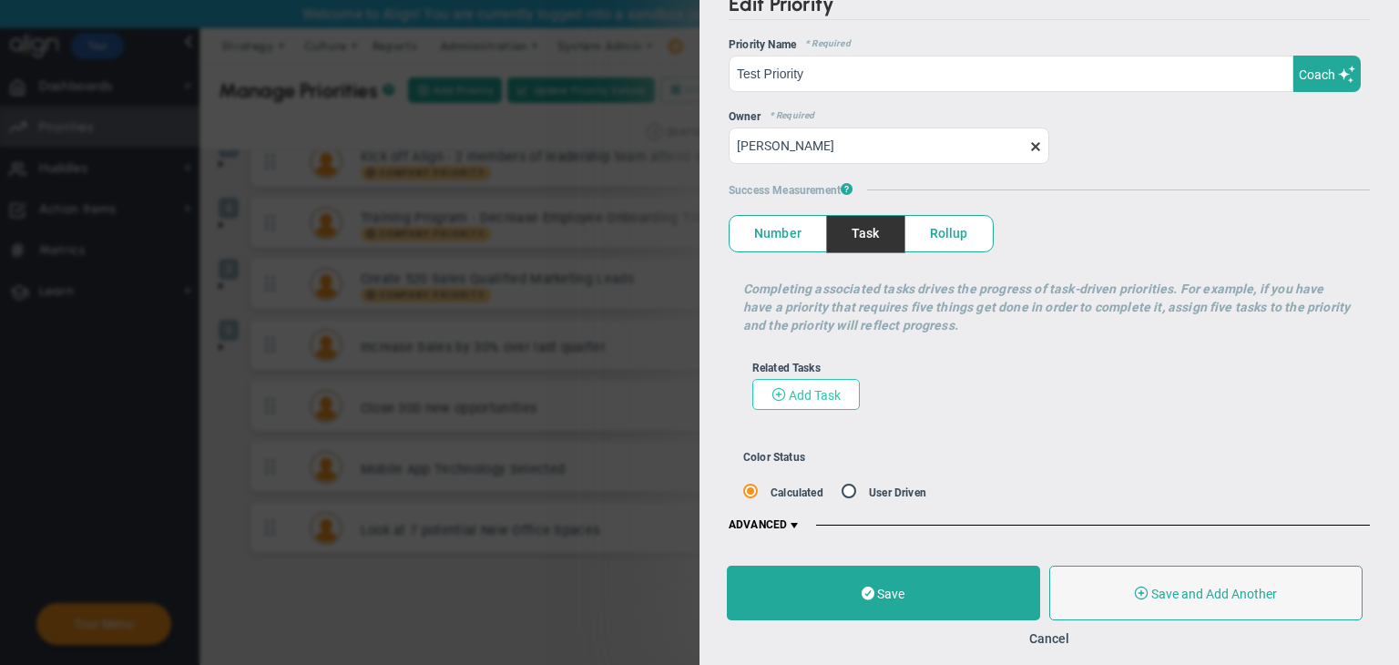
click at [833, 389] on span "Add Task" at bounding box center [815, 395] width 52 height 15
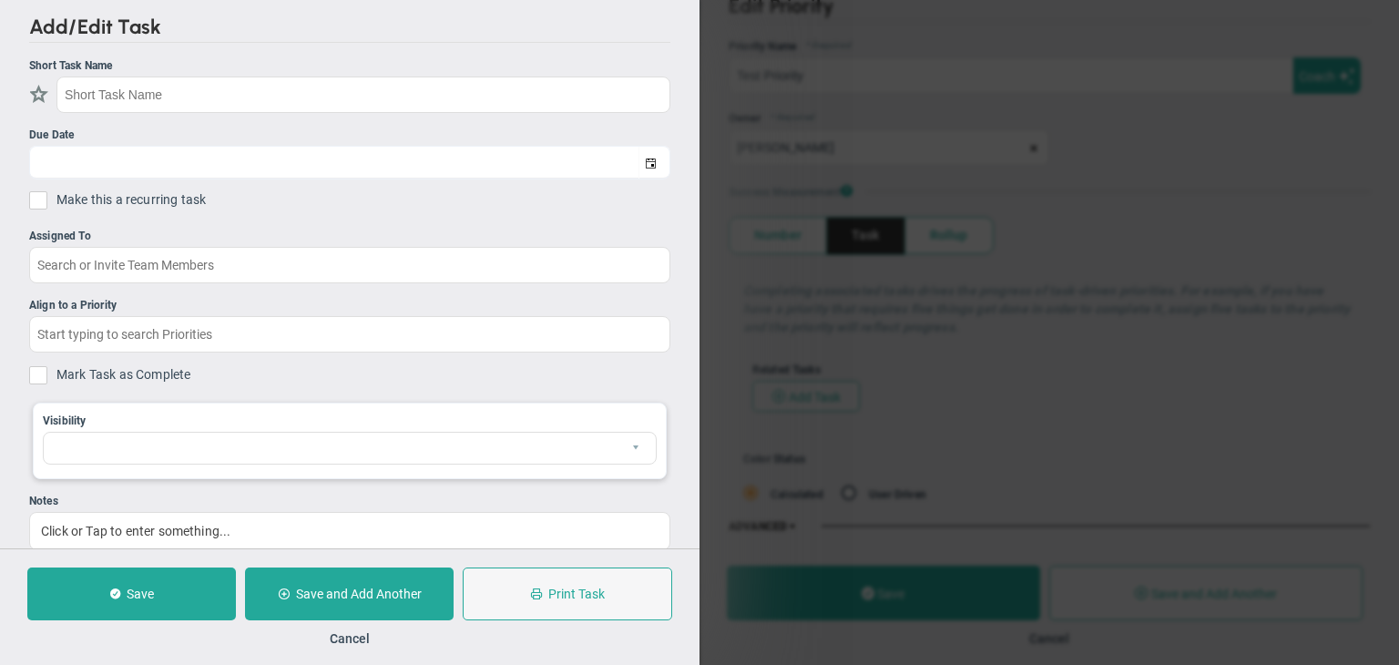
checkbox input "false"
type input "[DATE]"
checkbox input "false"
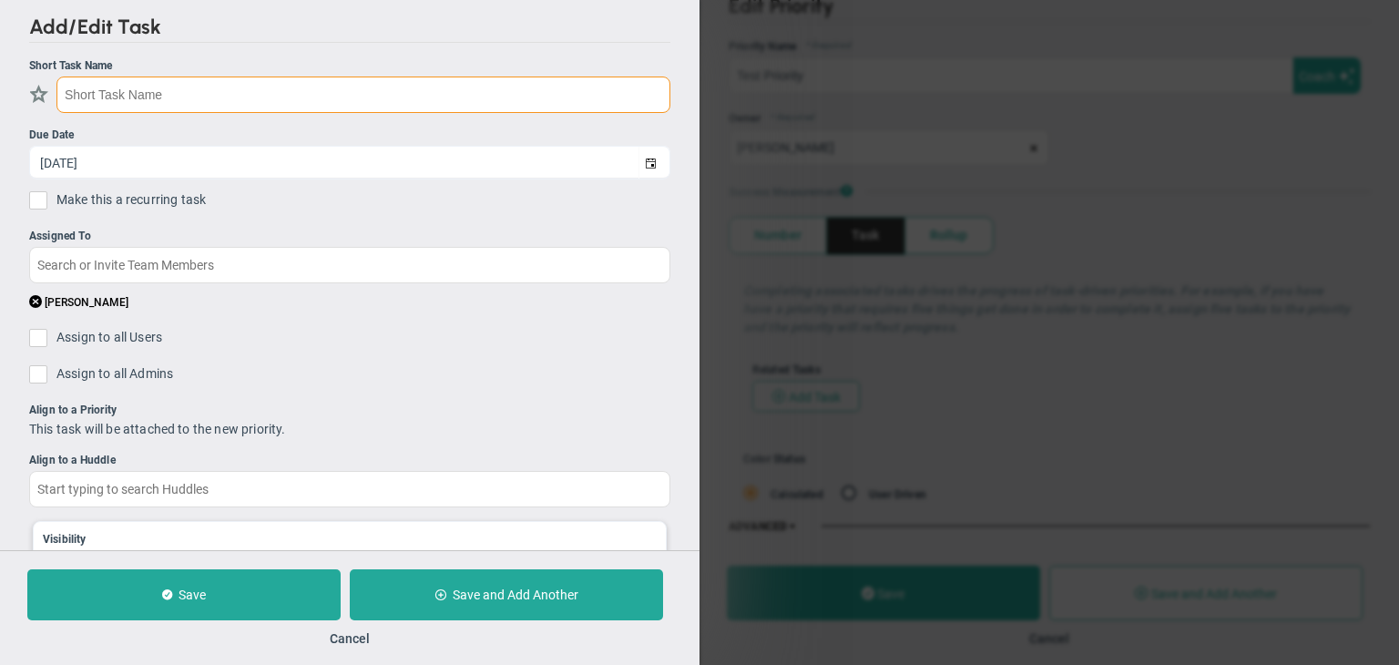
click at [389, 94] on input "text" at bounding box center [363, 95] width 614 height 36
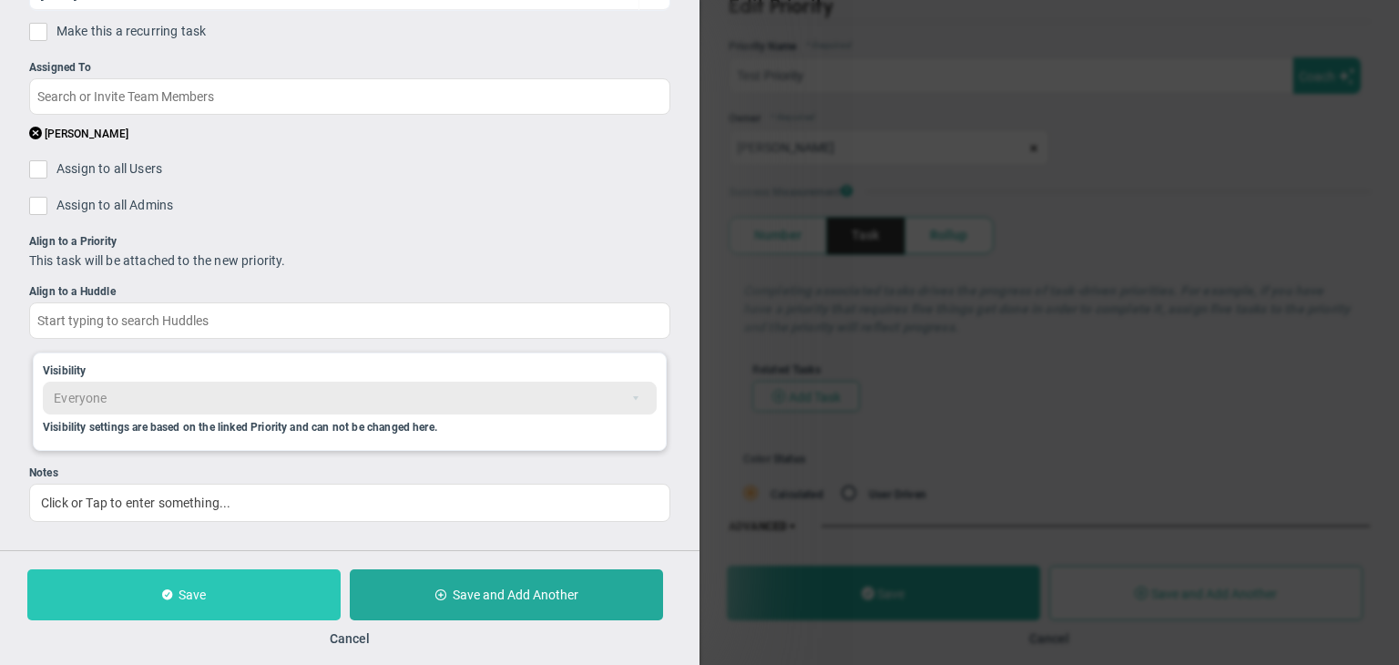
type input "Testing OPSP and Delete functionality"
click at [285, 589] on button "Save" at bounding box center [183, 594] width 313 height 51
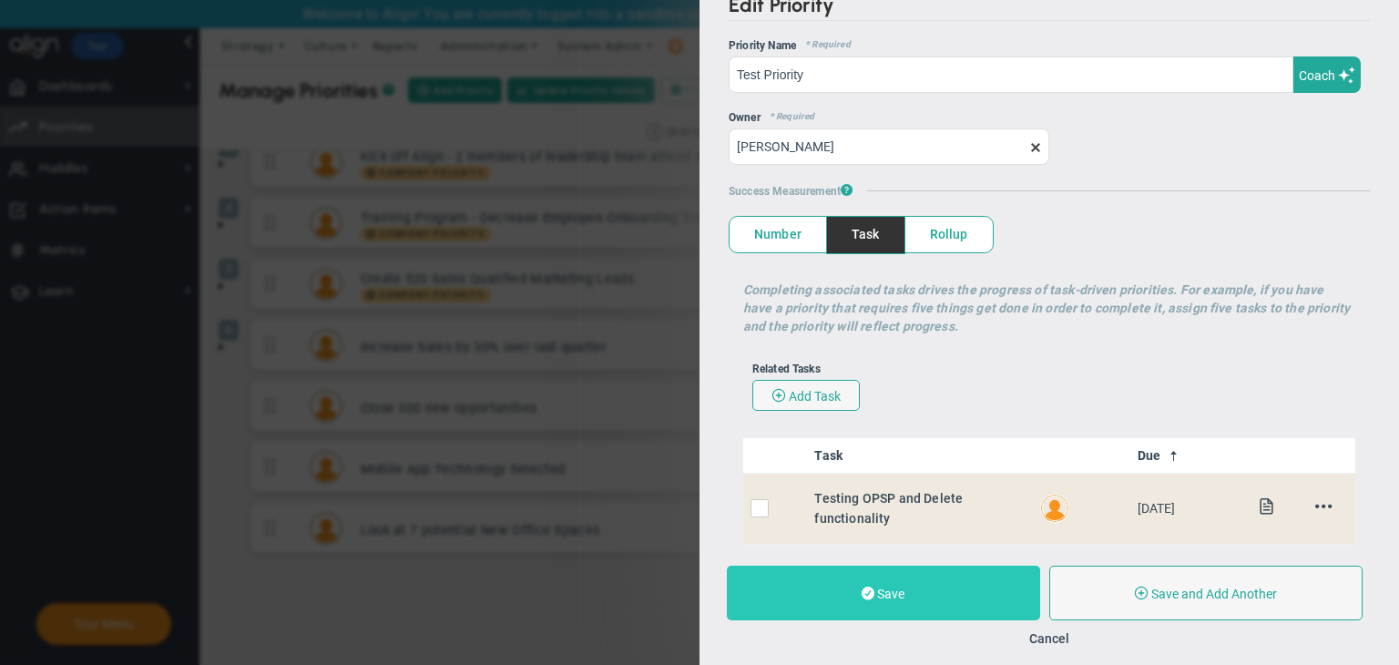
click at [988, 586] on button "Save" at bounding box center [883, 593] width 313 height 55
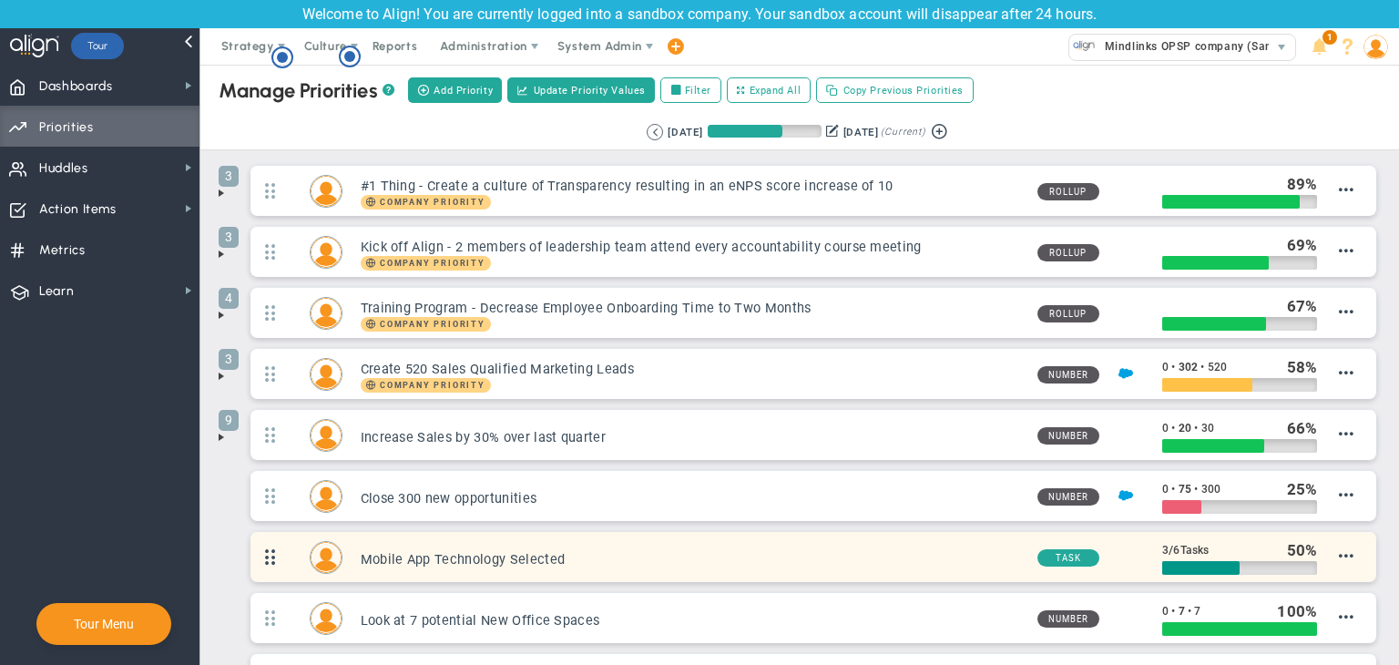
scroll to position [151, 0]
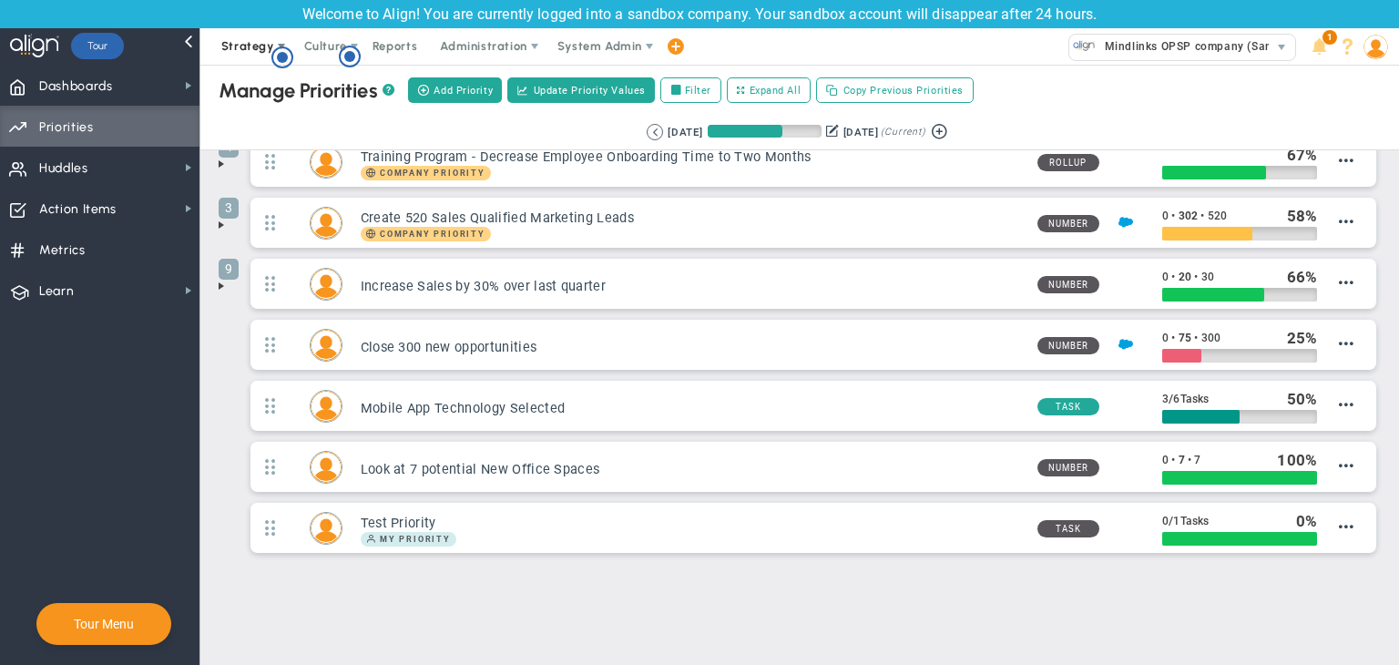
click at [270, 58] on span "Strategy" at bounding box center [249, 46] width 83 height 36
click at [290, 58] on circle "Hotspot (open by clicking or pressing space/enter)" at bounding box center [282, 57] width 16 height 16
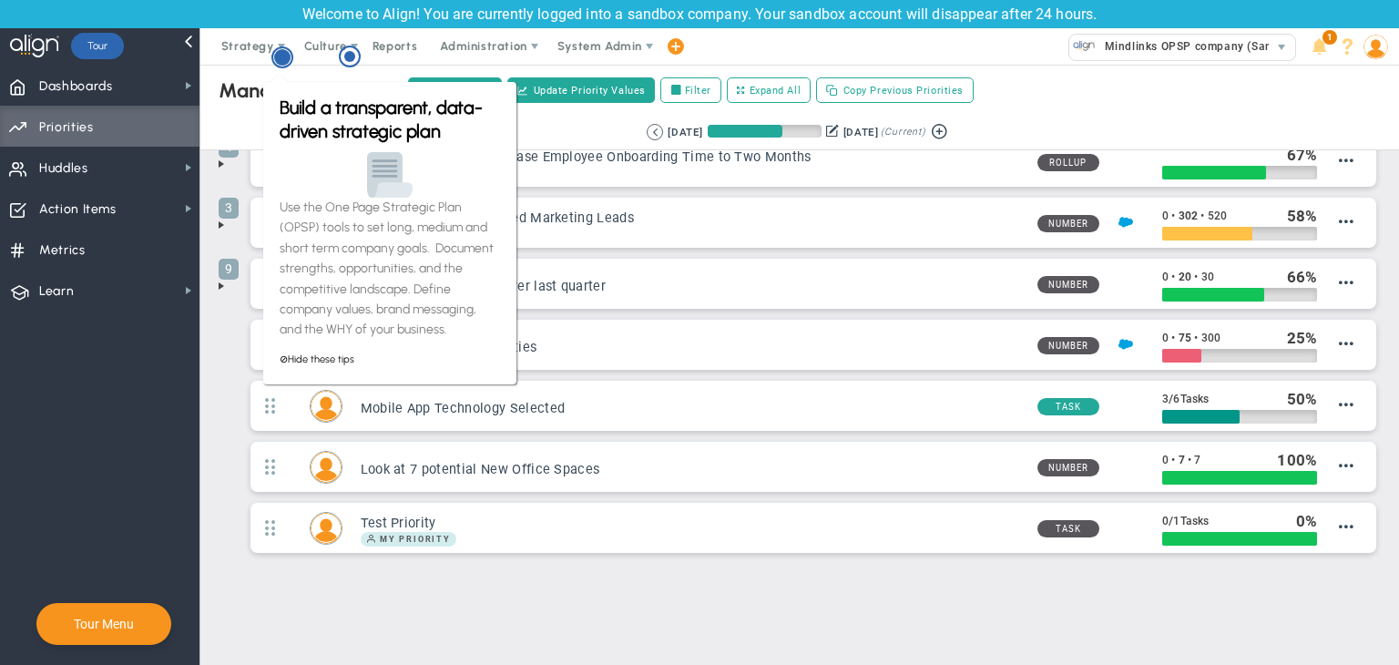
click at [282, 59] on g "Hotspot (open by clicking or pressing space/enter)" at bounding box center [282, 57] width 20 height 20
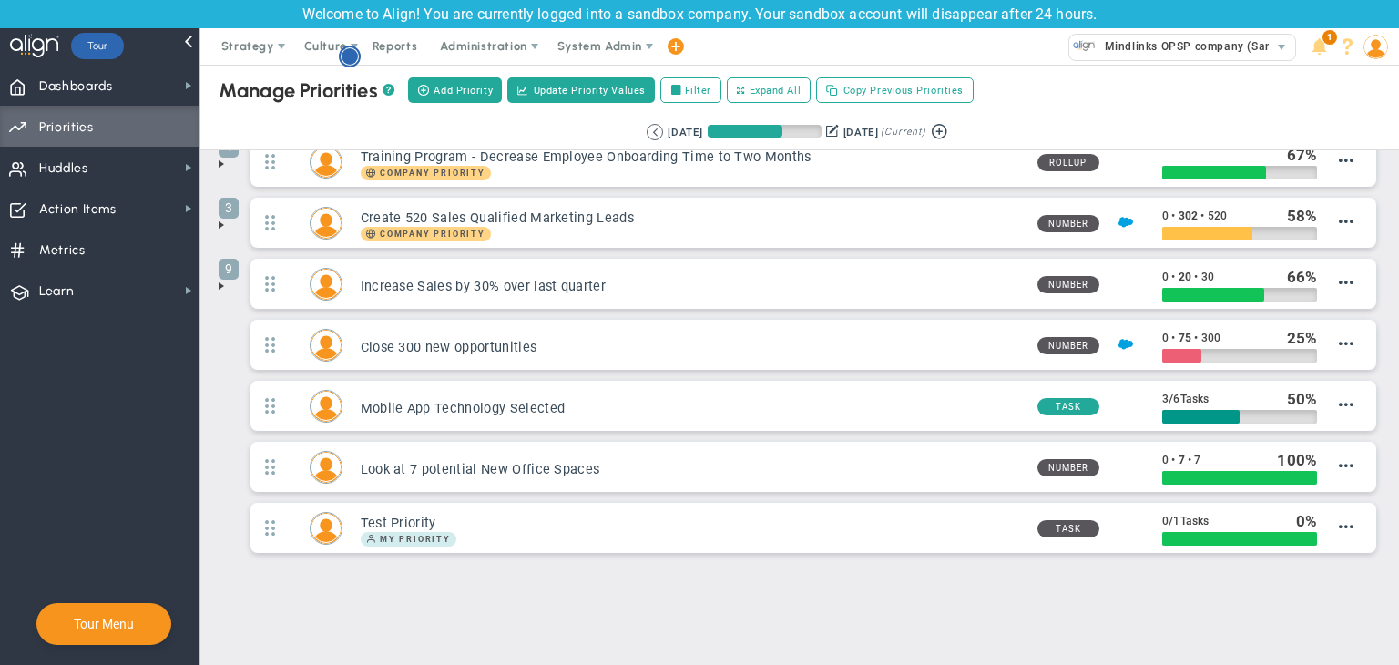
scroll to position [0, 0]
click at [343, 61] on icon "Hotspot (open by clicking or pressing space/enter)" at bounding box center [350, 57] width 22 height 22
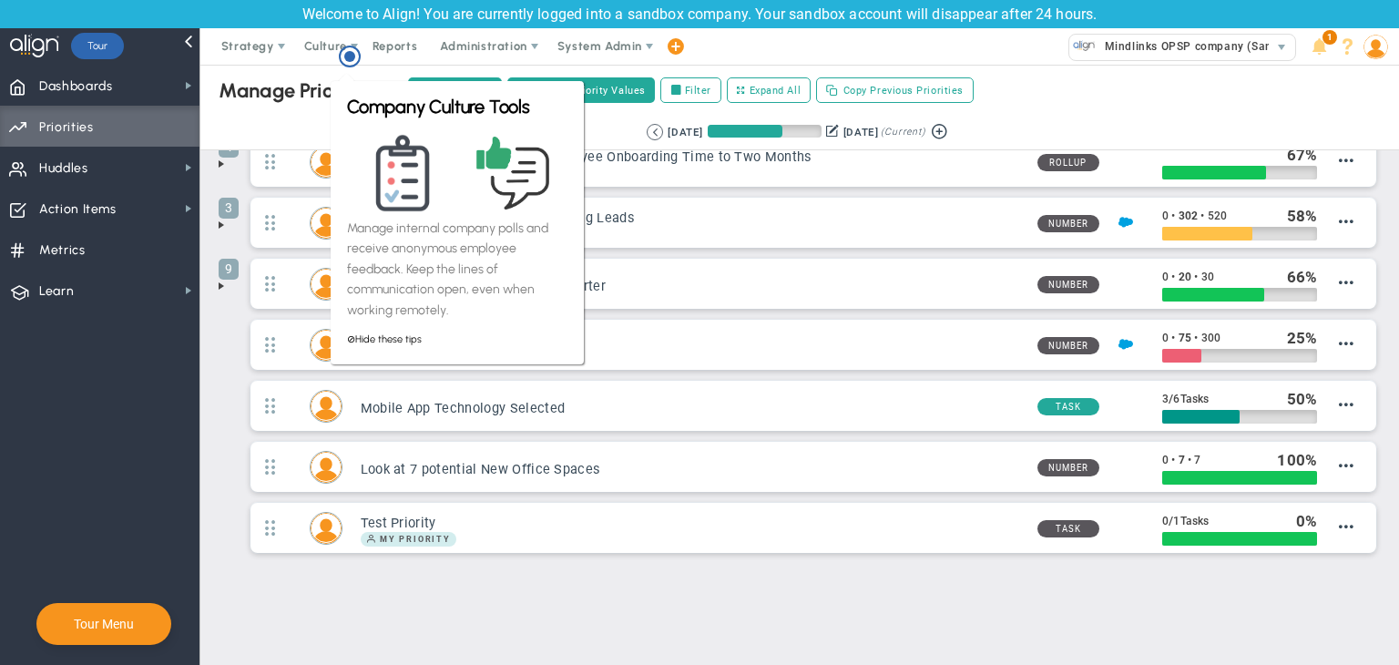
click at [965, 619] on div "Manage OKRs ? Manage Priorities ? Manage Projects ? Create Project Add Priority…" at bounding box center [799, 290] width 1199 height 754
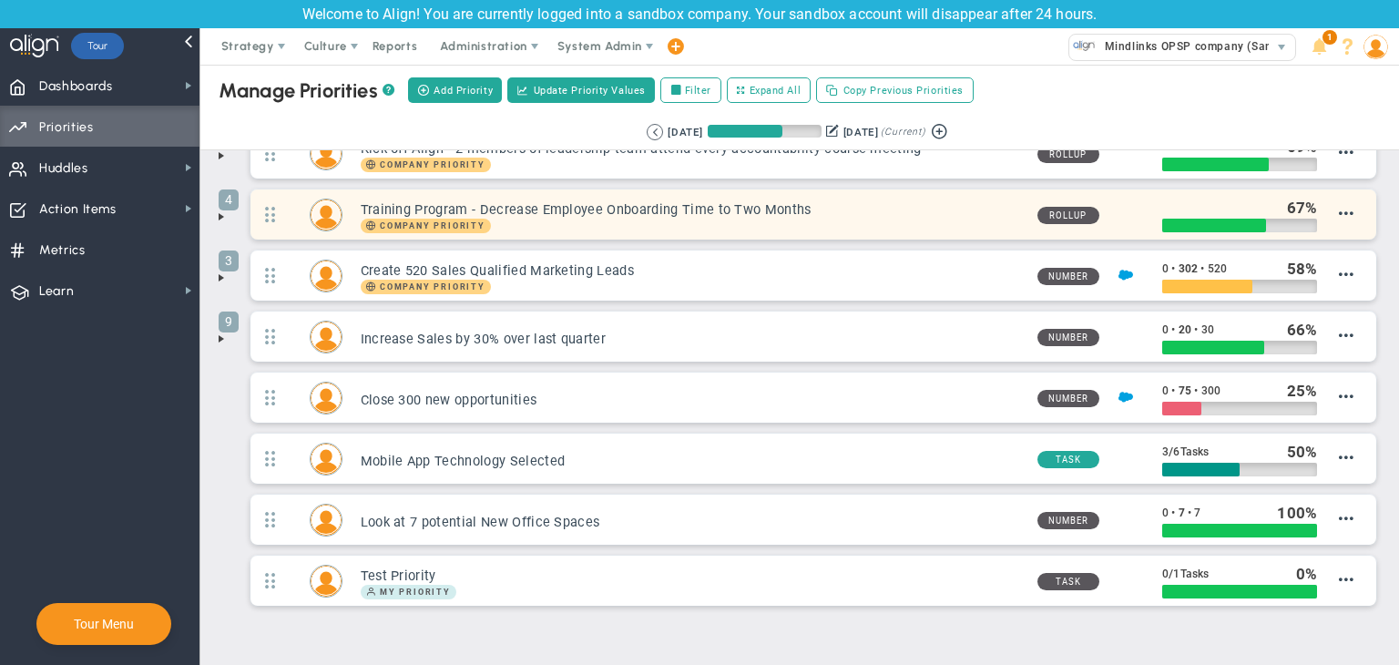
scroll to position [151, 0]
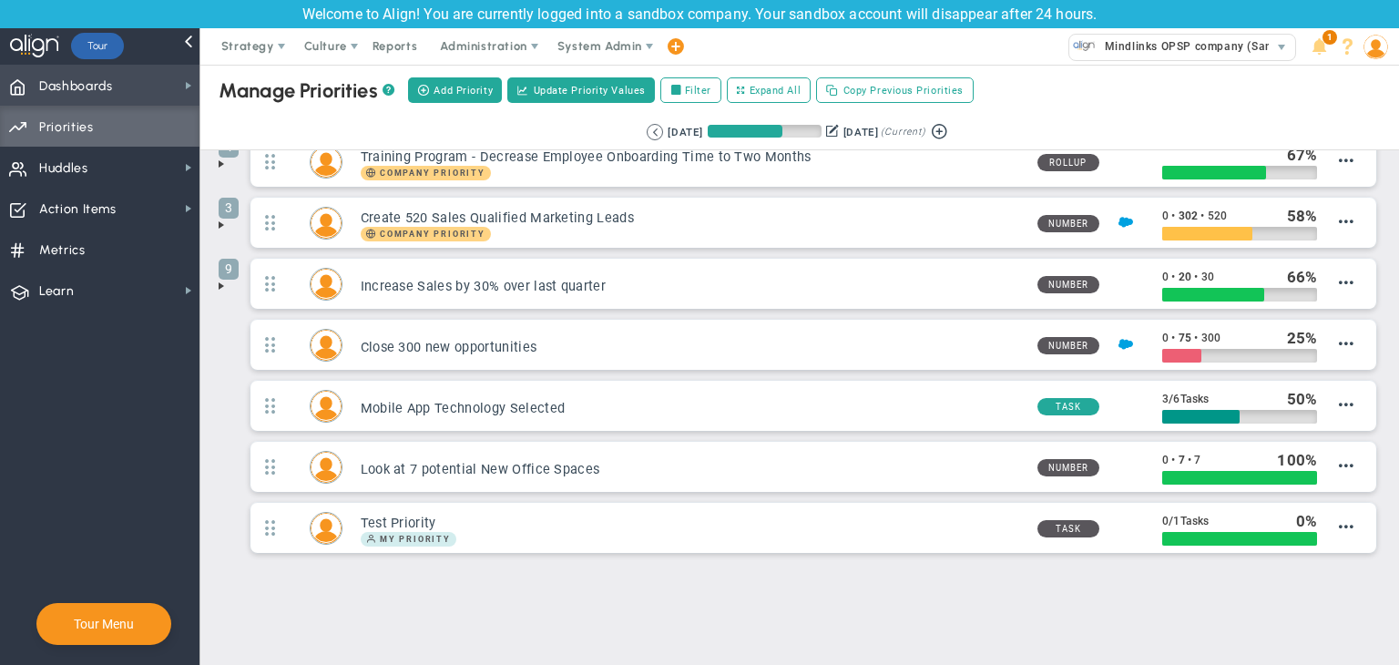
click at [98, 85] on span "Dashboards" at bounding box center [76, 86] width 74 height 38
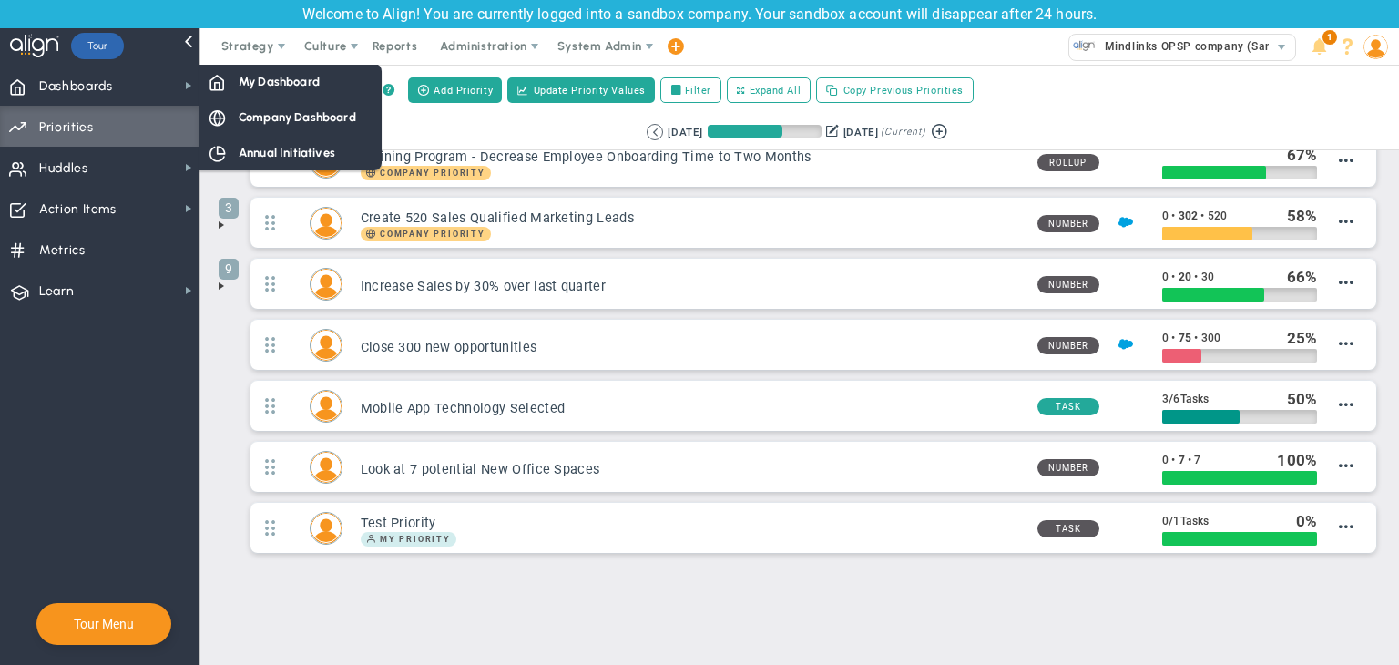
click at [128, 121] on span "Priorities Projects OKR Tree Priorities Projects OKRs" at bounding box center [100, 126] width 200 height 41
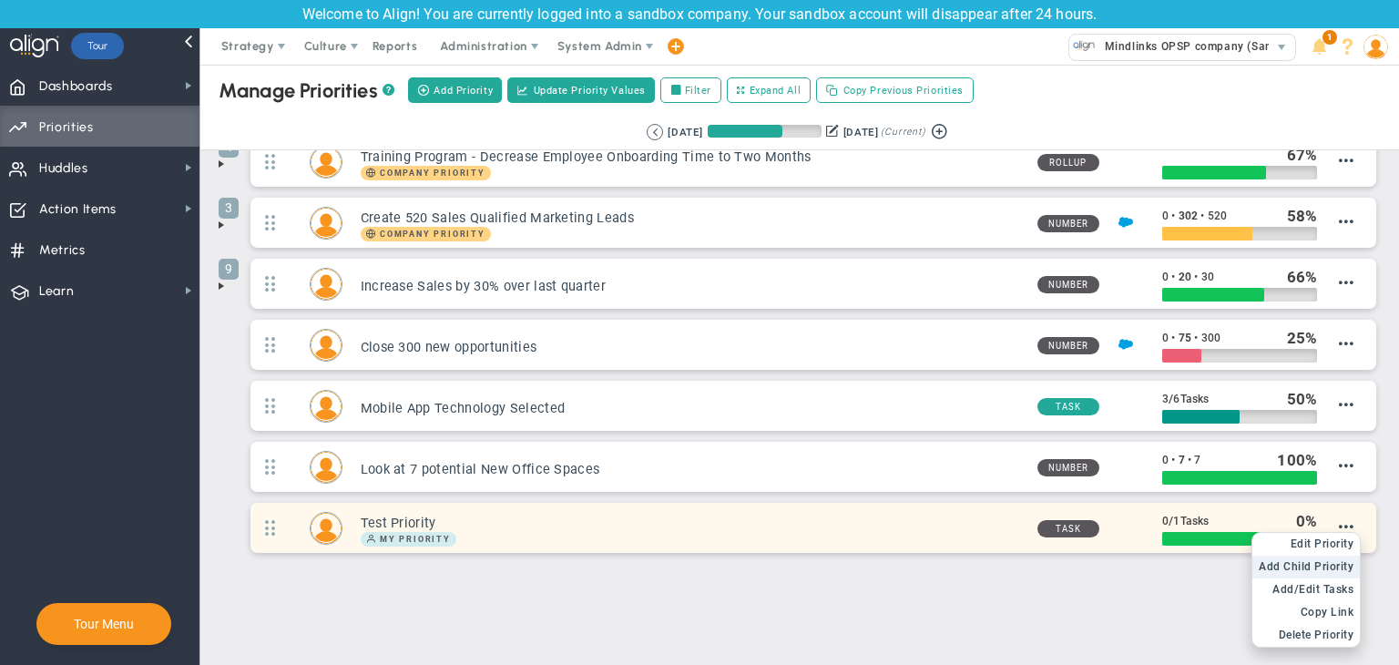
click at [1315, 556] on li "Add Child OKR Add Child Priority" at bounding box center [1306, 567] width 107 height 23
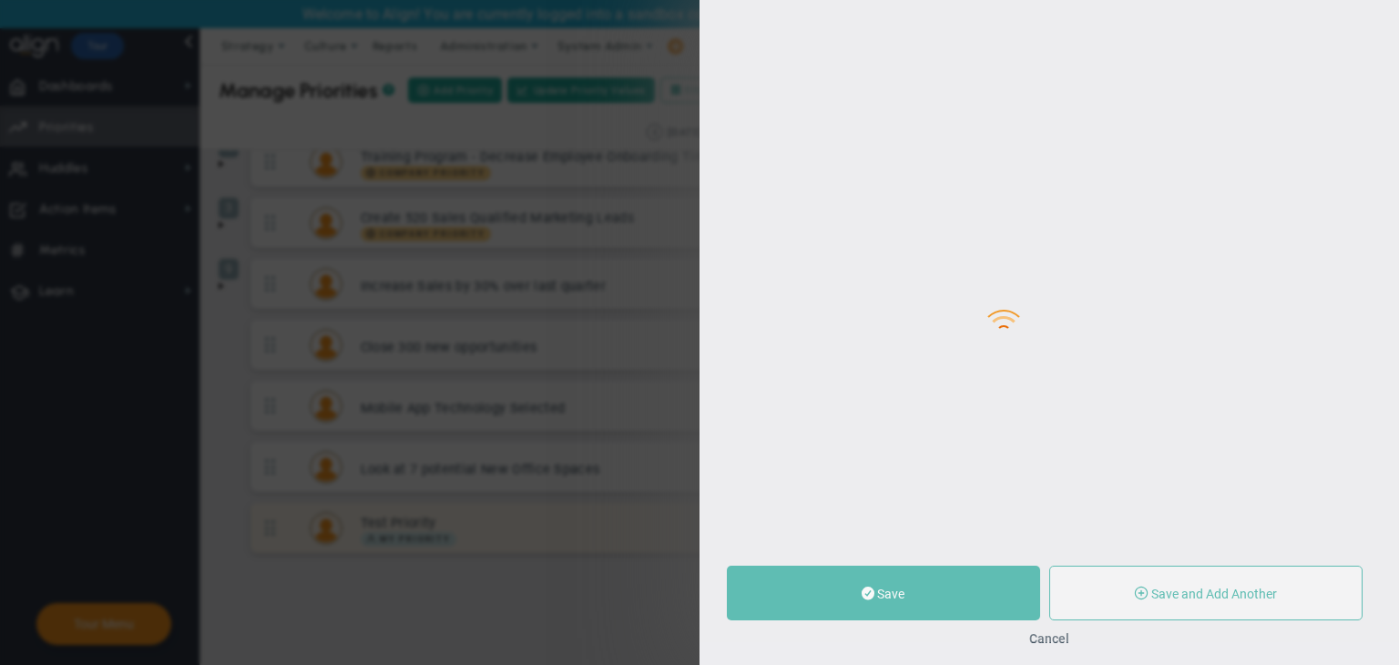
type input "0"
radio input "true"
type input "[PERSON_NAME]"
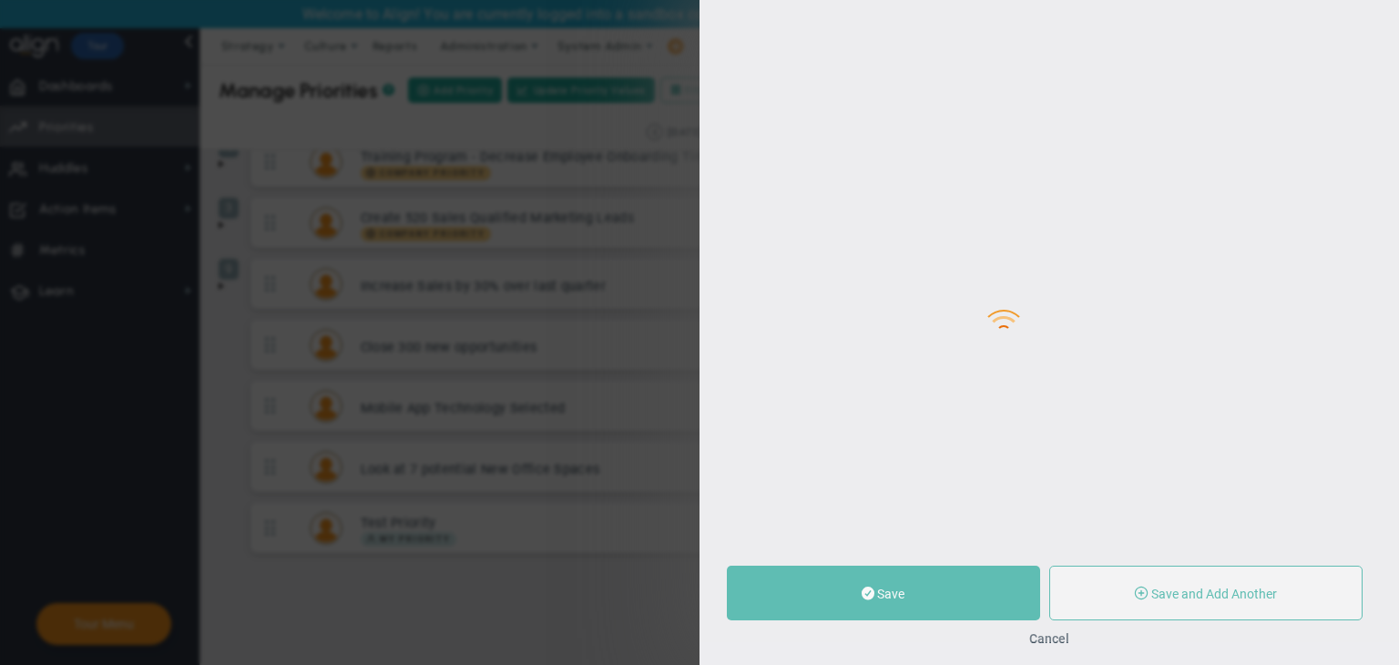
type input "0"
radio input "true"
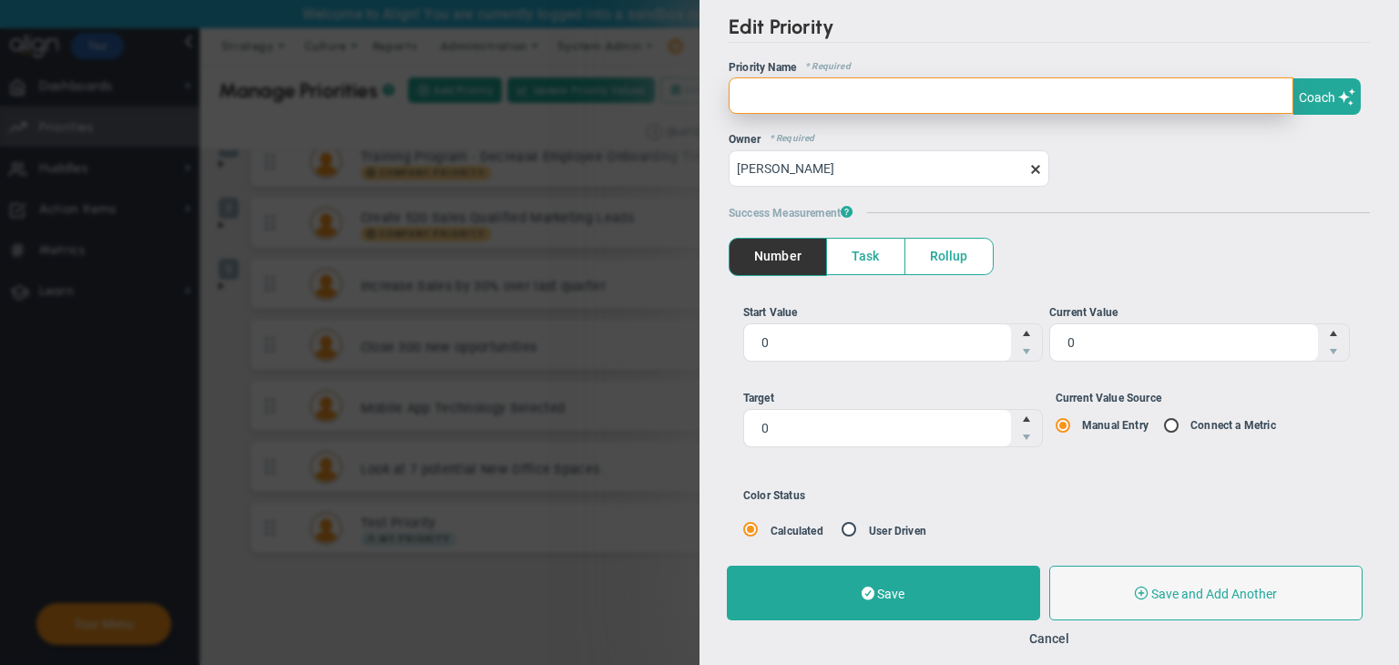
click at [839, 112] on input "text" at bounding box center [1011, 95] width 565 height 36
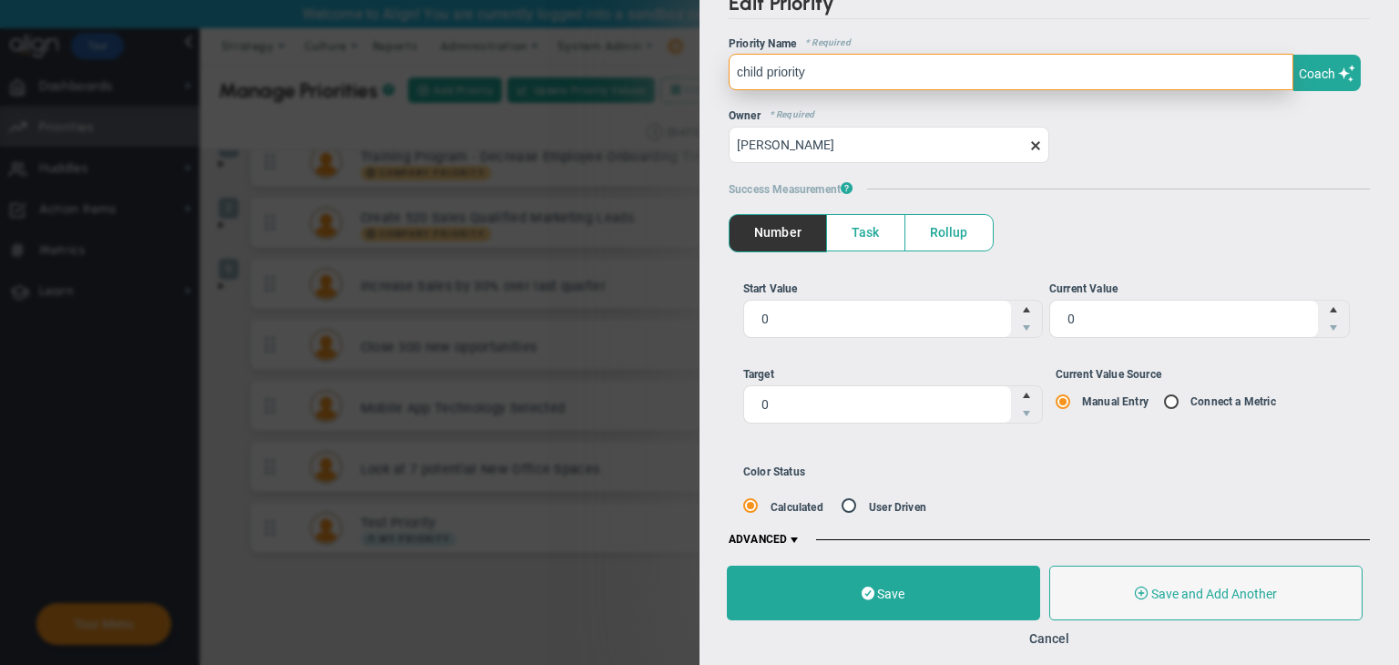
scroll to position [36, 0]
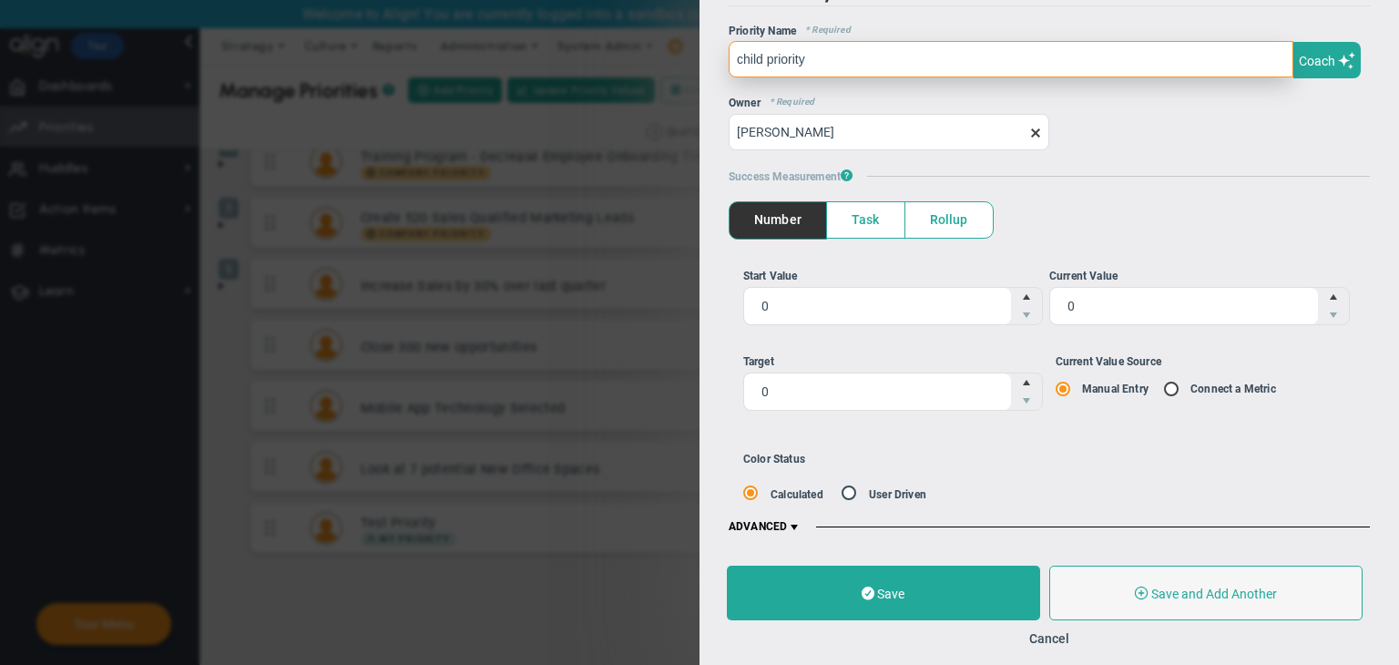
type input "child priority"
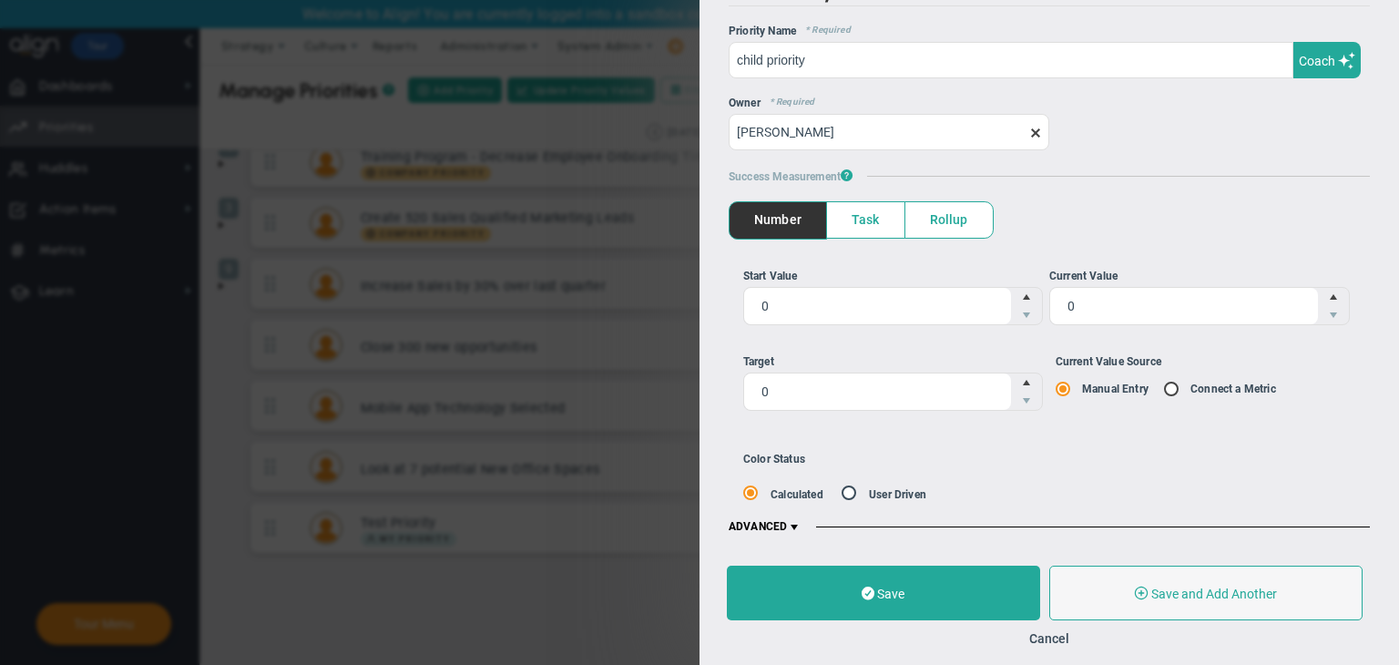
click at [1169, 387] on input "Current Value Source Manual Entry Connect a Metric" at bounding box center [1178, 390] width 18 height 15
radio input "true"
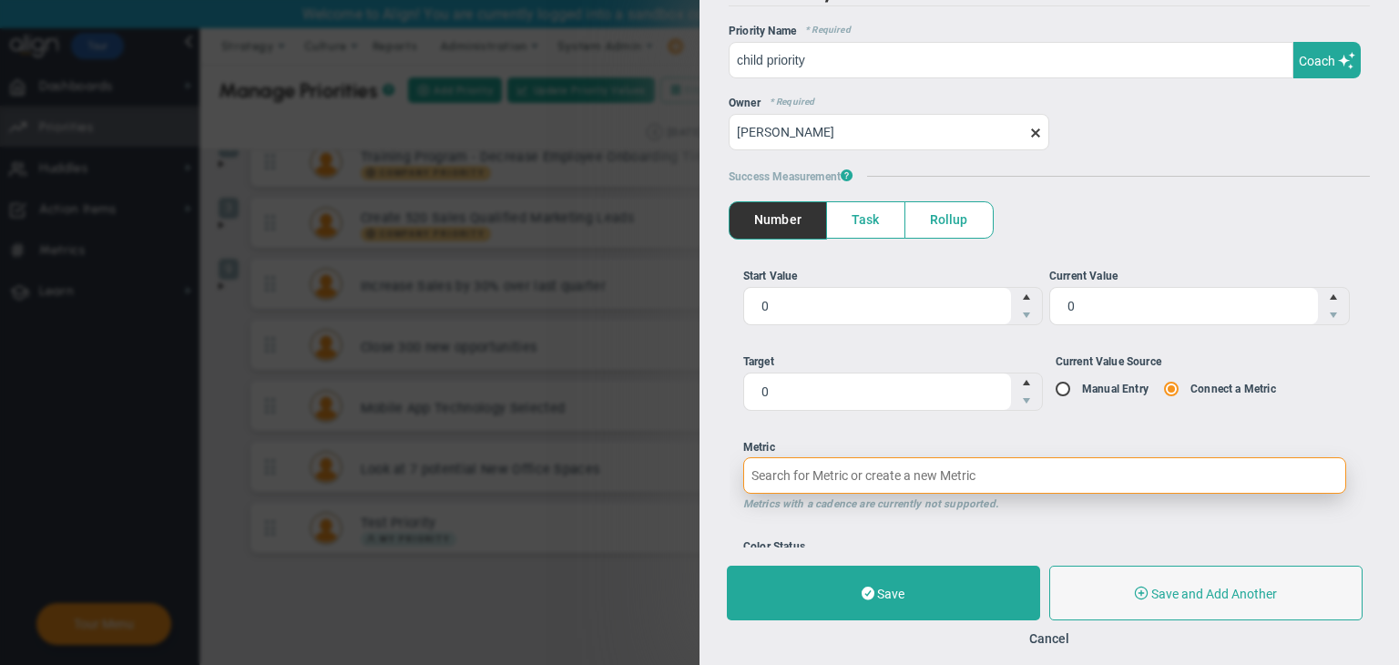
click at [974, 480] on input "Metric Metrics with a cadence are currently not supported." at bounding box center [1044, 475] width 603 height 36
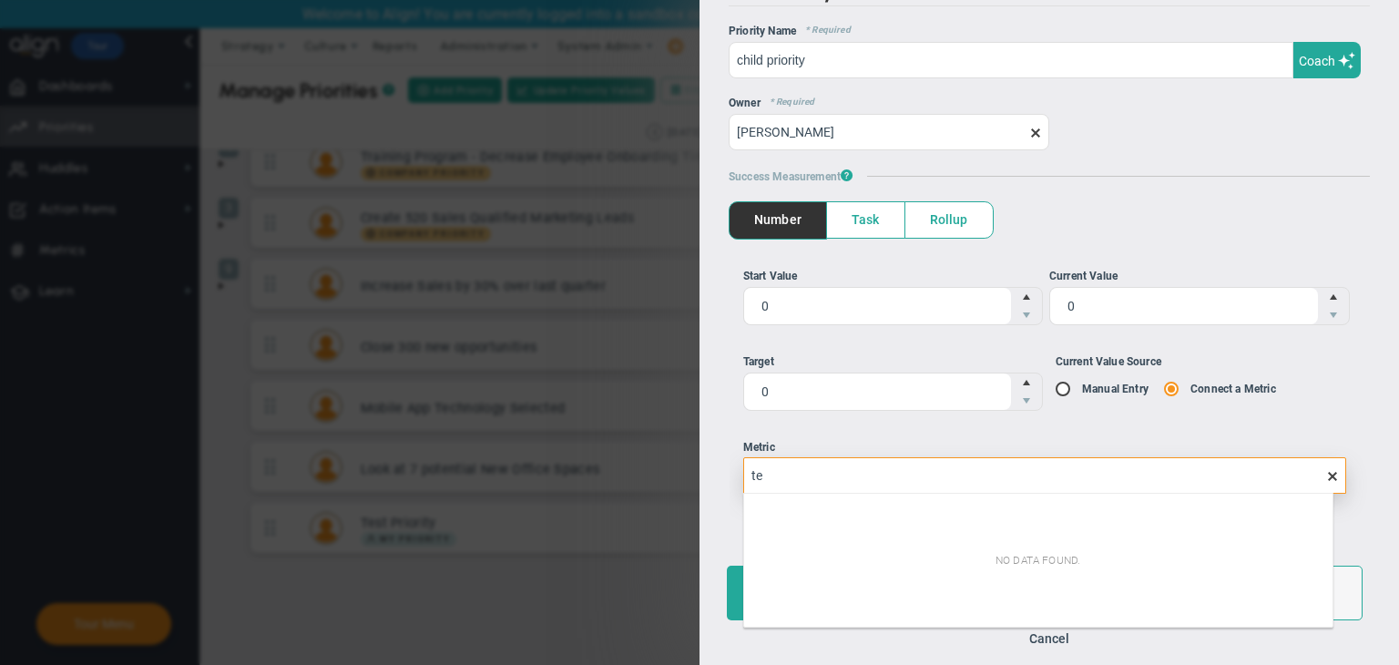
type input "t"
type input "m"
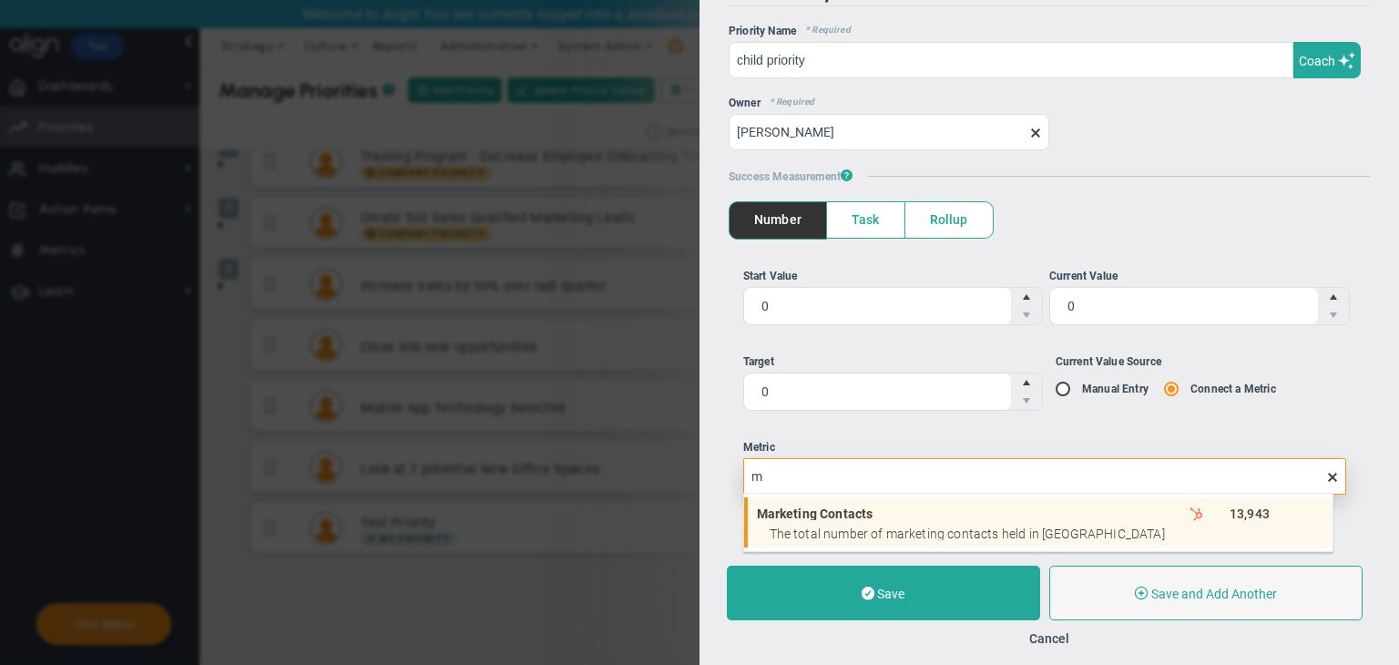
click at [870, 518] on span "Marketing Contacts" at bounding box center [927, 513] width 340 height 13
type input "13,943"
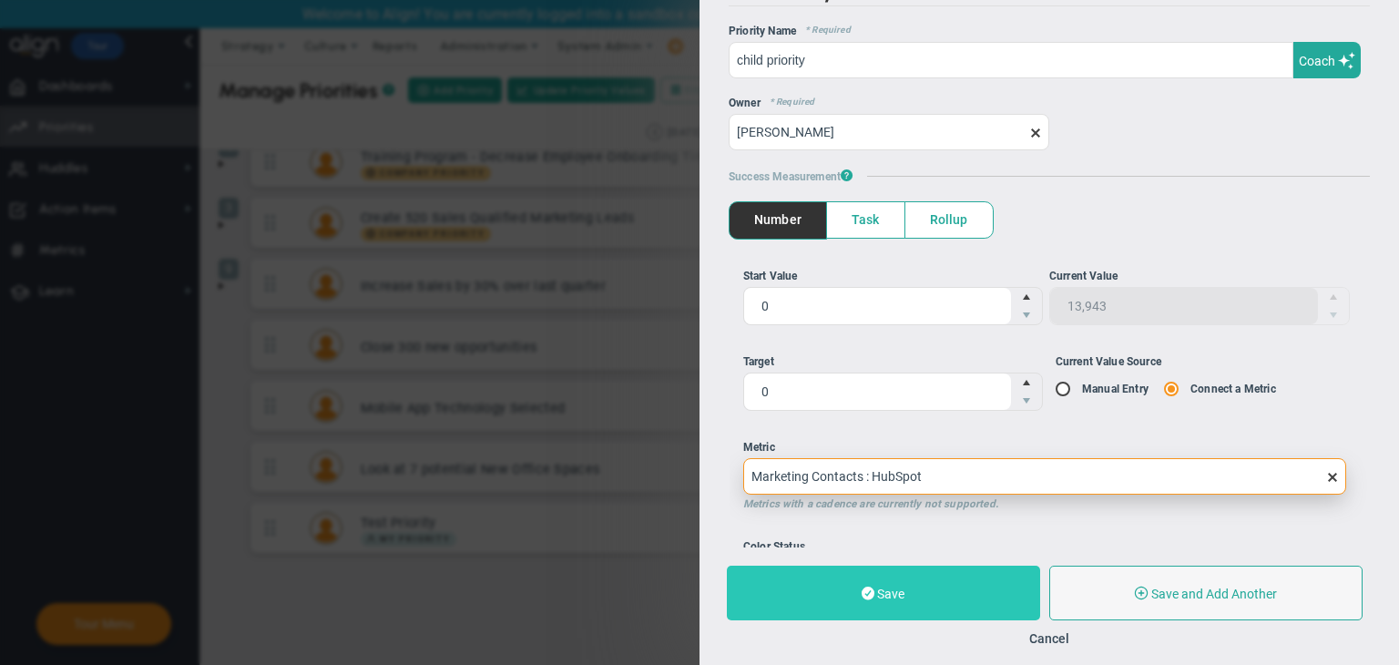
type input "Marketing Contacts : HubSpot"
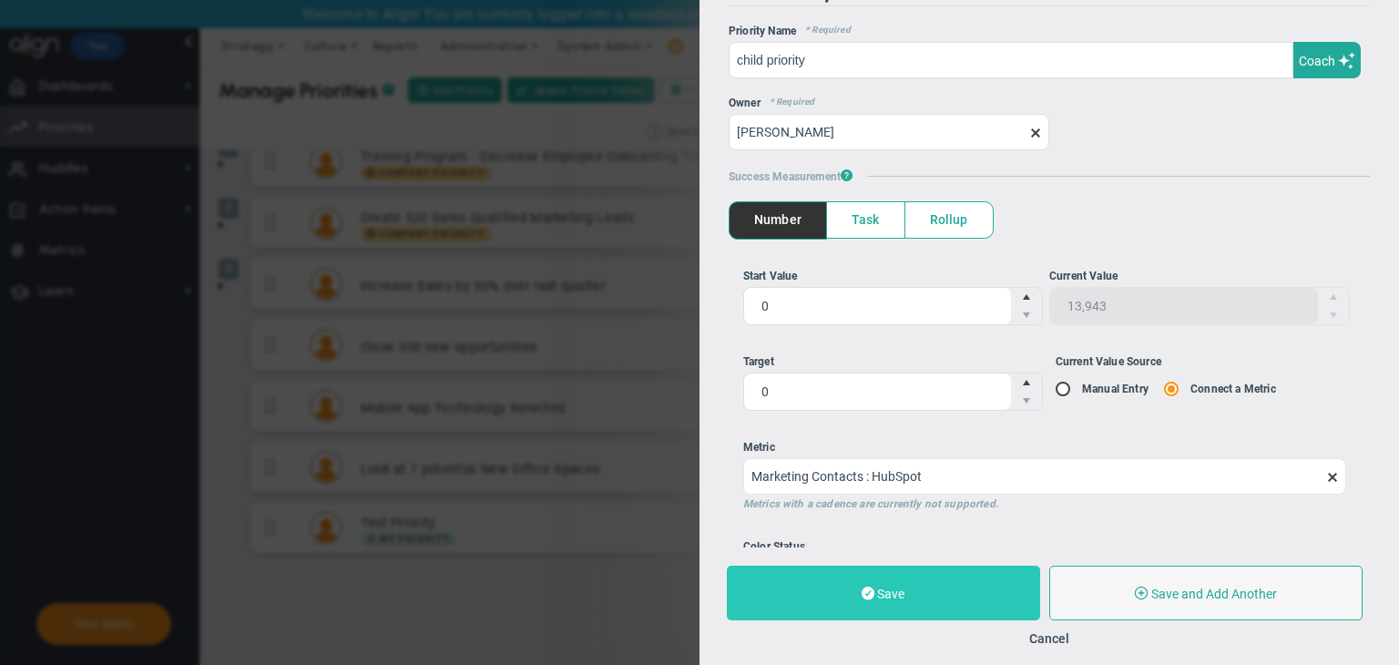
click at [888, 571] on button "Save" at bounding box center [883, 593] width 313 height 55
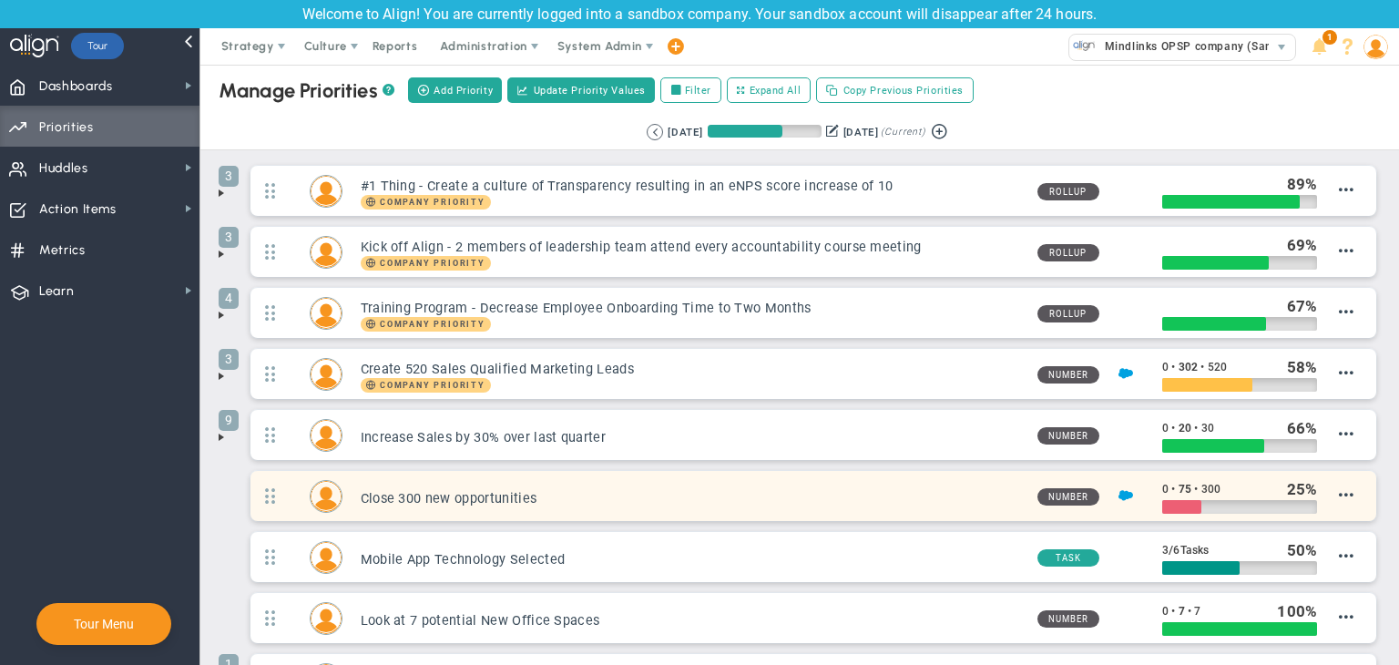
scroll to position [211, 0]
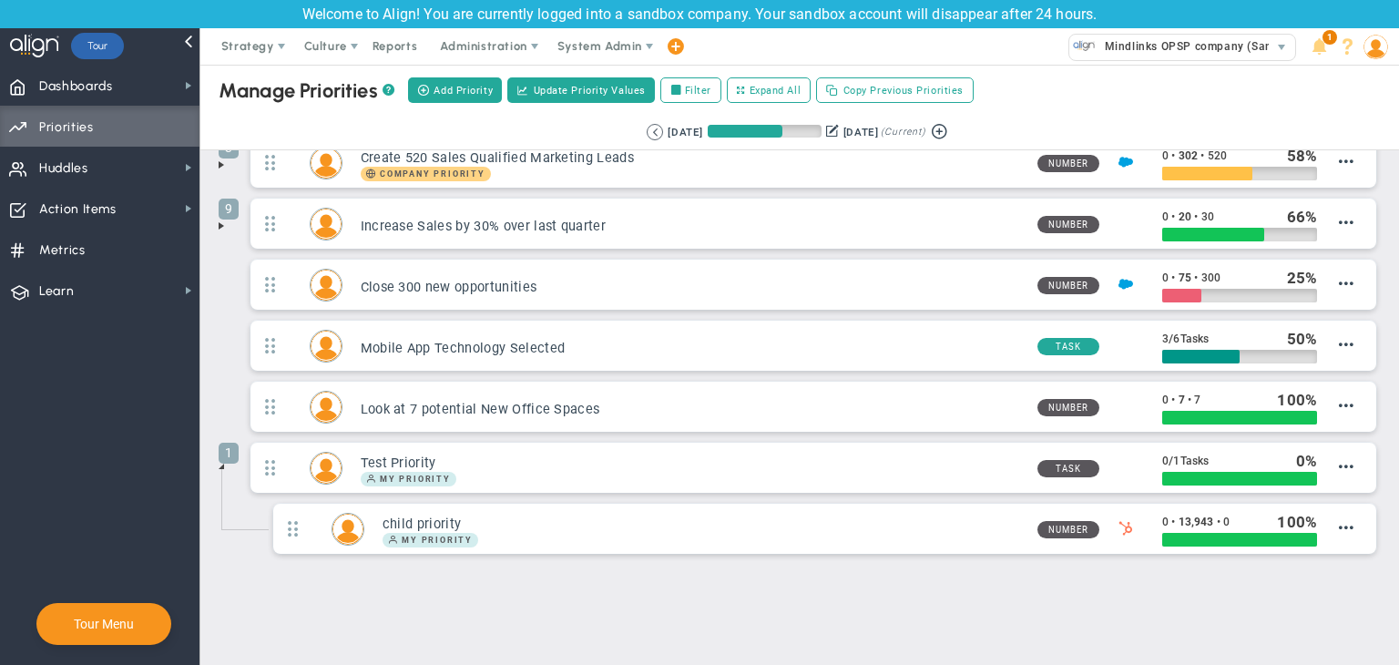
click at [211, 460] on div "Manage OKRs ? Manage Priorities ? Manage Projects ? Create Project Add Priority…" at bounding box center [799, 260] width 1199 height 815
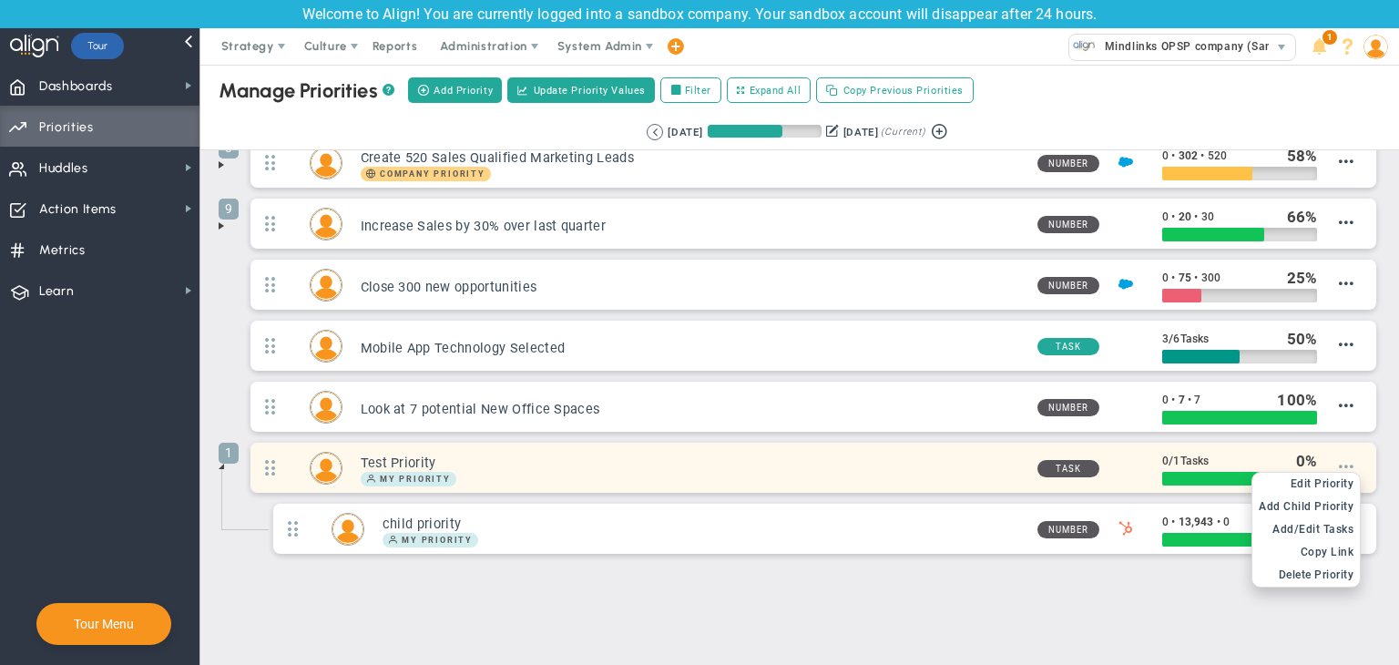
click at [1339, 459] on span at bounding box center [1346, 466] width 15 height 15
click at [1314, 568] on span "Delete Priority" at bounding box center [1317, 574] width 76 height 13
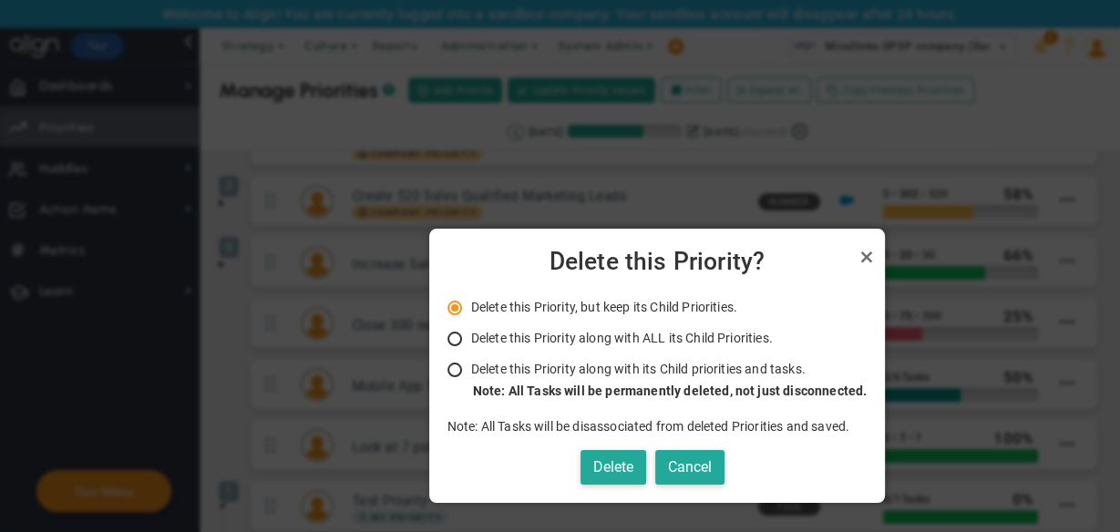
drag, startPoint x: 1376, startPoint y: 0, endPoint x: 739, endPoint y: 87, distance: 642.7
click at [737, 87] on div at bounding box center [560, 266] width 1120 height 532
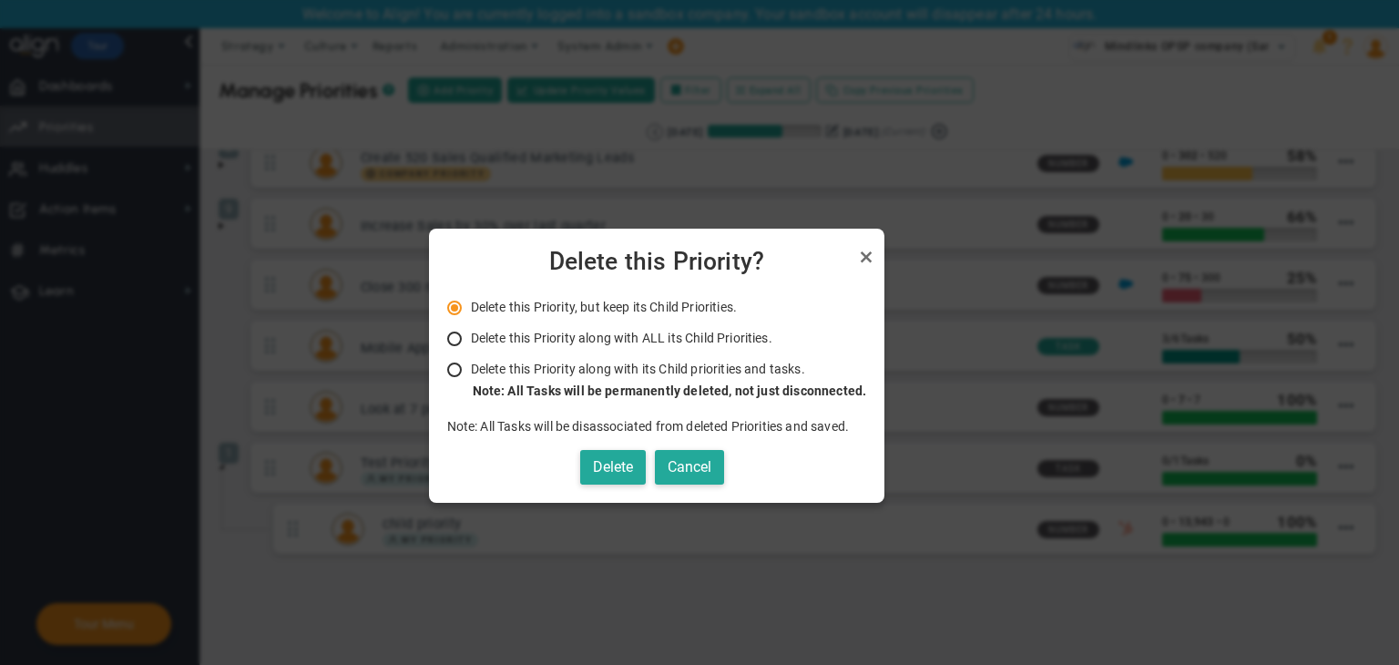
drag, startPoint x: 1119, startPoint y: 1, endPoint x: 1049, endPoint y: 377, distance: 382.5
click at [1049, 377] on div at bounding box center [699, 332] width 1399 height 665
click at [718, 473] on button "Cancel" at bounding box center [689, 468] width 69 height 36
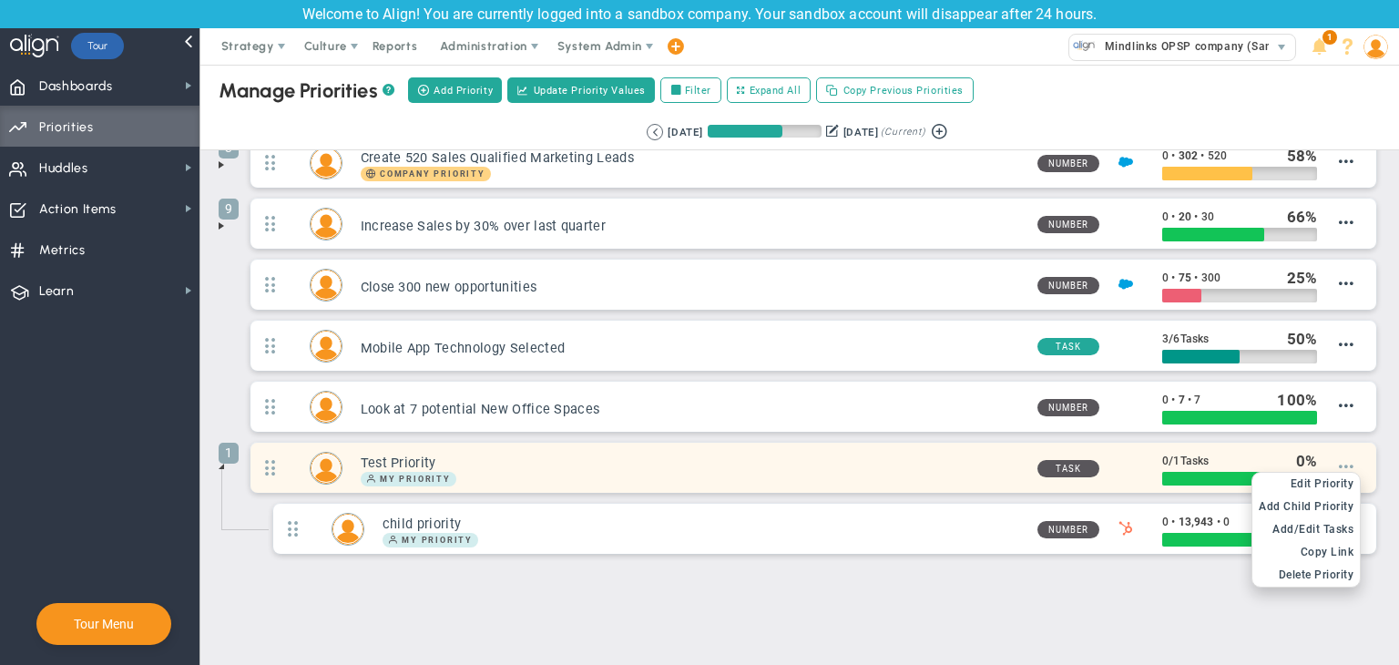
click at [1339, 464] on span at bounding box center [1346, 466] width 15 height 15
click at [1311, 568] on span "Delete Priority" at bounding box center [1317, 574] width 76 height 13
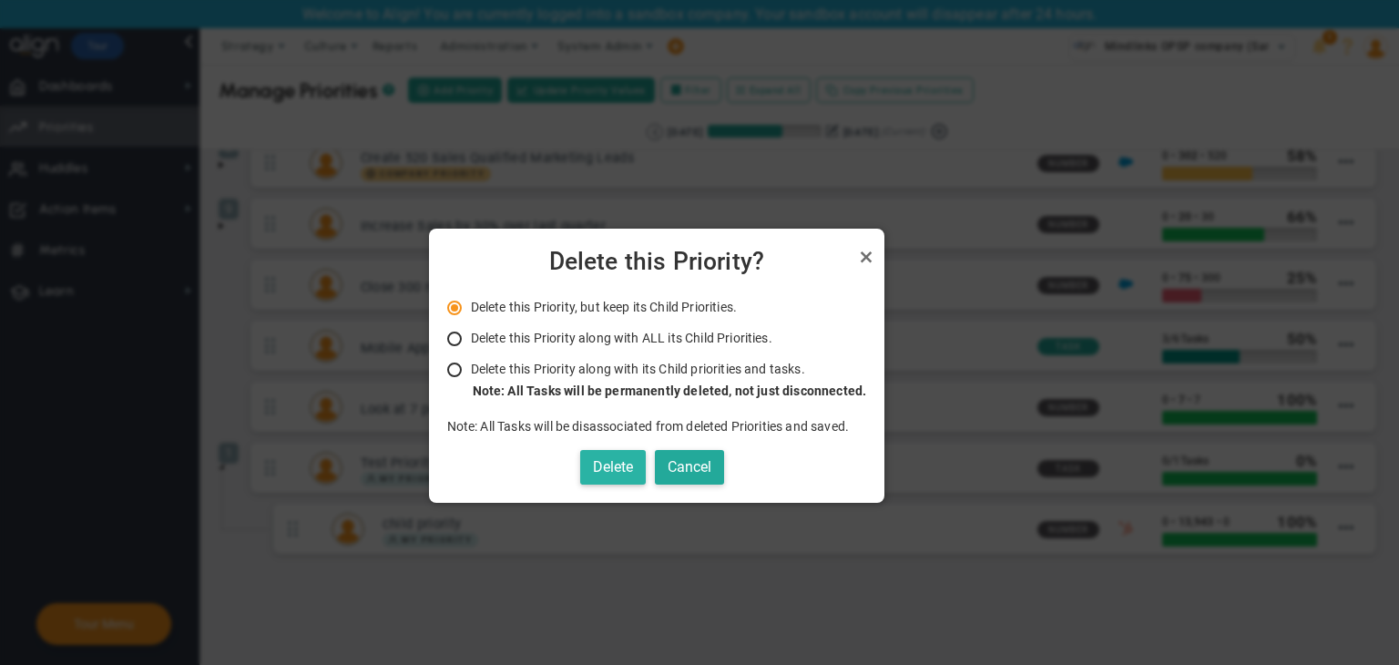
click at [622, 474] on button "Delete" at bounding box center [613, 468] width 66 height 36
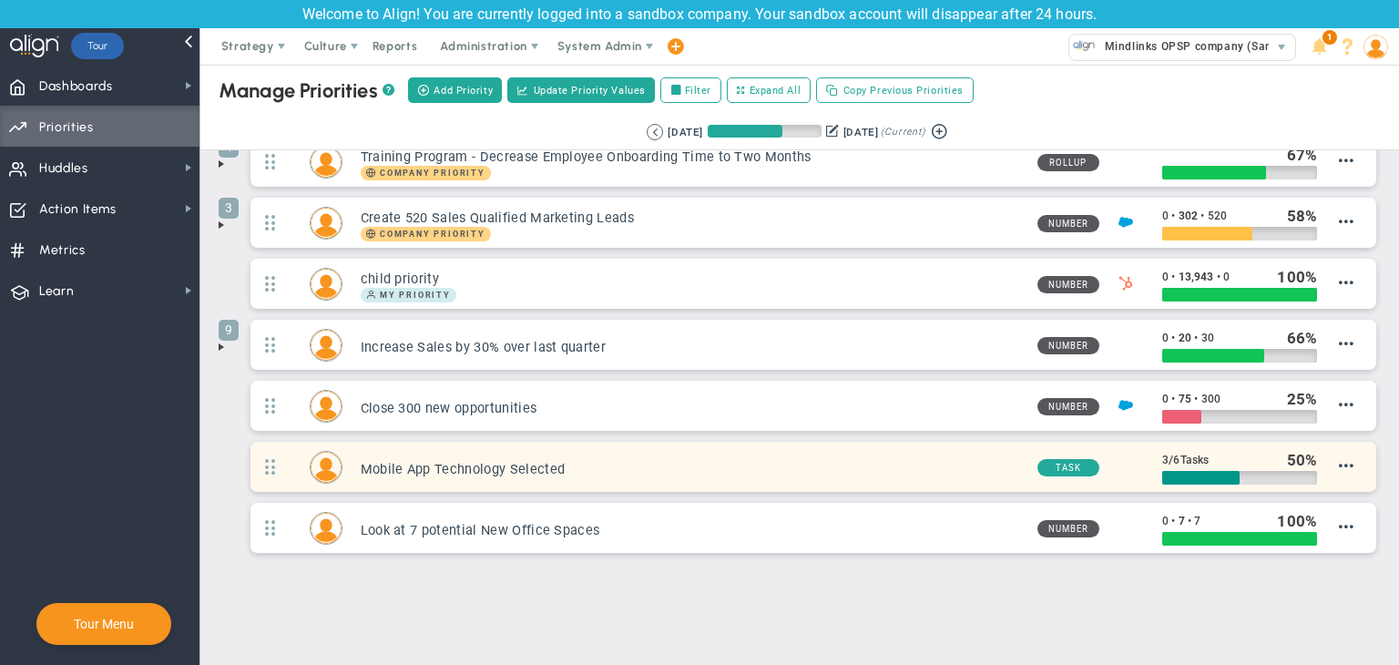
scroll to position [0, 0]
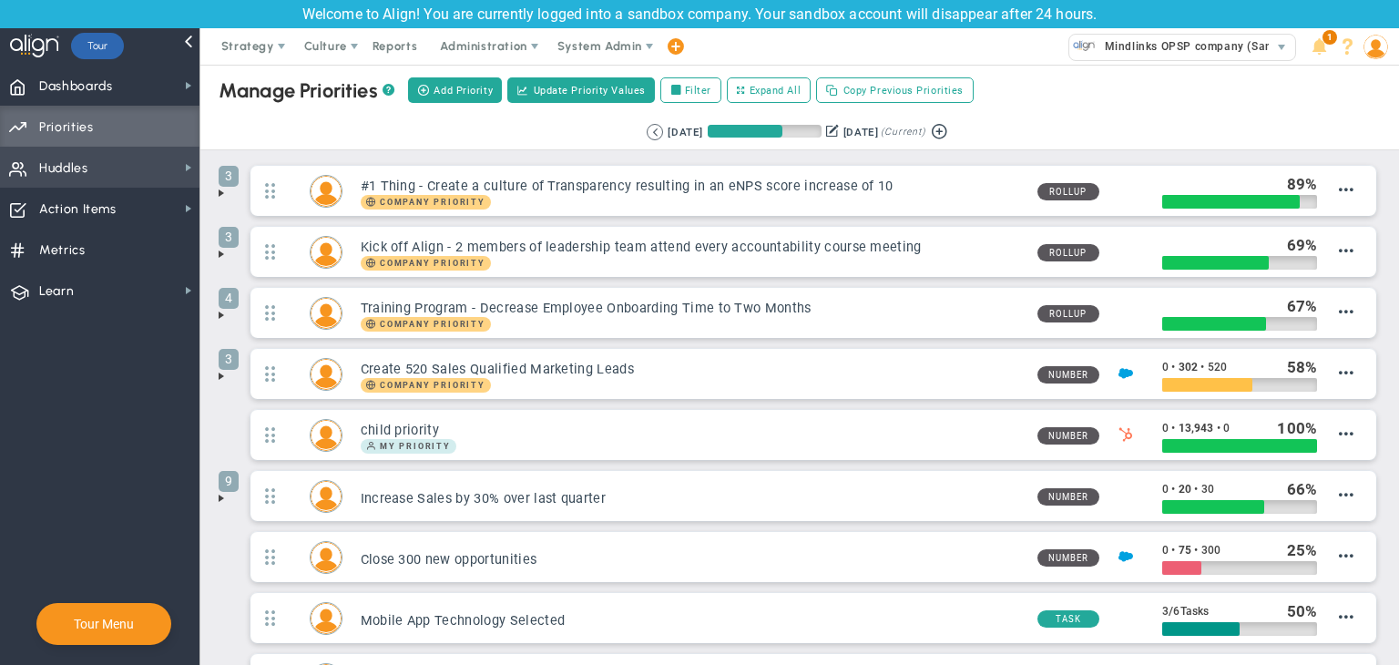
click at [107, 179] on span "Huddles Huddles" at bounding box center [100, 167] width 200 height 41
click at [160, 154] on span "Huddles Huddles" at bounding box center [100, 167] width 200 height 41
click at [469, 48] on span "Administration" at bounding box center [483, 46] width 87 height 14
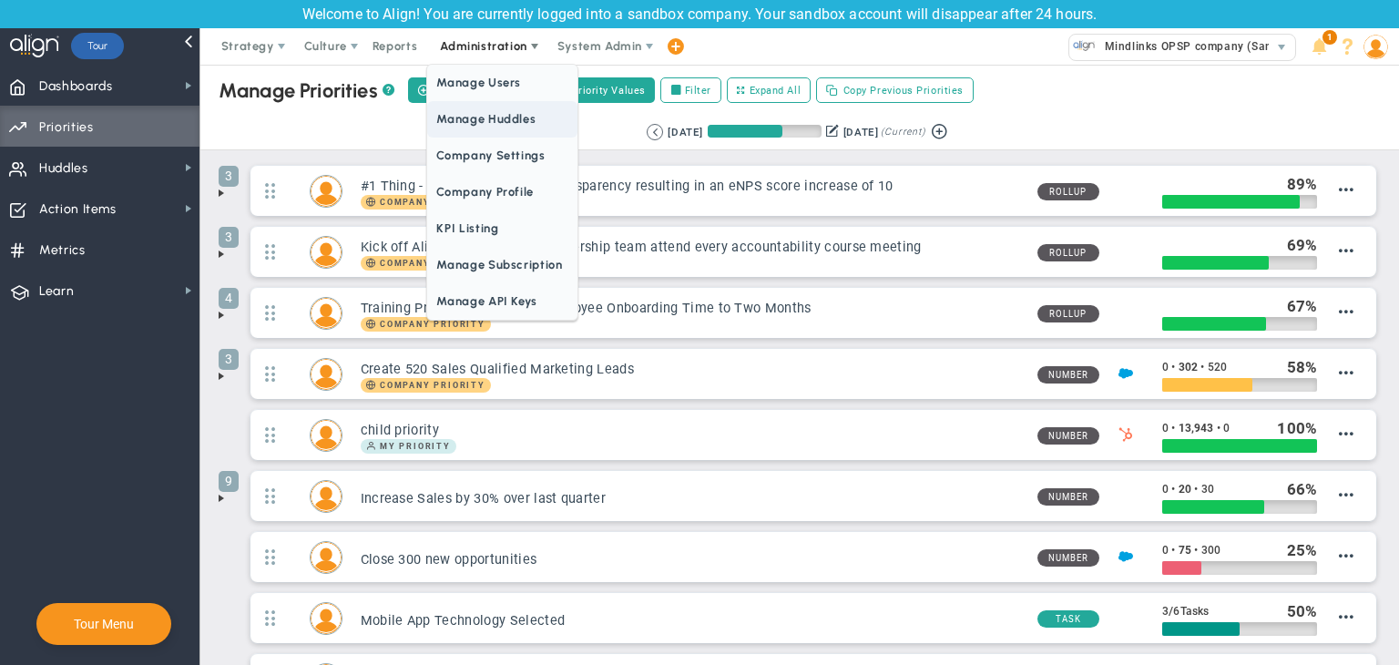
click at [482, 109] on span "Manage Huddles" at bounding box center [501, 119] width 149 height 36
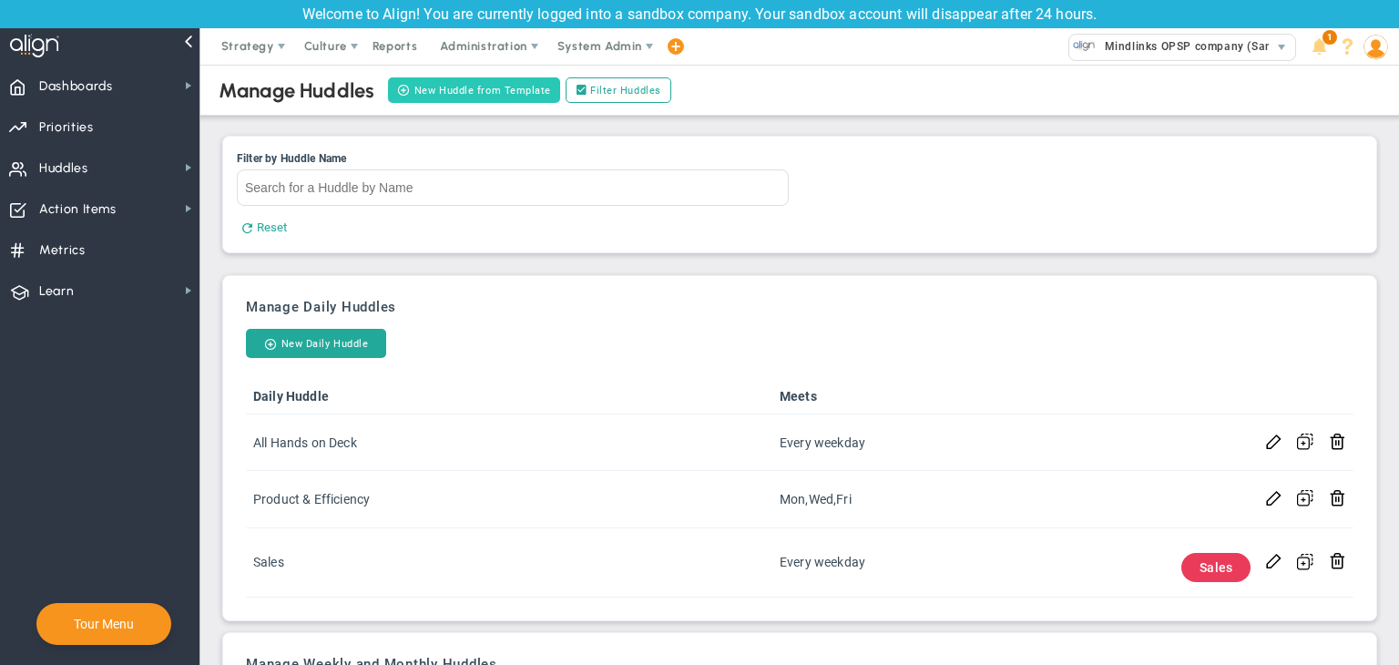
click at [474, 87] on button "New Huddle from Template" at bounding box center [474, 90] width 172 height 26
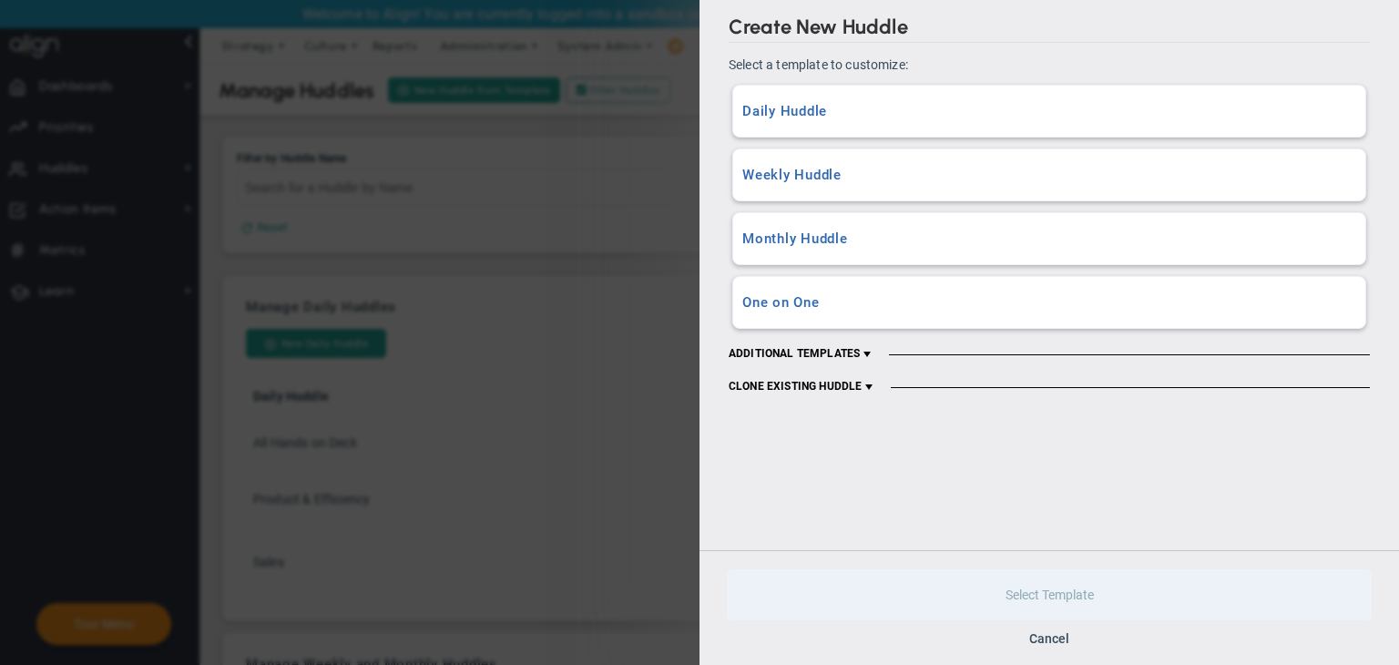
click at [885, 103] on h3 "Daily Huddle" at bounding box center [1049, 111] width 614 height 17
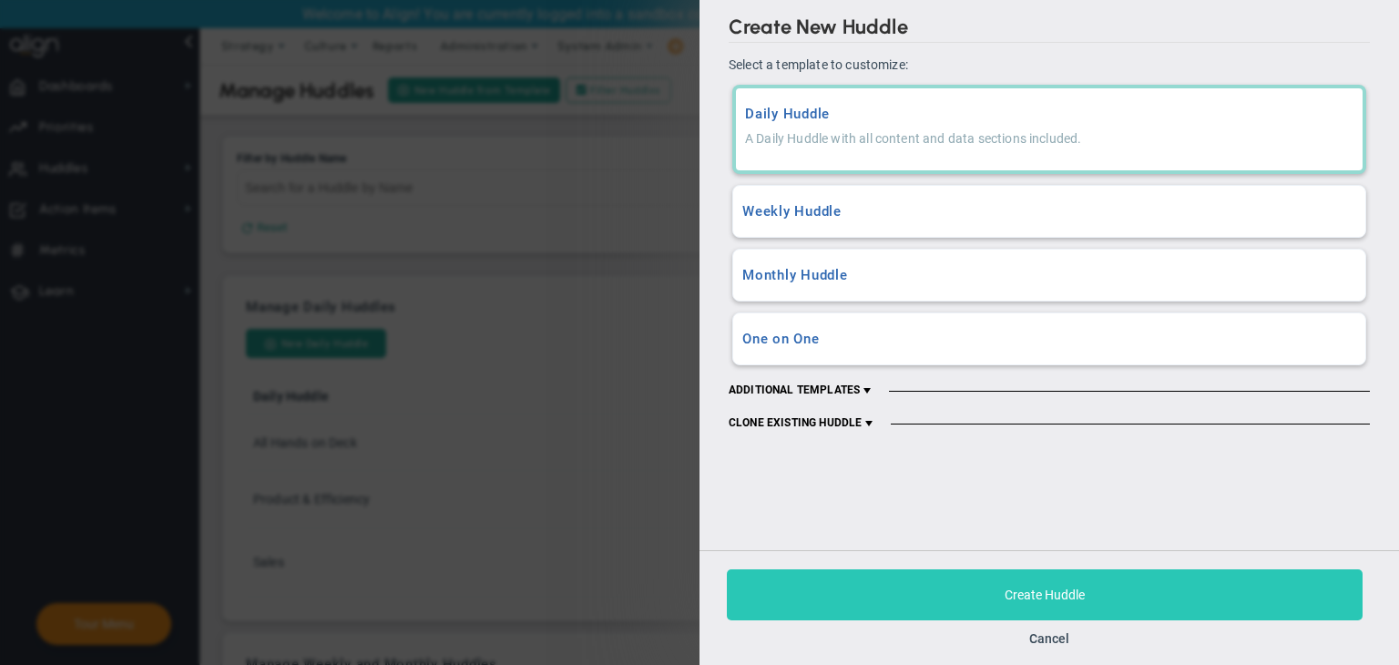
click at [995, 609] on button "Create Huddle" at bounding box center [1045, 594] width 636 height 51
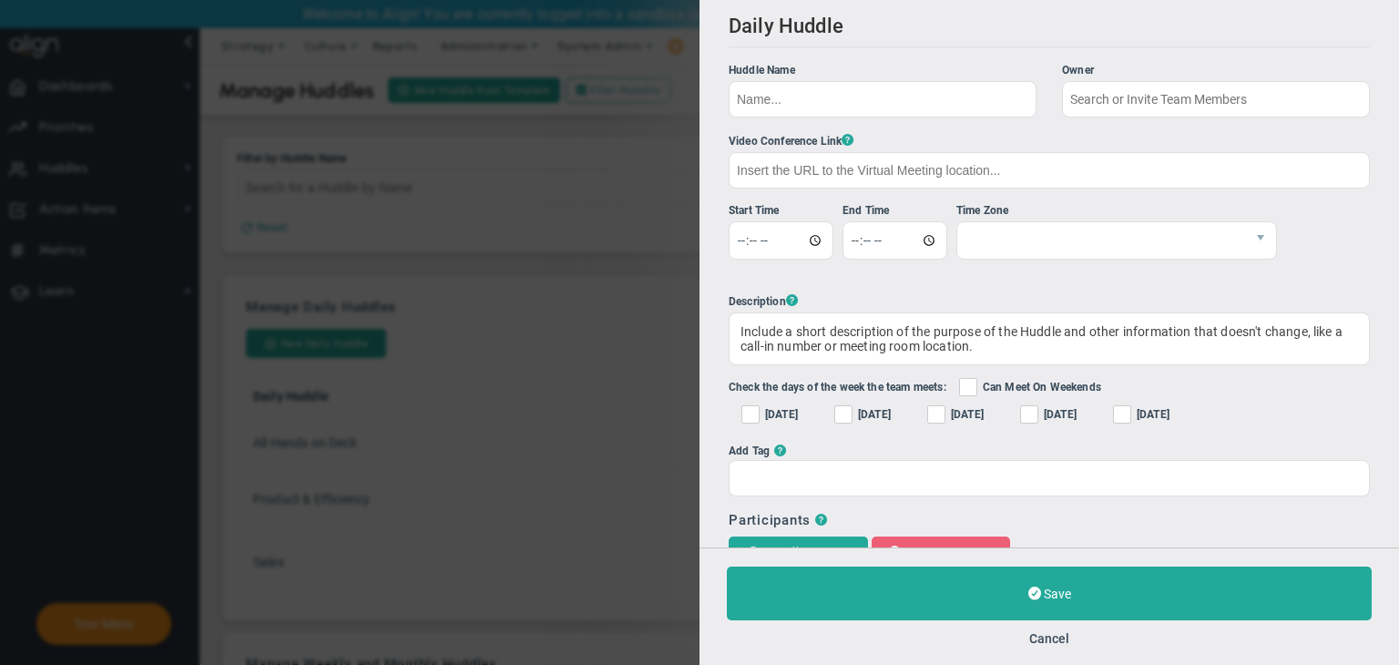
checkbox input "true"
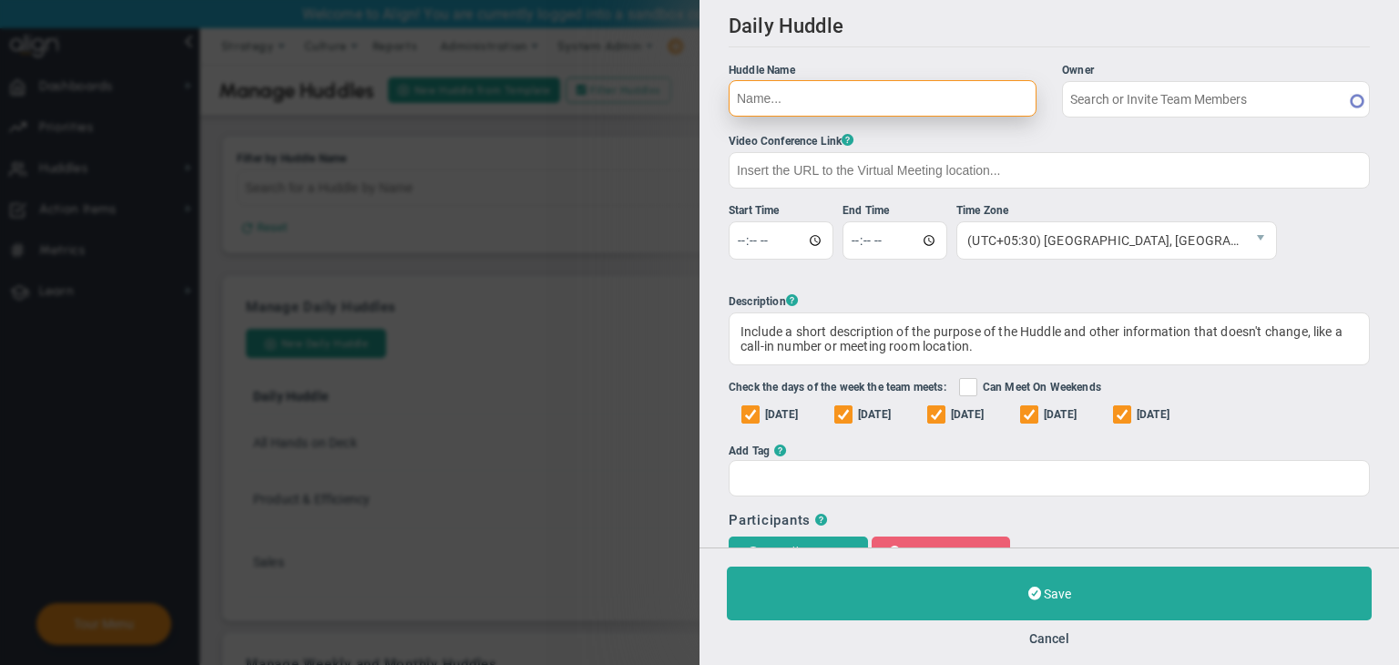
click at [849, 88] on input "Huddle Name Owner The Huddle Owner must be a member of the Huddle" at bounding box center [883, 98] width 308 height 36
type input "[PERSON_NAME]"
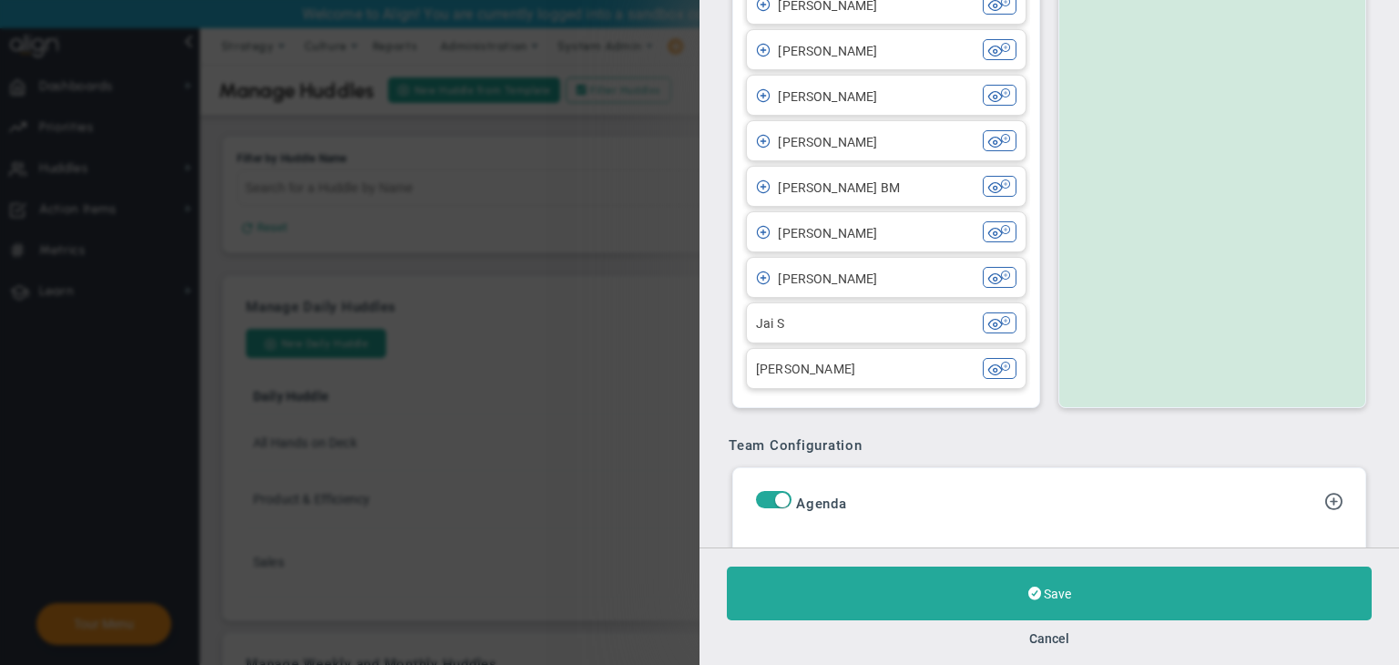
scroll to position [1002, 0]
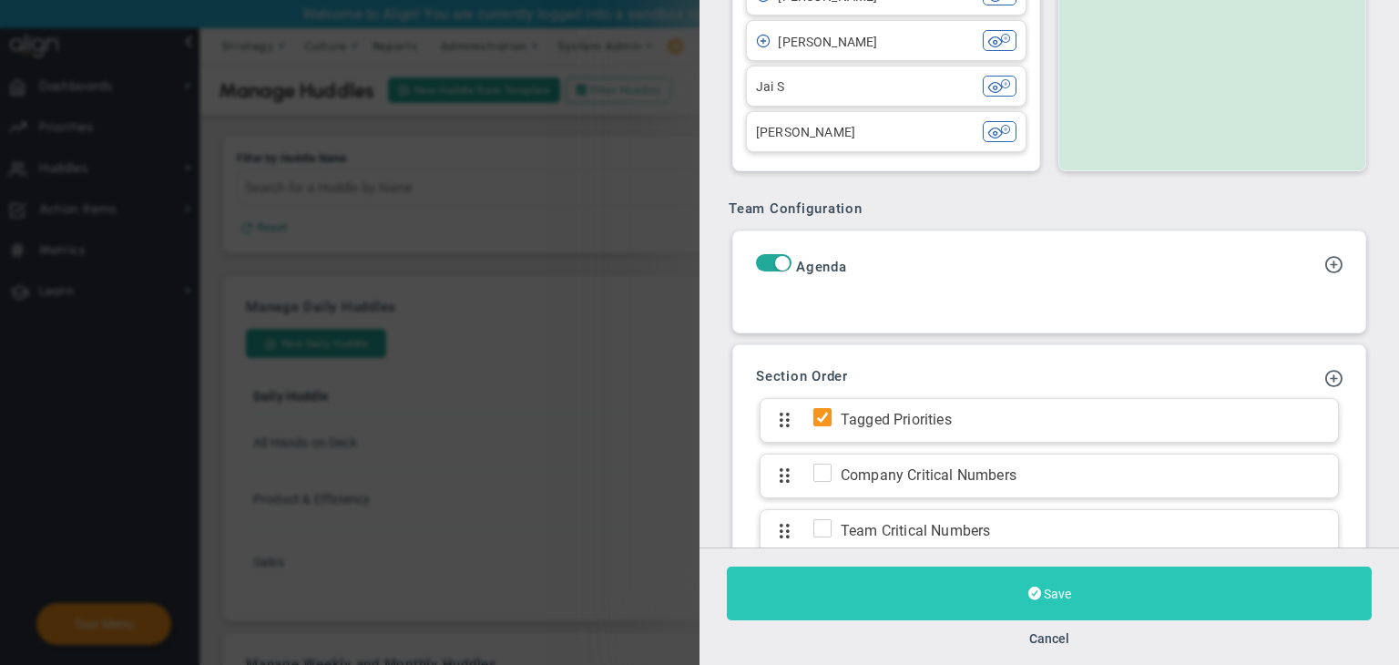
type input "huddle 01/10"
click at [1064, 587] on span "Save" at bounding box center [1057, 594] width 27 height 15
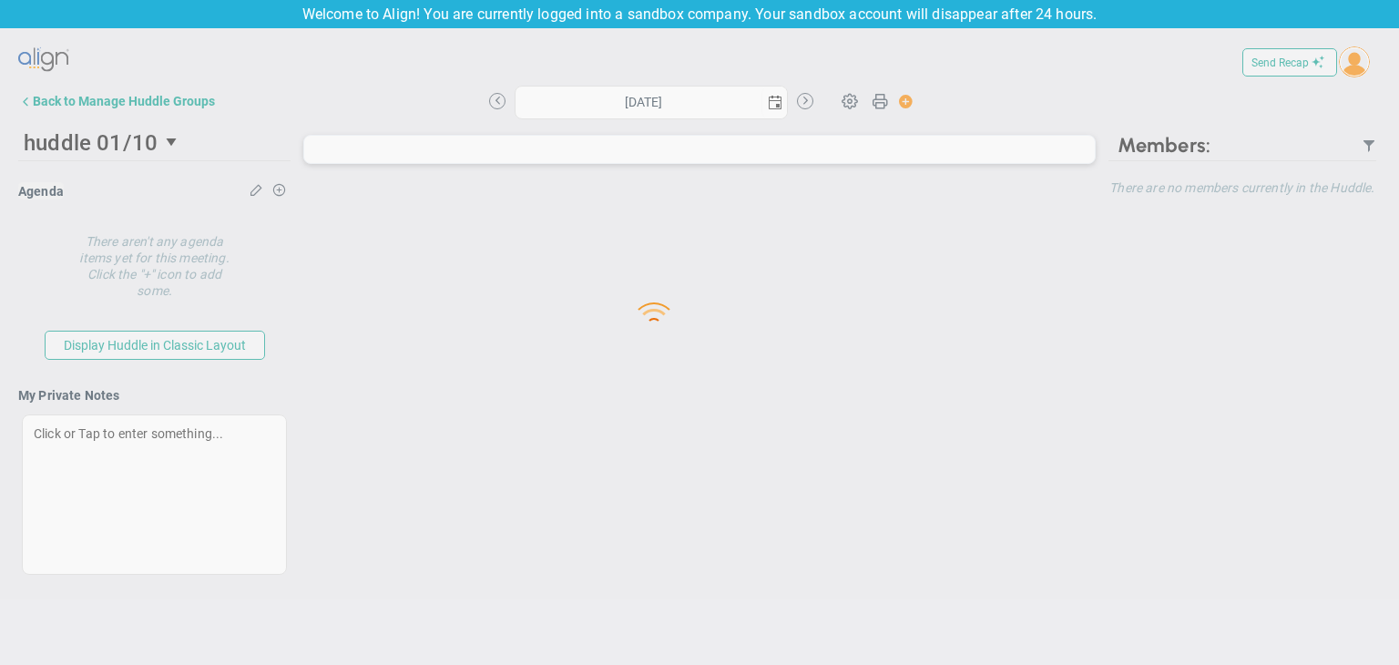
type input "[DATE]"
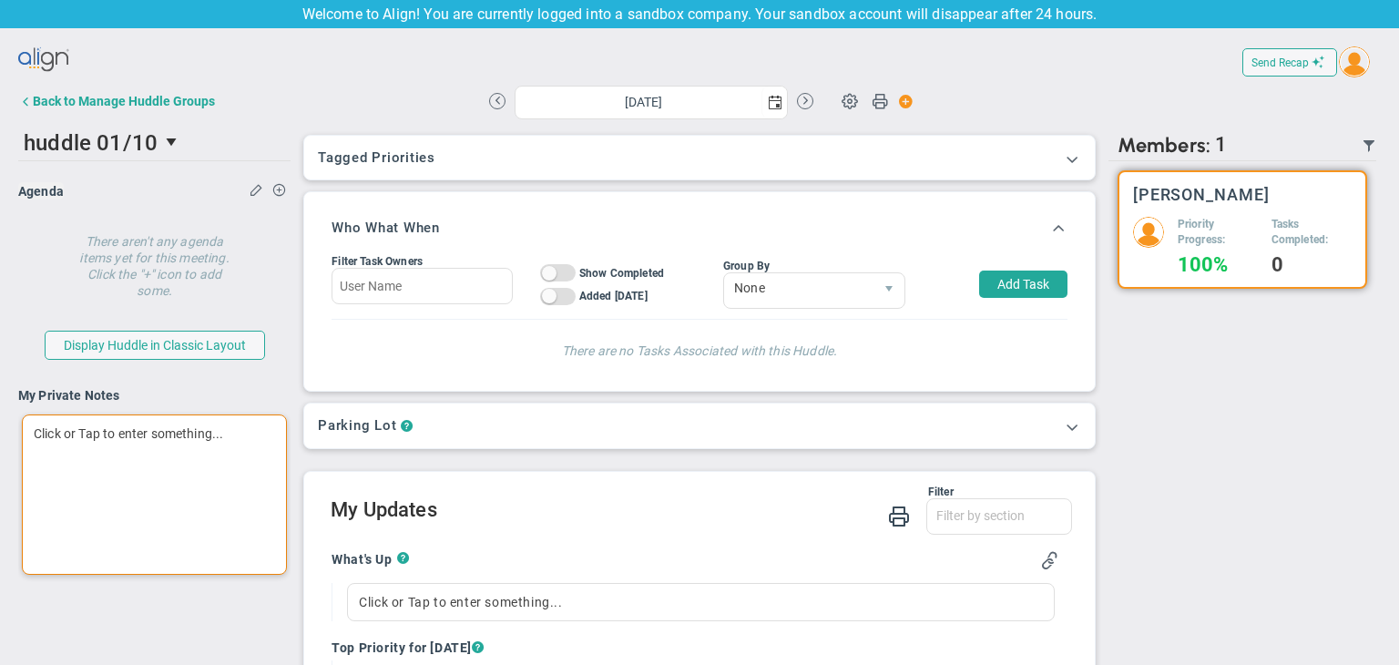
click at [145, 432] on div "Click or Tap to enter something..." at bounding box center [154, 494] width 265 height 160
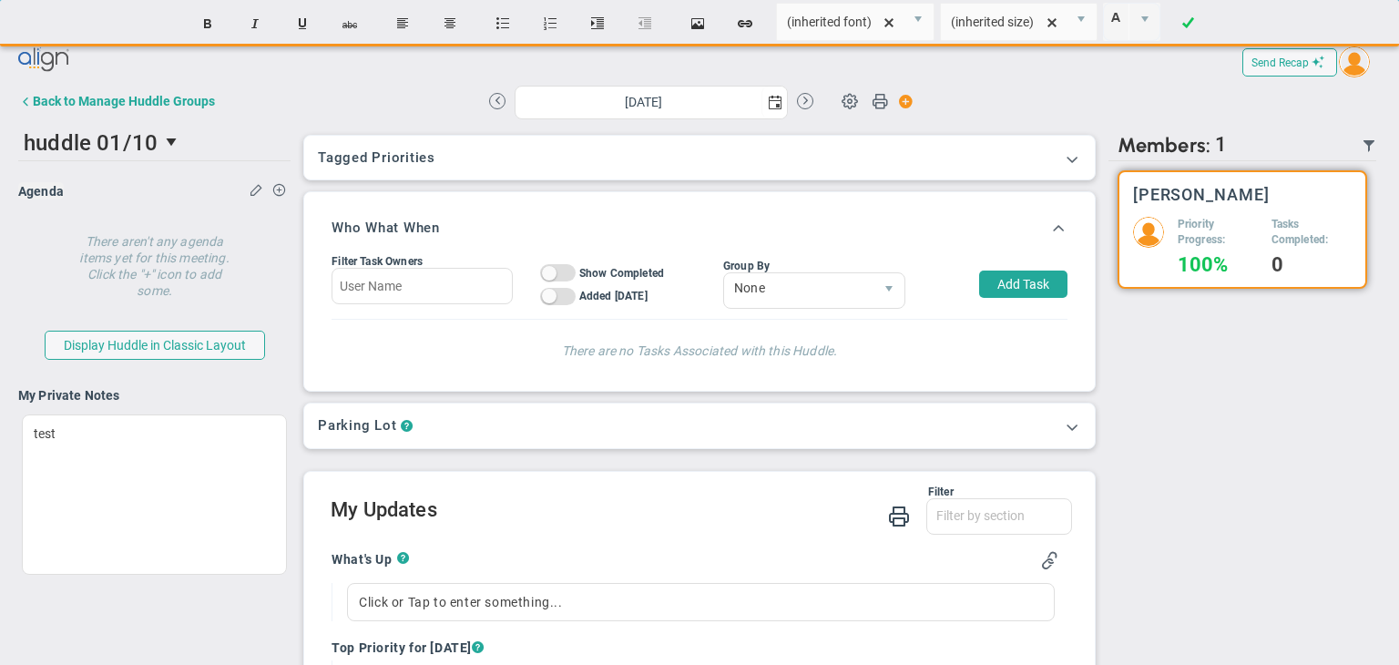
click at [1283, 118] on div "Send Recap Profile Contact your Advisor Share! Become an Affiliate" at bounding box center [699, 366] width 1363 height 648
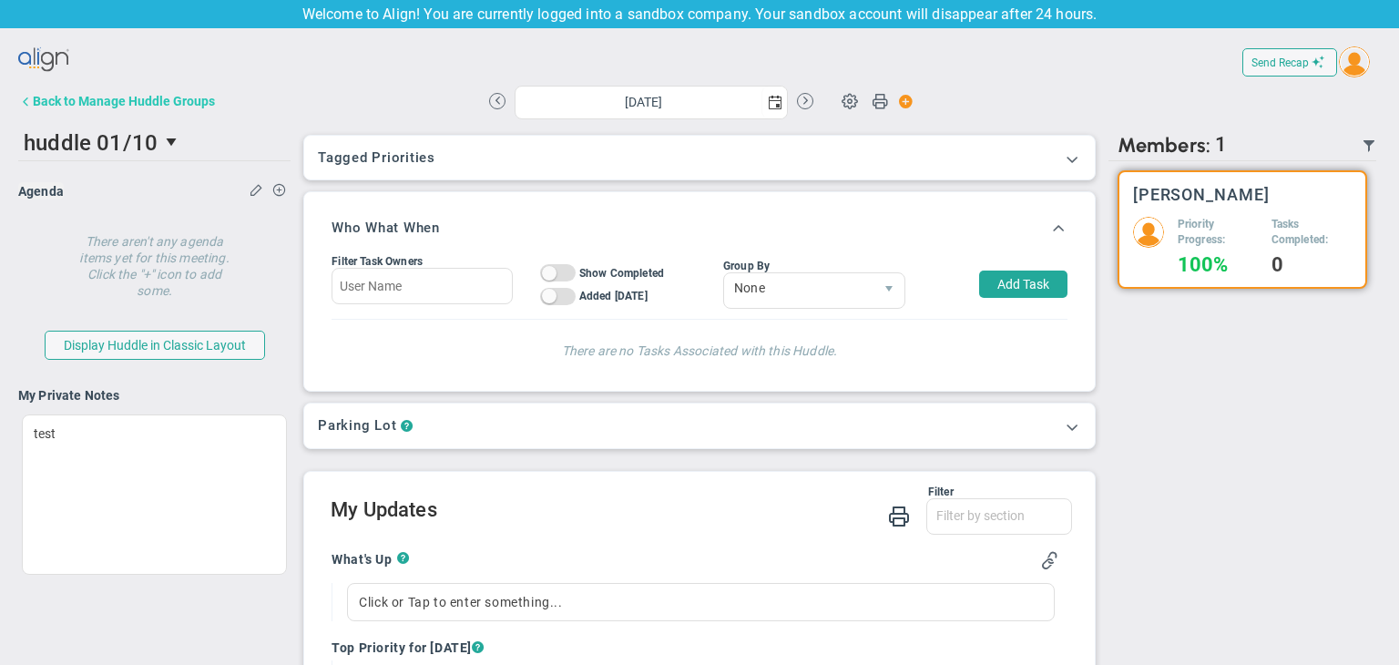
click at [67, 104] on div "Back to Manage Huddle Groups" at bounding box center [124, 101] width 182 height 15
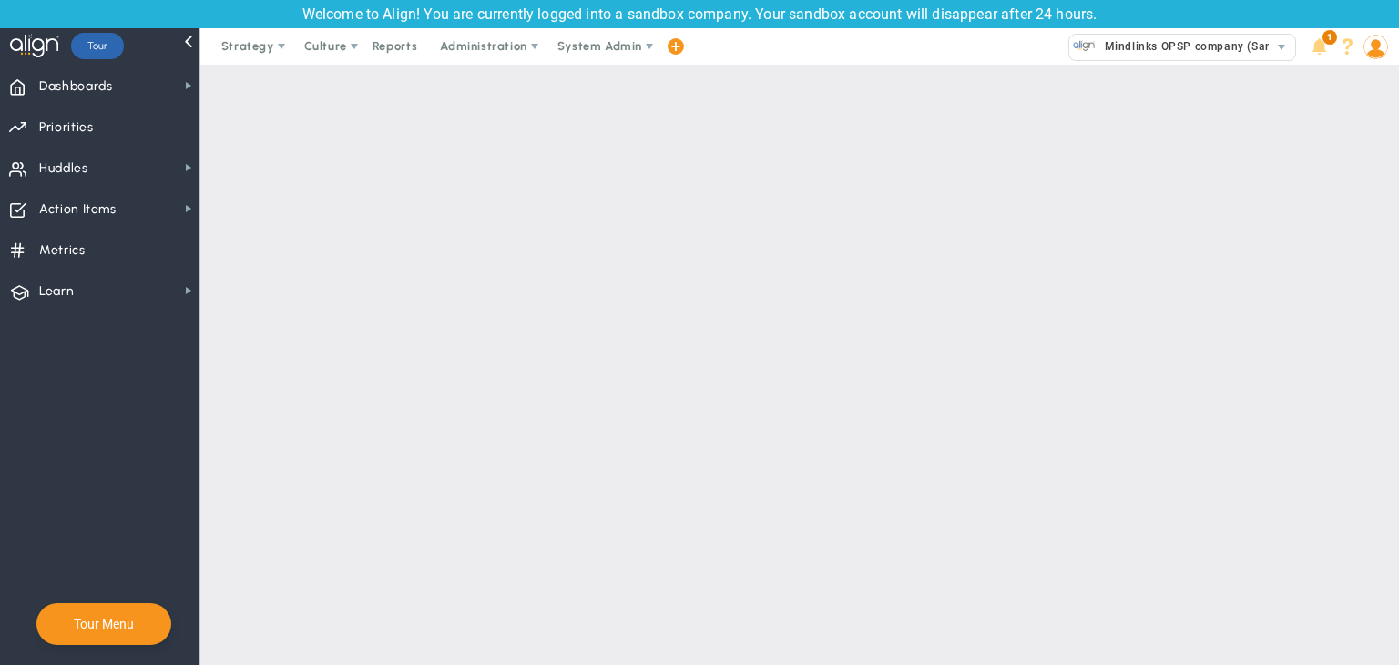
checkbox input "true"
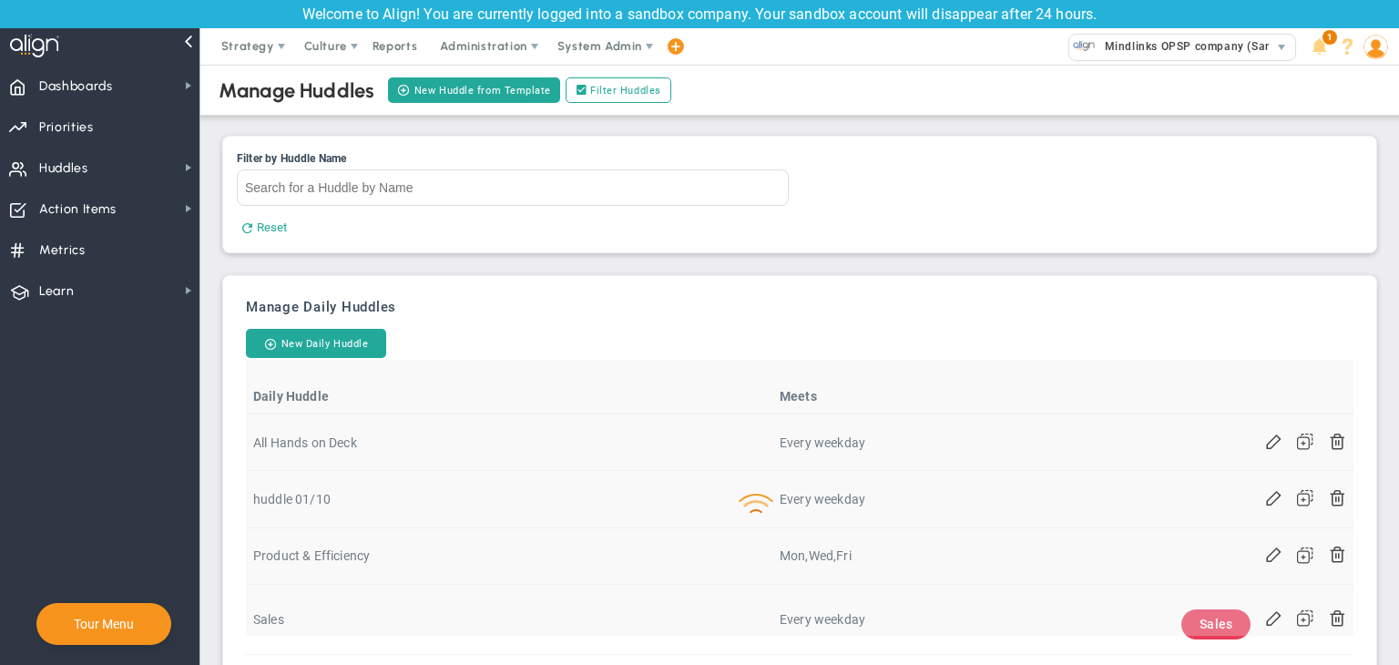
click at [455, 24] on div "Welcome to Align! You are currently logged into a sandbox company. Your sandbox…" at bounding box center [699, 14] width 1399 height 28
click at [463, 34] on span "Administration" at bounding box center [484, 46] width 117 height 36
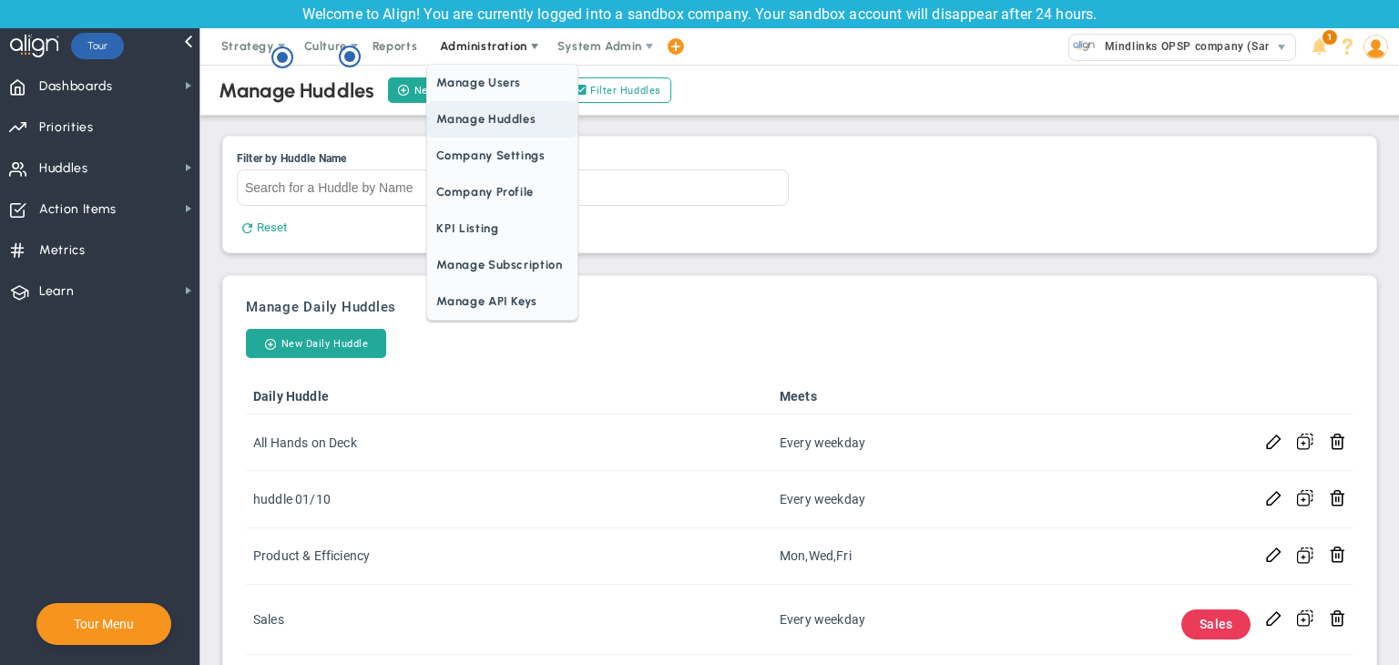
click at [486, 109] on span "Manage Huddles" at bounding box center [501, 119] width 149 height 36
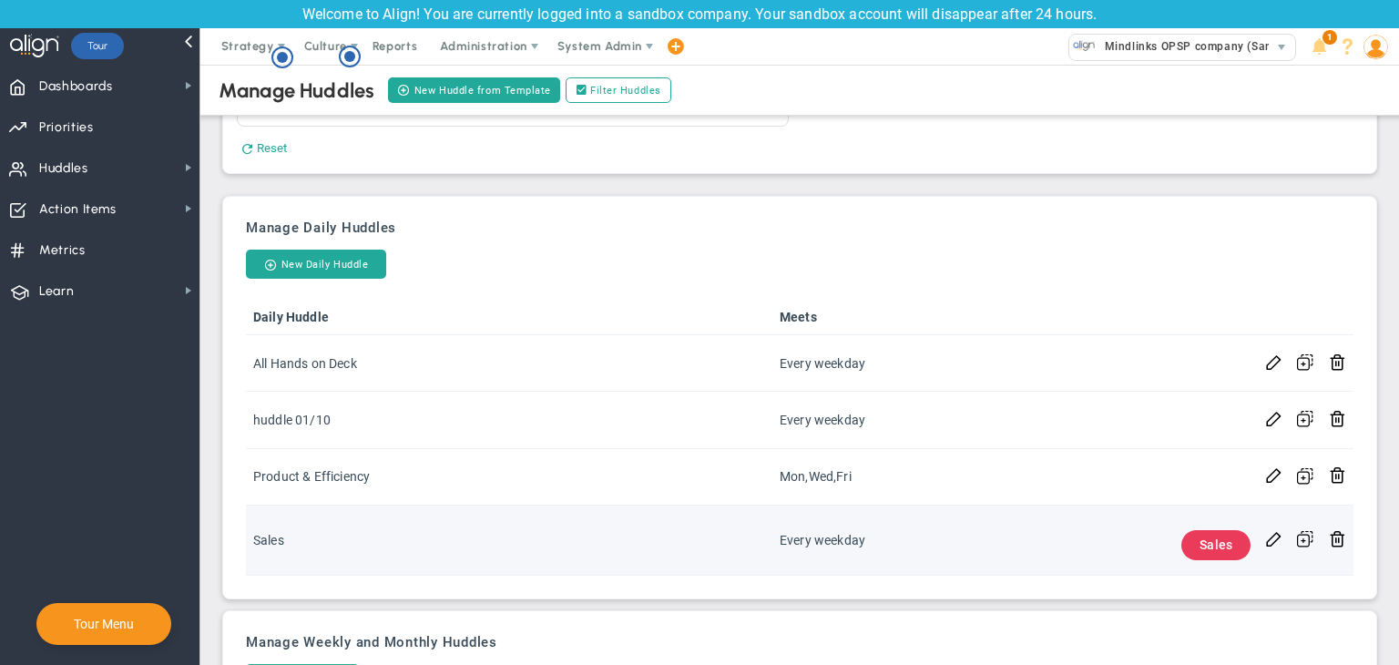
scroll to position [170, 0]
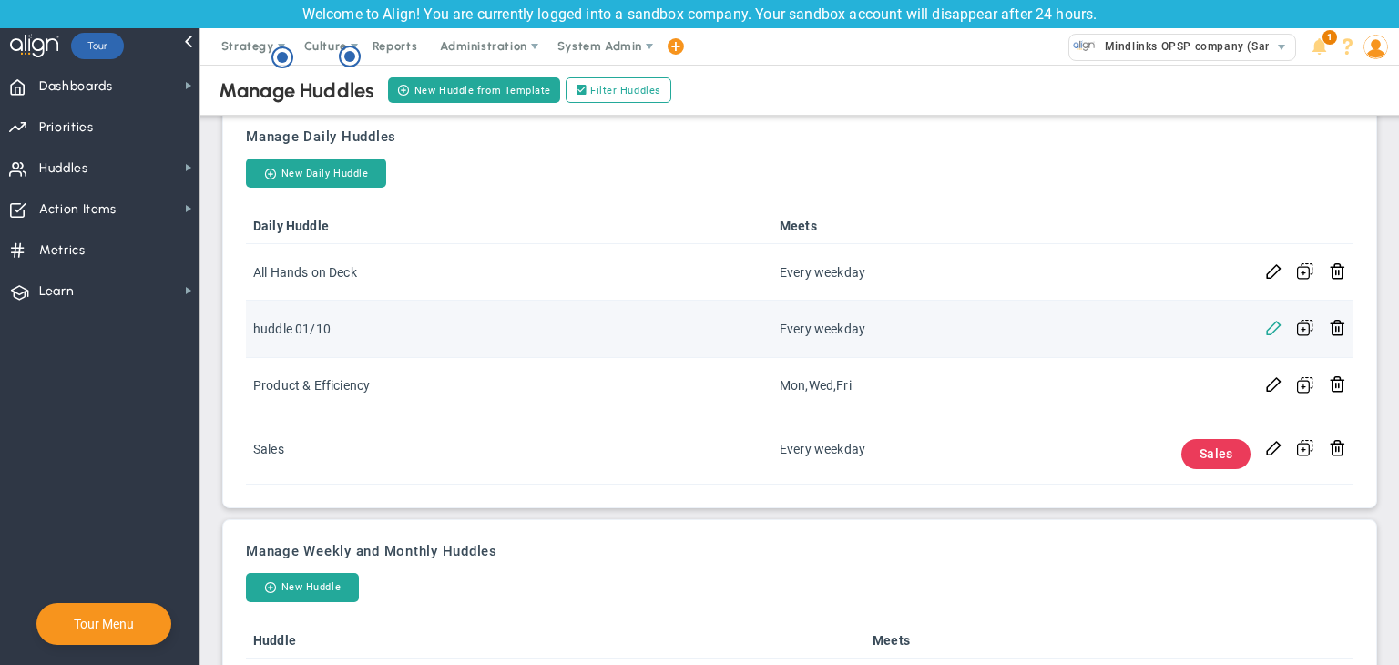
click at [1265, 333] on span at bounding box center [1273, 326] width 17 height 17
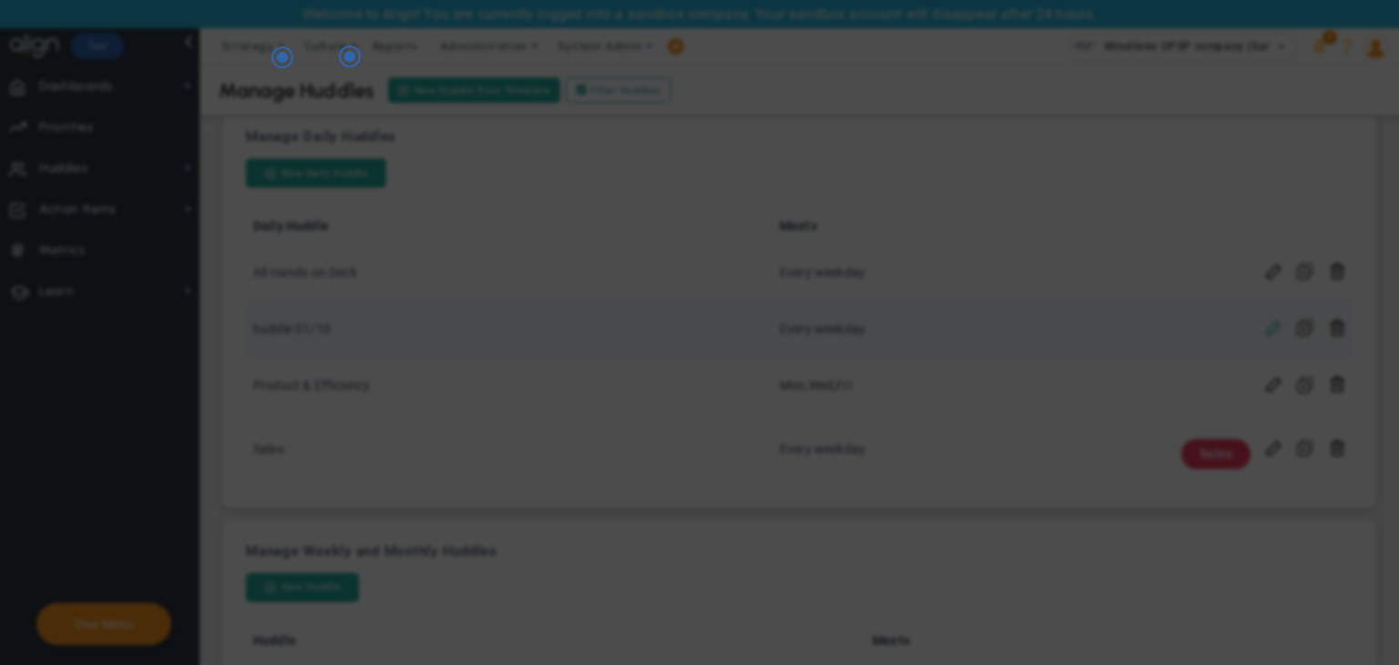
checkbox input "false"
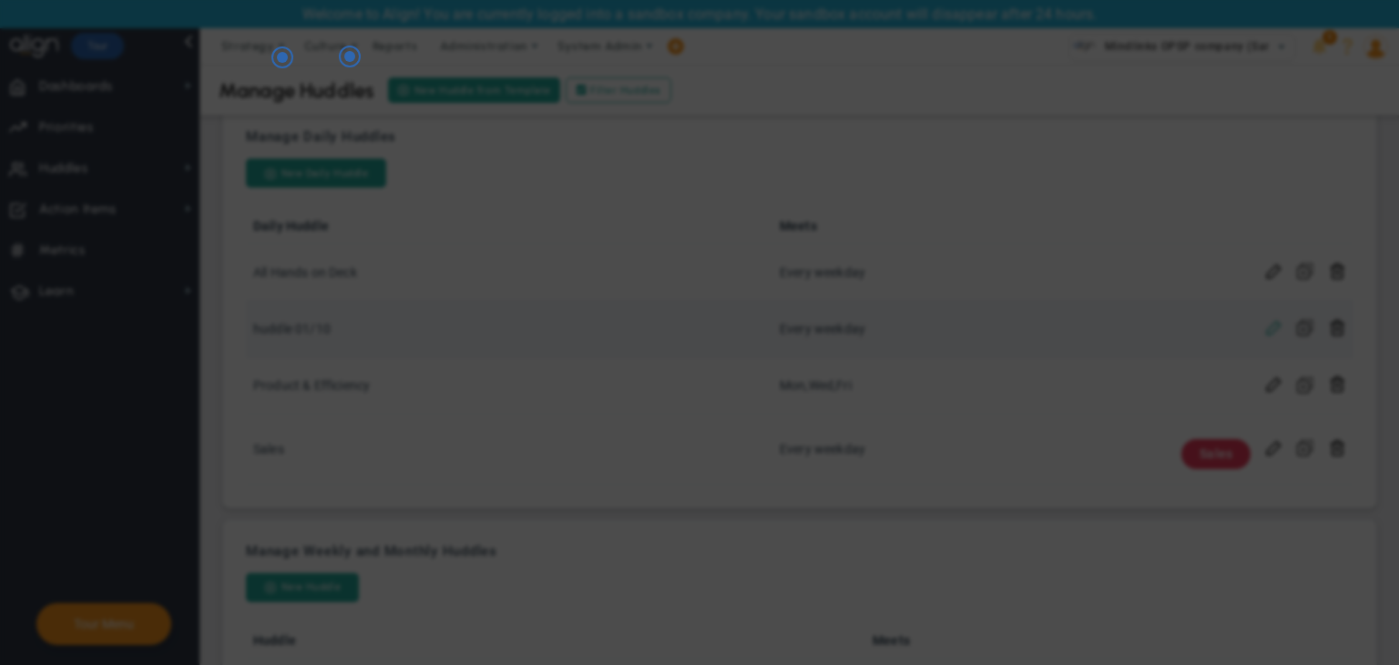
checkbox input "false"
type input "huddle 01/10"
checkbox input "true"
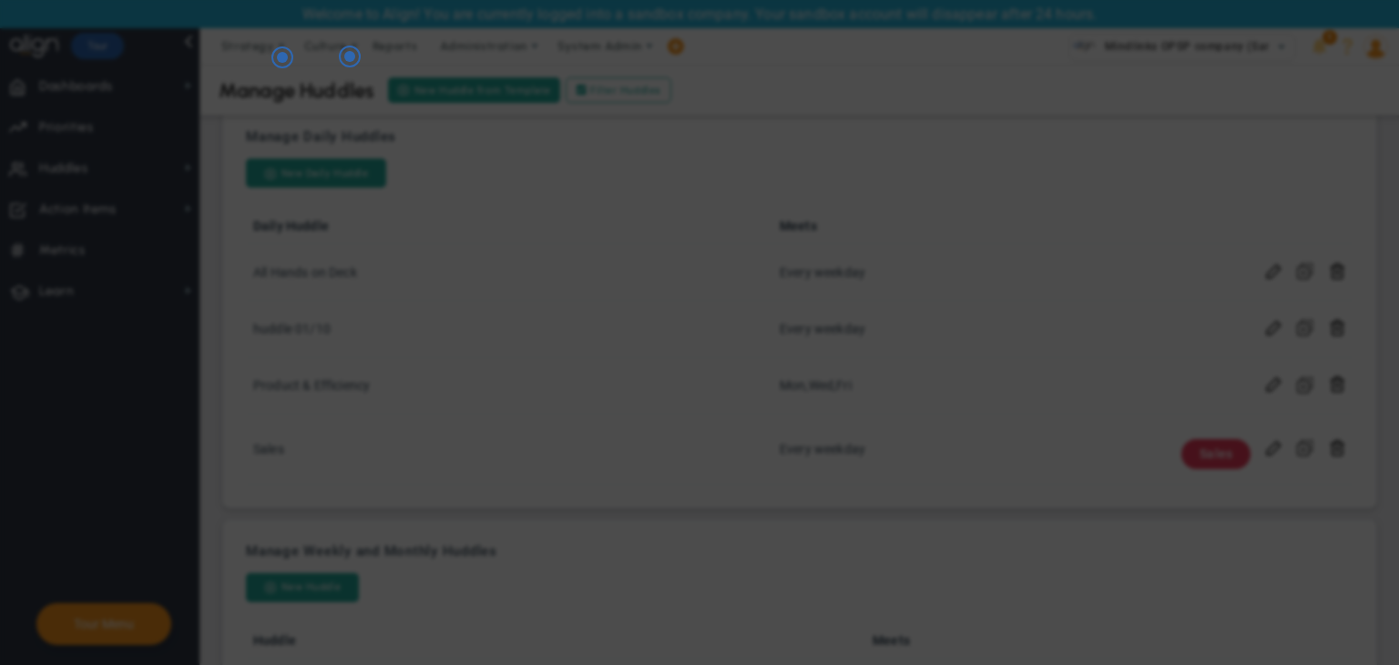
checkbox input "true"
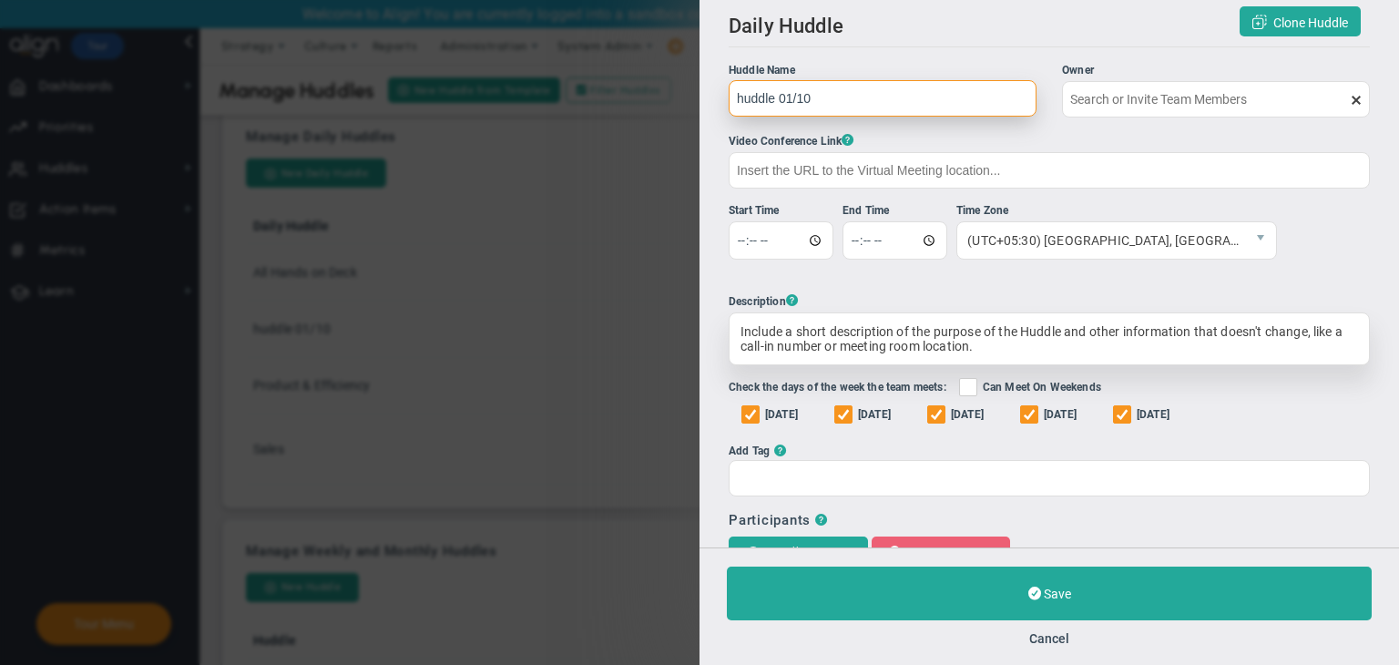
type input "[PERSON_NAME]"
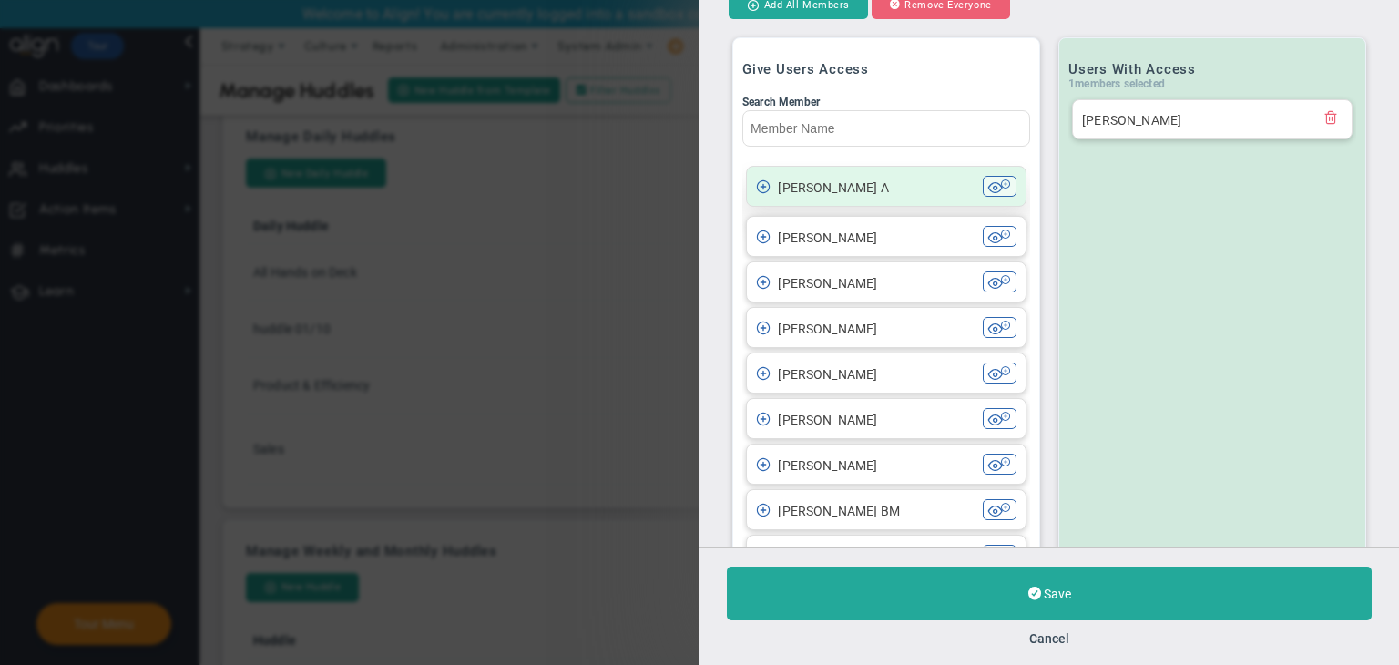
click at [872, 190] on div "[PERSON_NAME] A" at bounding box center [869, 186] width 227 height 21
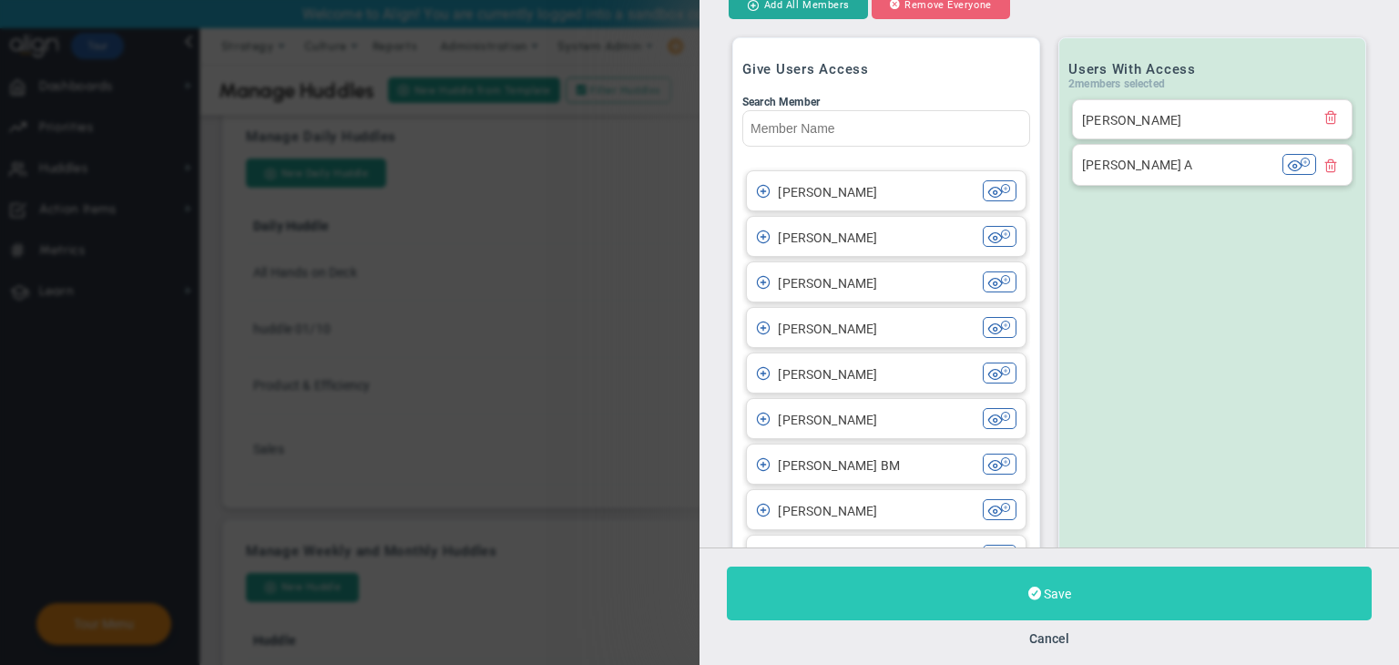
click at [1092, 585] on button "Save" at bounding box center [1049, 594] width 645 height 54
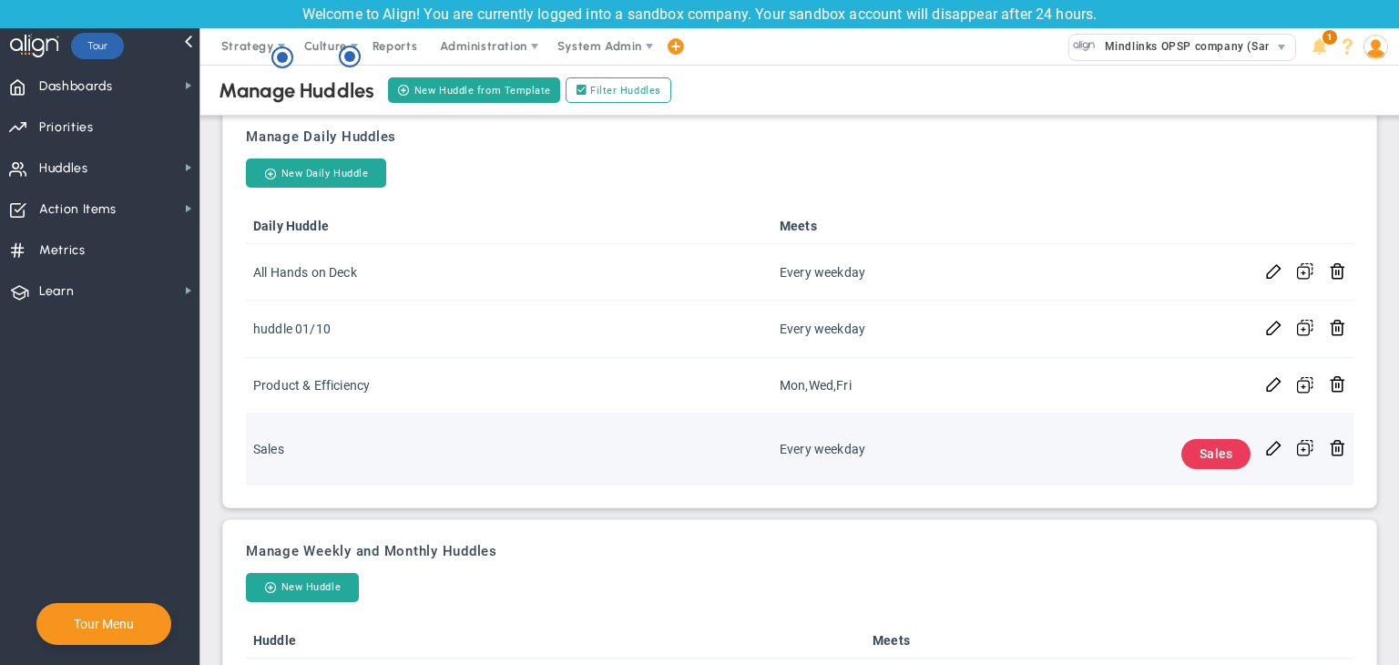
scroll to position [535, 0]
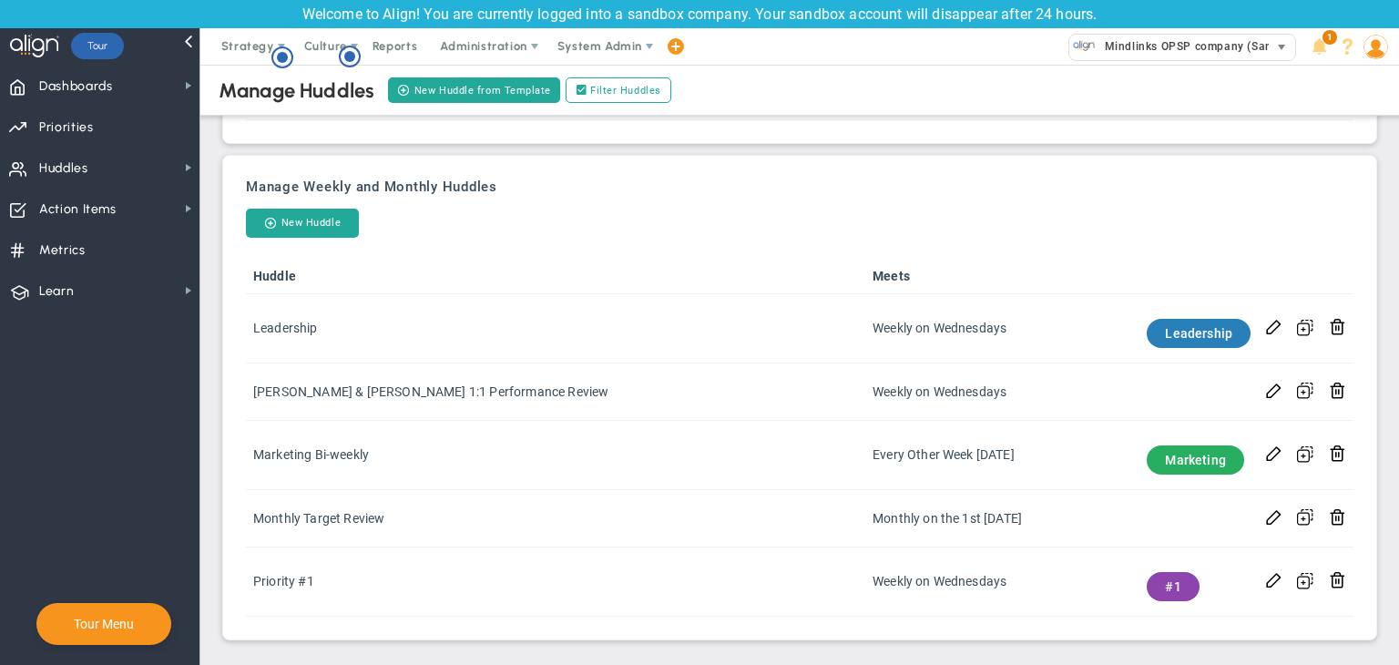
click at [1194, 55] on span "Mindlinks OPSP company (Sandbox)" at bounding box center [1200, 47] width 208 height 24
click at [1365, 48] on img at bounding box center [1376, 47] width 25 height 25
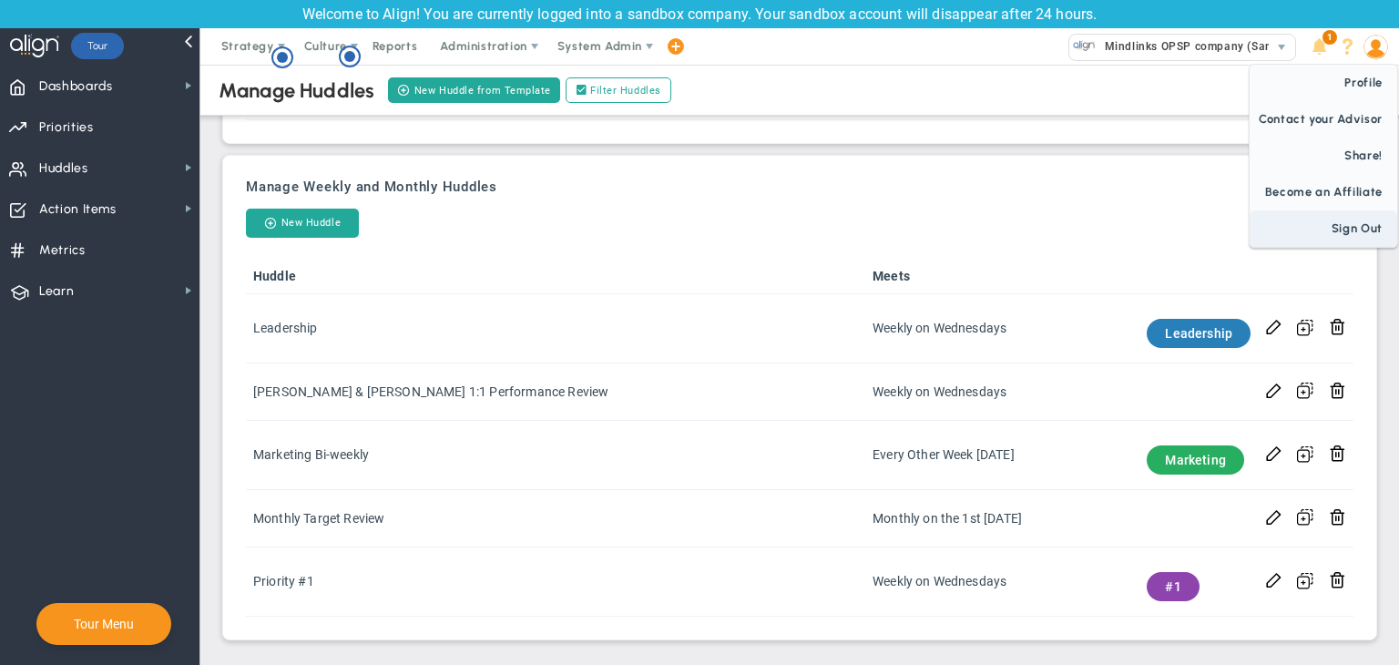
click at [1337, 219] on span "Sign Out" at bounding box center [1324, 228] width 148 height 36
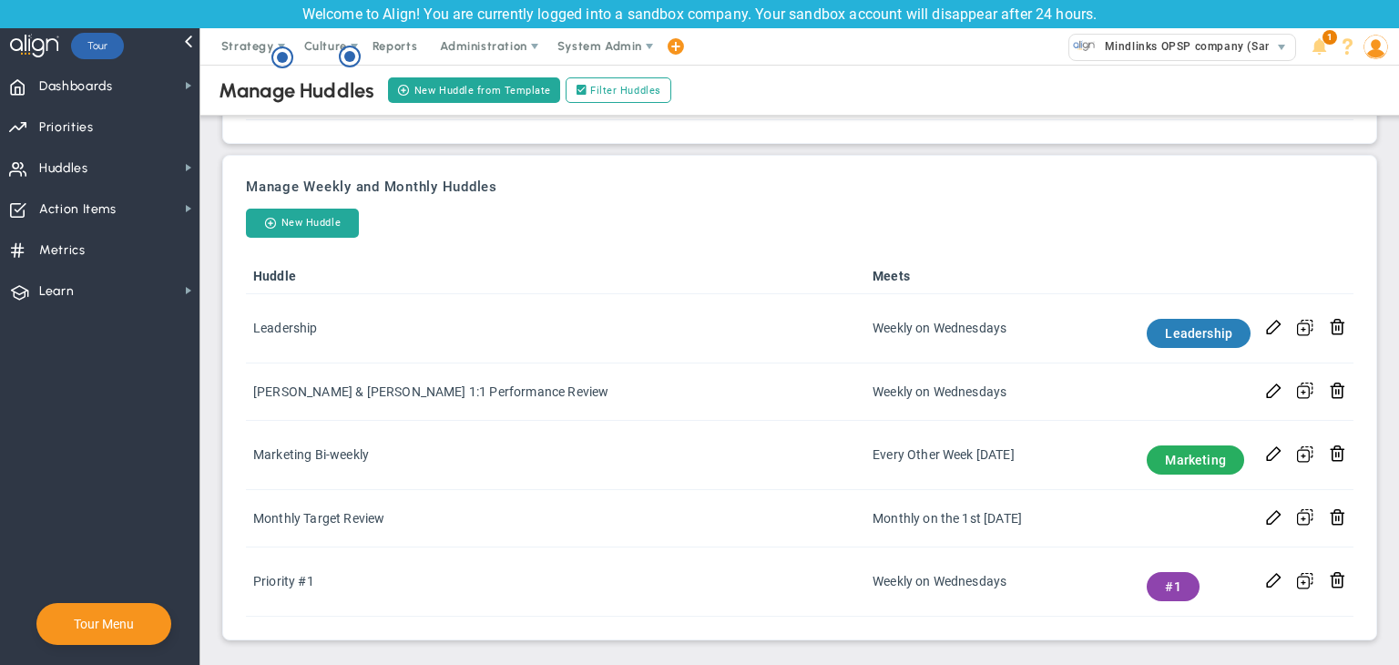
scroll to position [0, 0]
